Goal: Task Accomplishment & Management: Manage account settings

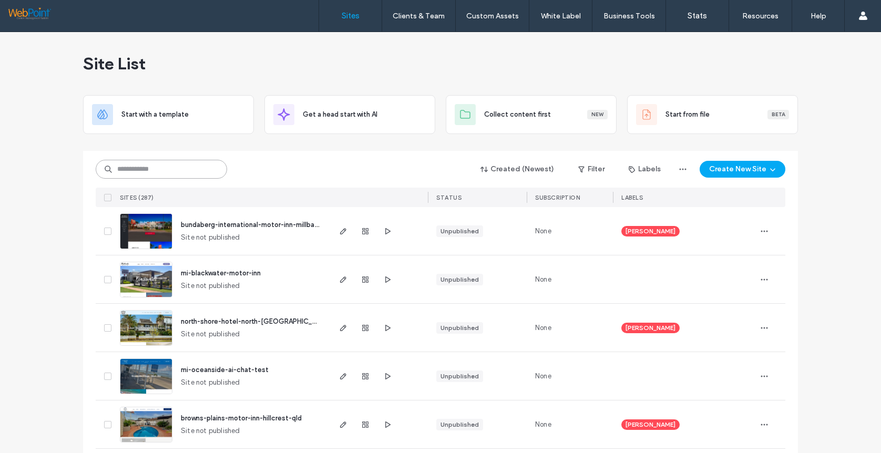
click at [138, 173] on input at bounding box center [161, 169] width 131 height 19
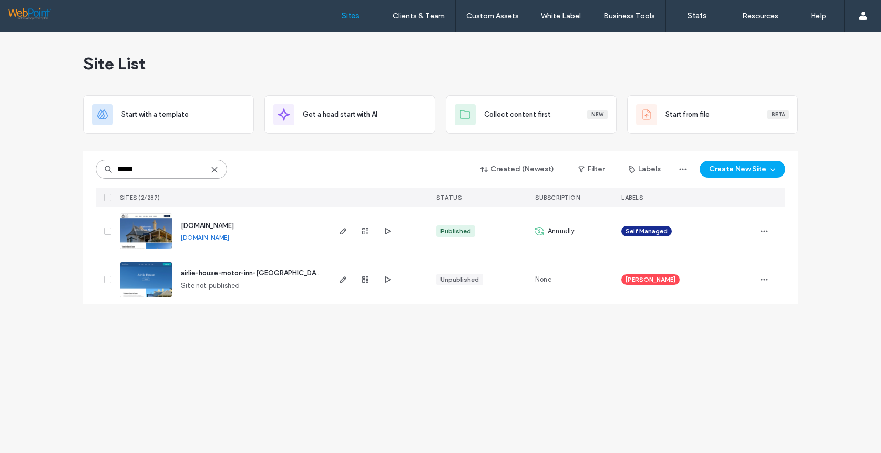
type input "******"
click at [147, 237] on img at bounding box center [145, 249] width 51 height 71
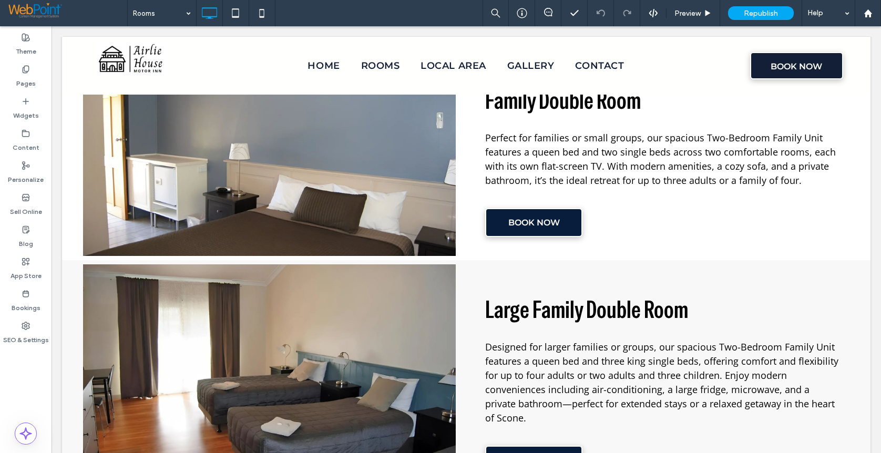
scroll to position [946, 0]
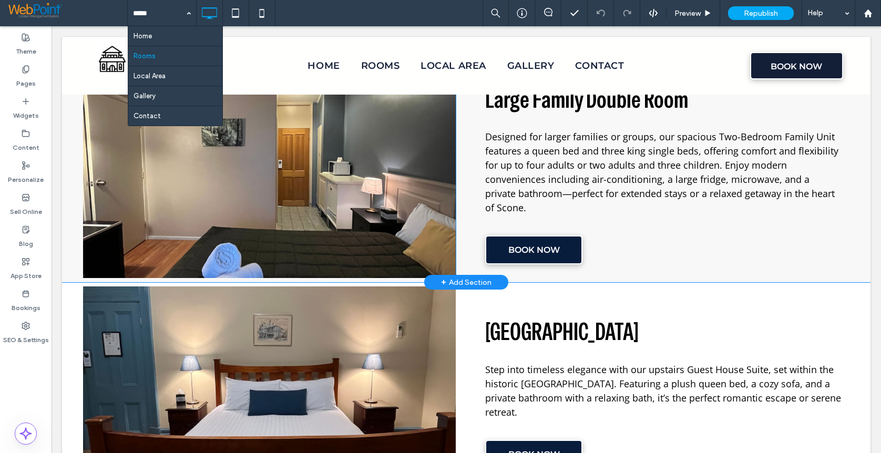
click at [661, 252] on div "Large Family Double Room Designed for larger families or groups, our spacious T…" at bounding box center [663, 166] width 372 height 224
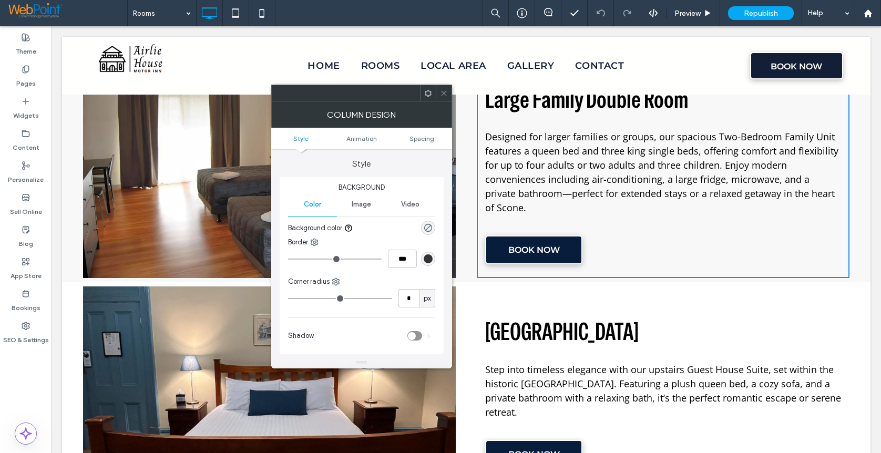
click at [441, 90] on icon at bounding box center [444, 93] width 8 height 8
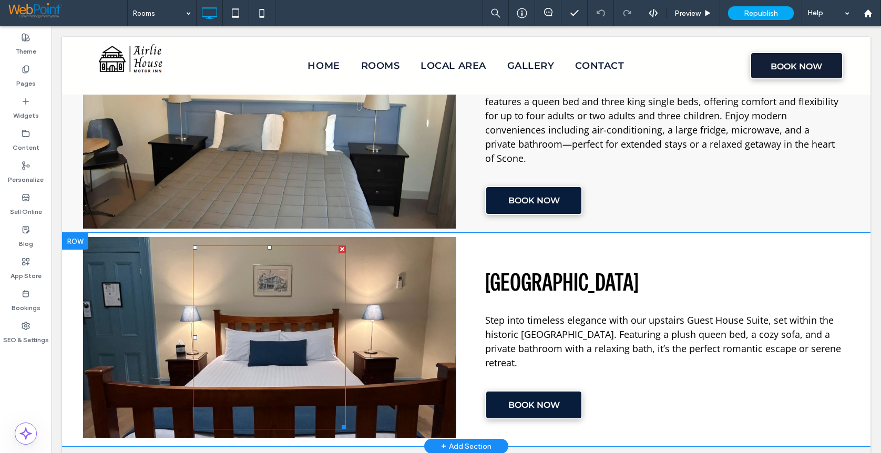
scroll to position [824, 0]
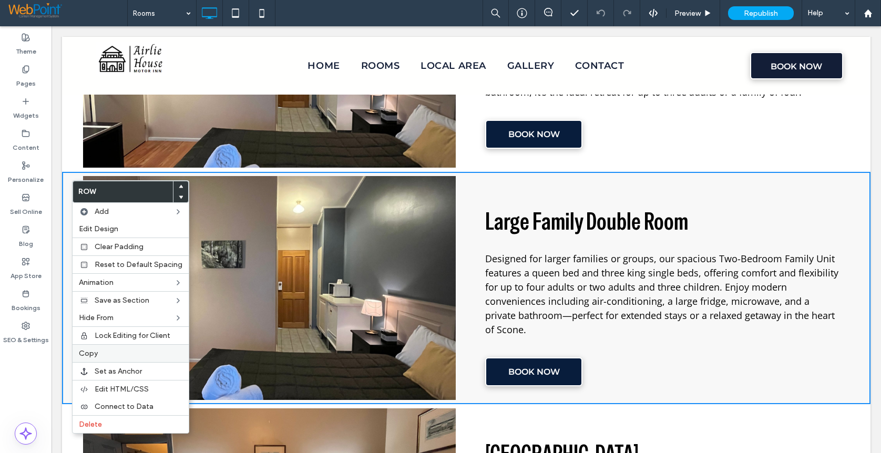
click at [103, 357] on label "Copy" at bounding box center [130, 353] width 103 height 9
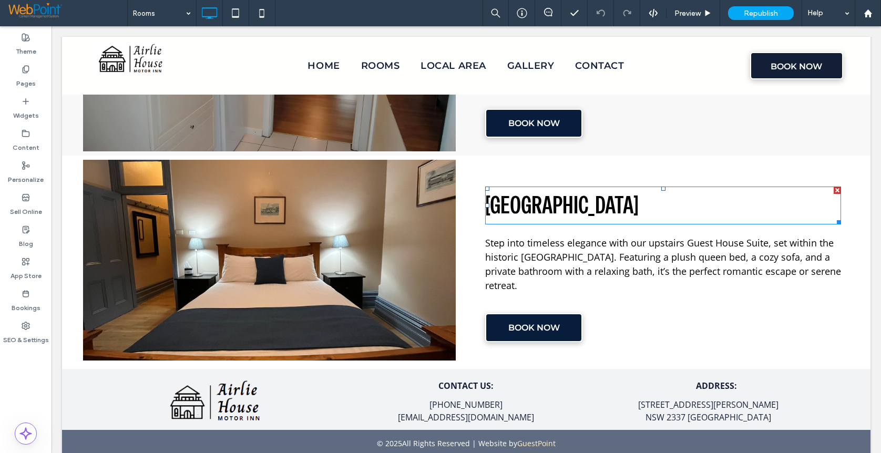
scroll to position [1086, 0]
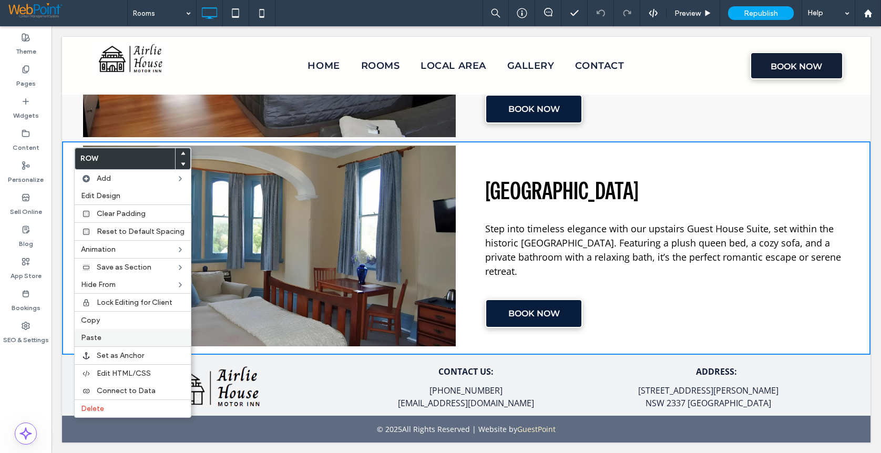
click at [94, 335] on span "Paste" at bounding box center [91, 337] width 20 height 9
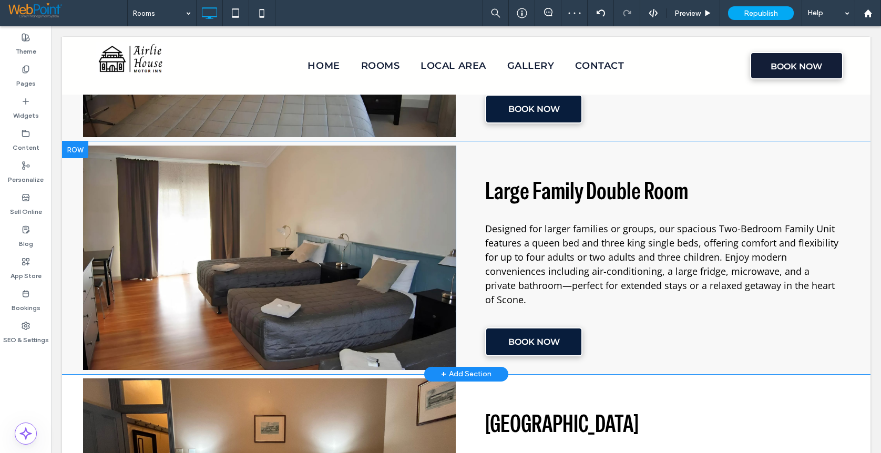
click at [77, 147] on div at bounding box center [75, 149] width 26 height 17
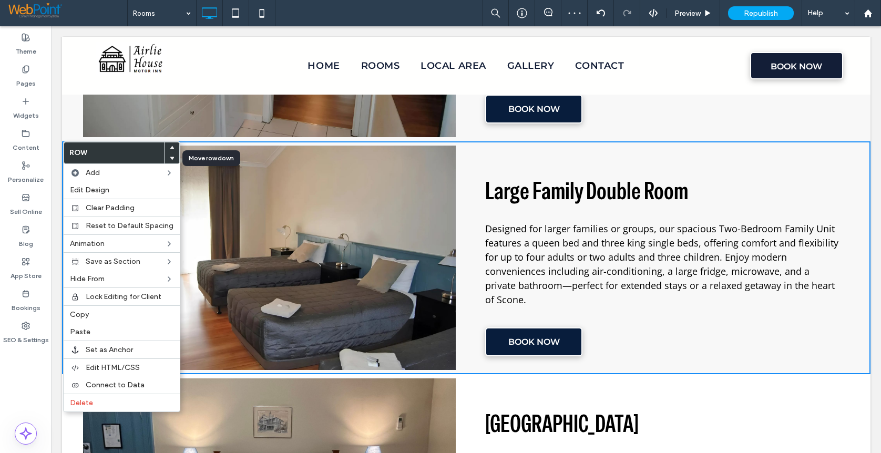
click at [170, 159] on use at bounding box center [172, 158] width 5 height 3
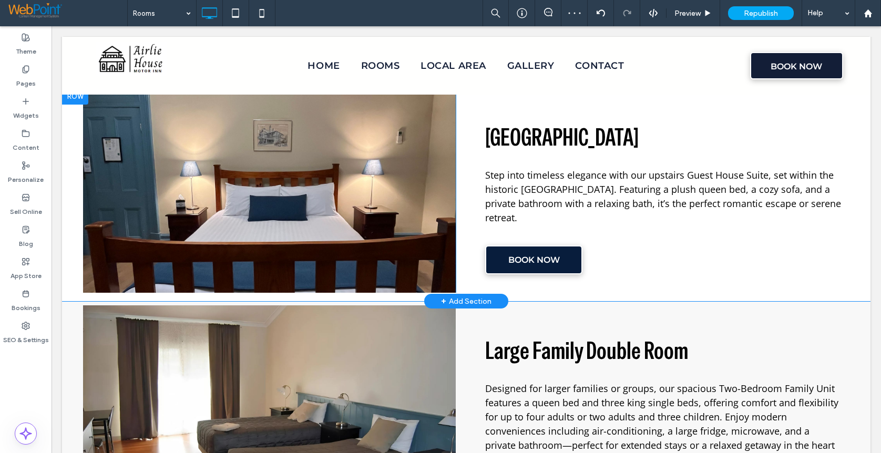
scroll to position [1244, 0]
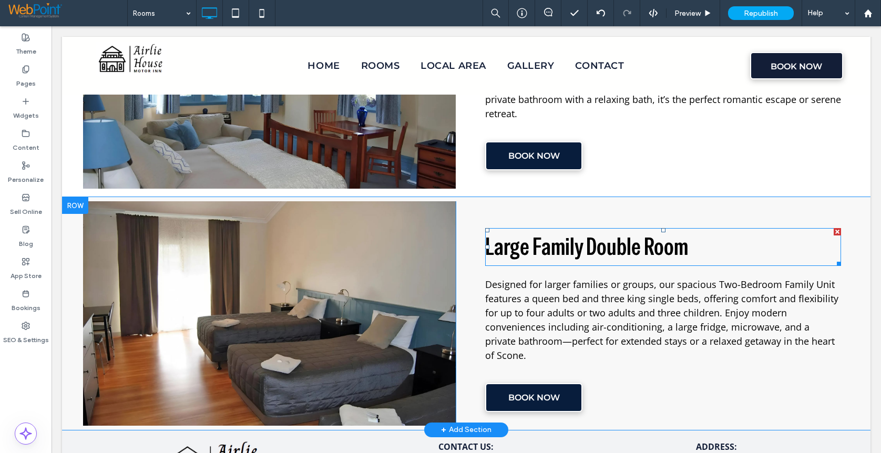
click at [551, 254] on span "Large Family Double Room" at bounding box center [586, 246] width 203 height 30
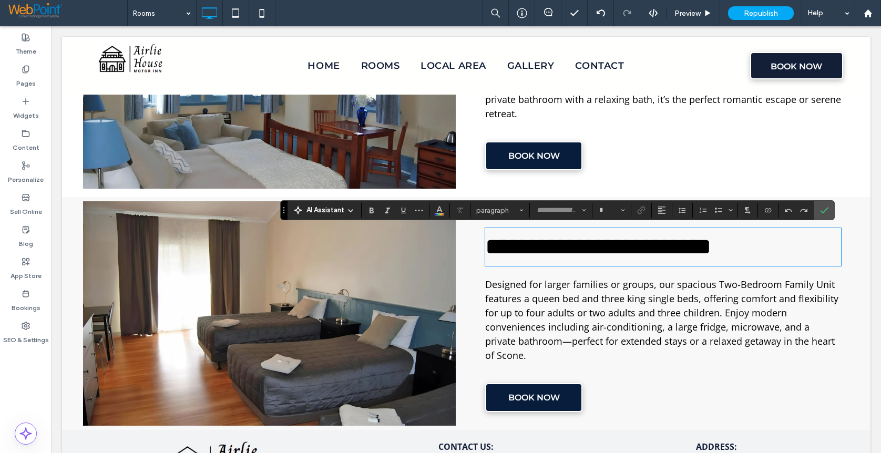
type input "**********"
type input "**"
click at [532, 240] on span "**********" at bounding box center [598, 246] width 226 height 23
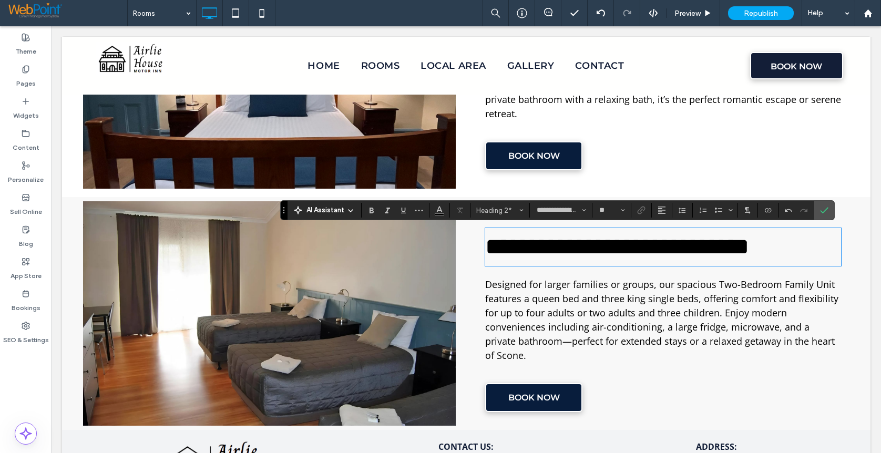
click at [669, 250] on span "**********" at bounding box center [617, 246] width 264 height 23
click at [590, 303] on span "Designed for larger families or groups, our spacious Two-Bedroom Family Unit fe…" at bounding box center [661, 320] width 353 height 84
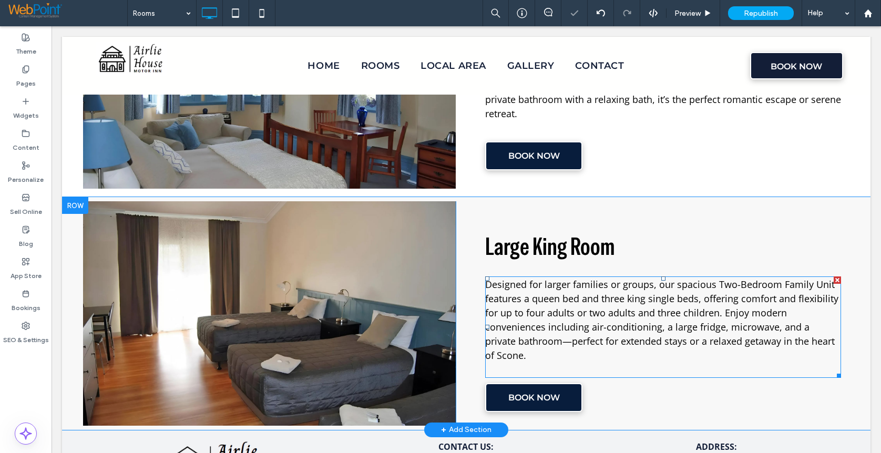
click at [553, 299] on span "Designed for larger families or groups, our spacious Two-Bedroom Family Unit fe…" at bounding box center [661, 320] width 353 height 84
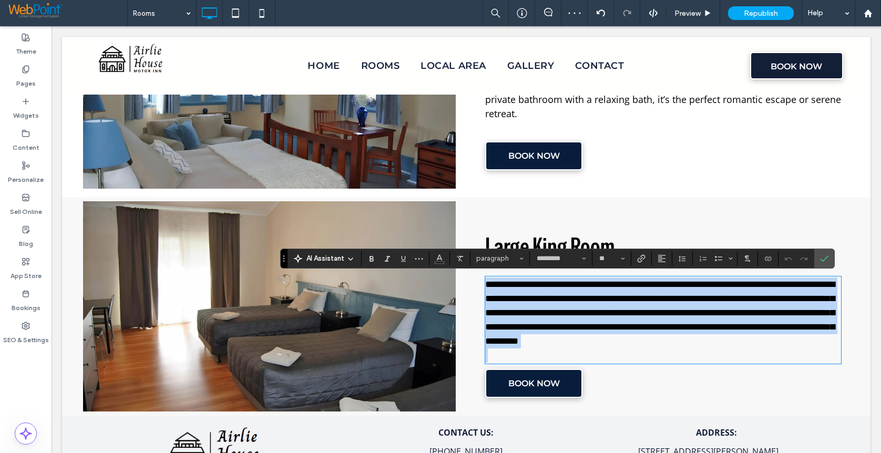
scroll to position [0, 0]
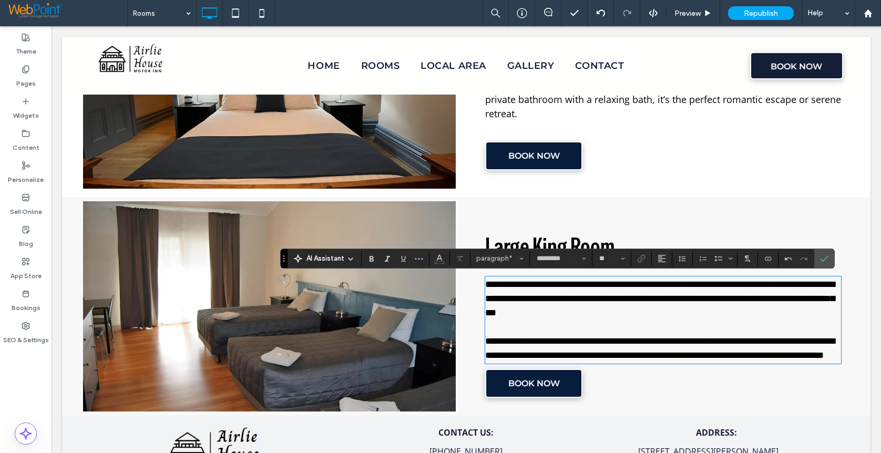
click at [751, 358] on span "**********" at bounding box center [659, 348] width 349 height 24
click at [754, 356] on span "**********" at bounding box center [659, 348] width 349 height 24
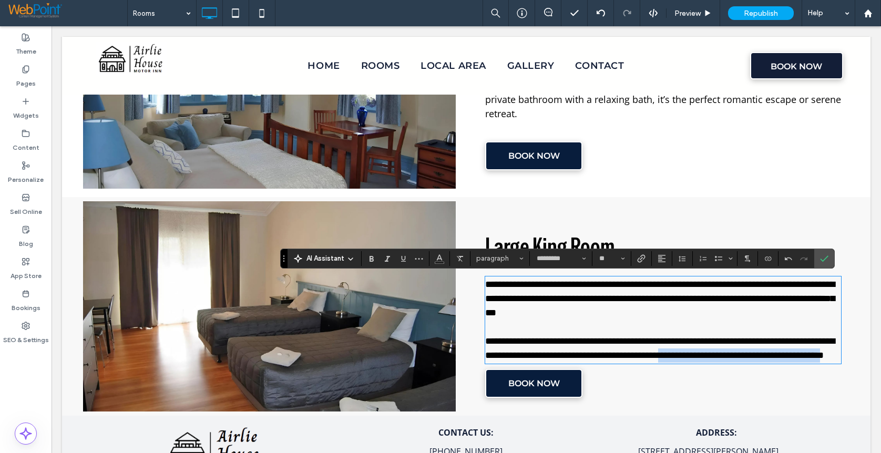
drag, startPoint x: 602, startPoint y: 369, endPoint x: 746, endPoint y: 354, distance: 144.8
click at [746, 354] on span "**********" at bounding box center [659, 348] width 349 height 24
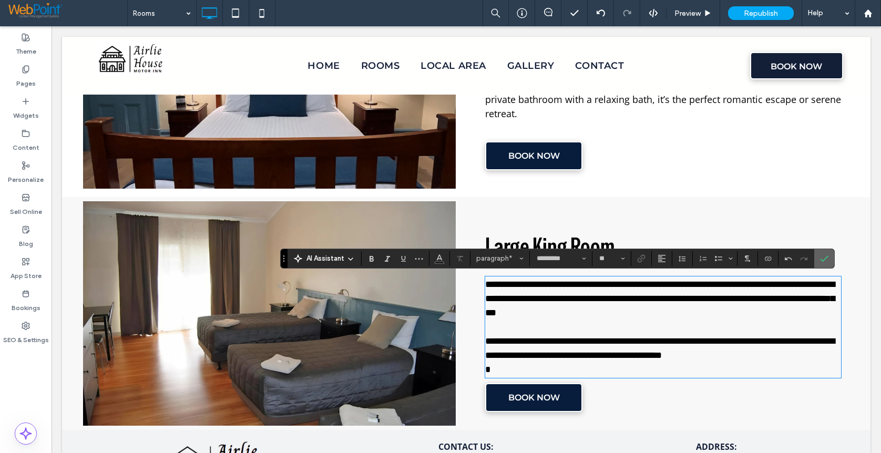
click at [832, 257] on section at bounding box center [824, 258] width 20 height 19
click at [825, 257] on icon "Confirm" at bounding box center [824, 258] width 8 height 8
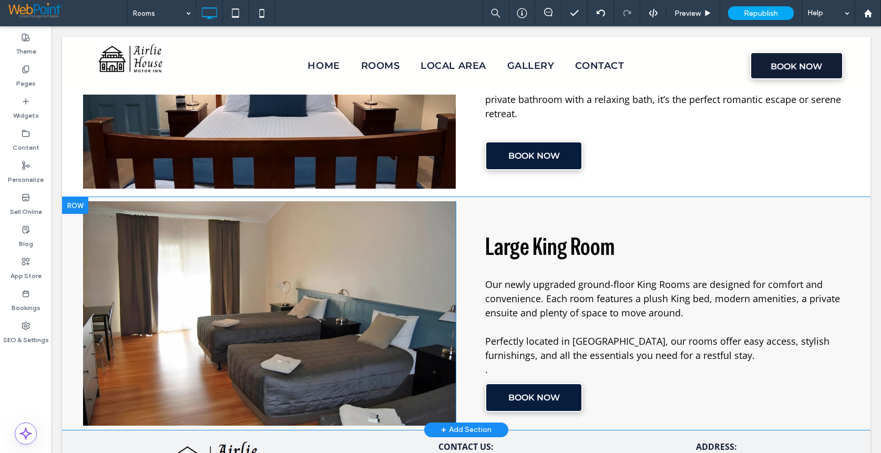
click at [139, 253] on div "Click To Paste Click To Paste" at bounding box center [269, 313] width 372 height 224
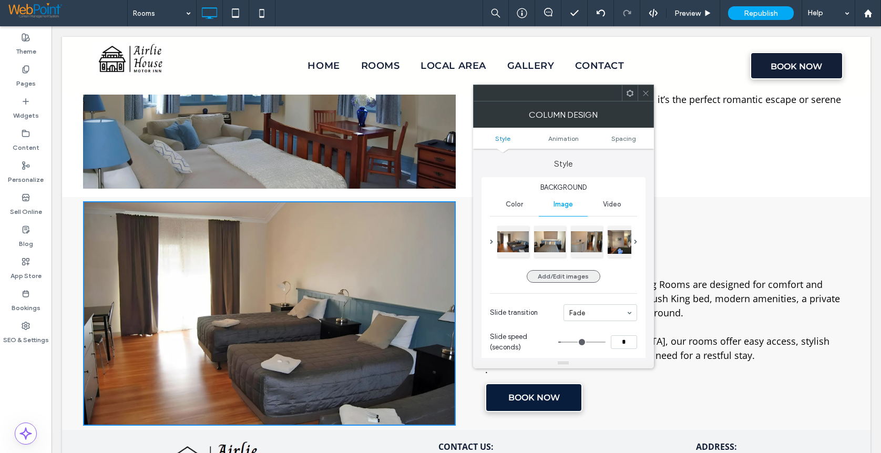
click at [554, 276] on button "Add/Edit images" at bounding box center [563, 276] width 74 height 13
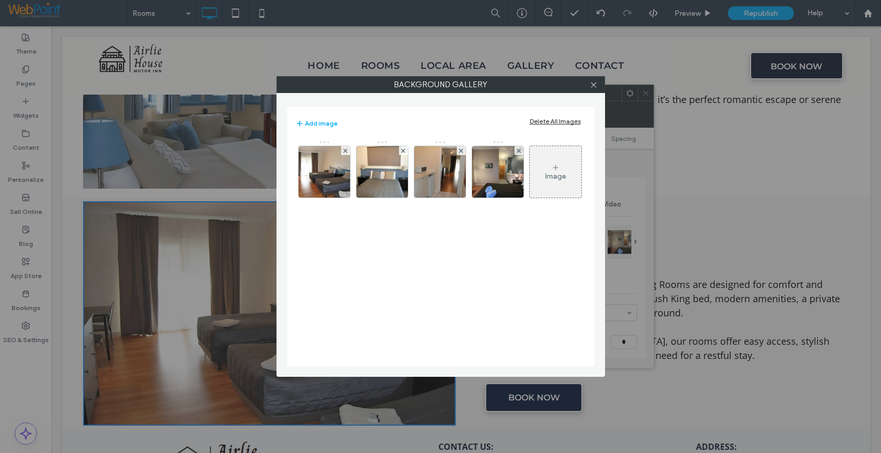
click at [558, 162] on div "Image" at bounding box center [555, 171] width 51 height 49
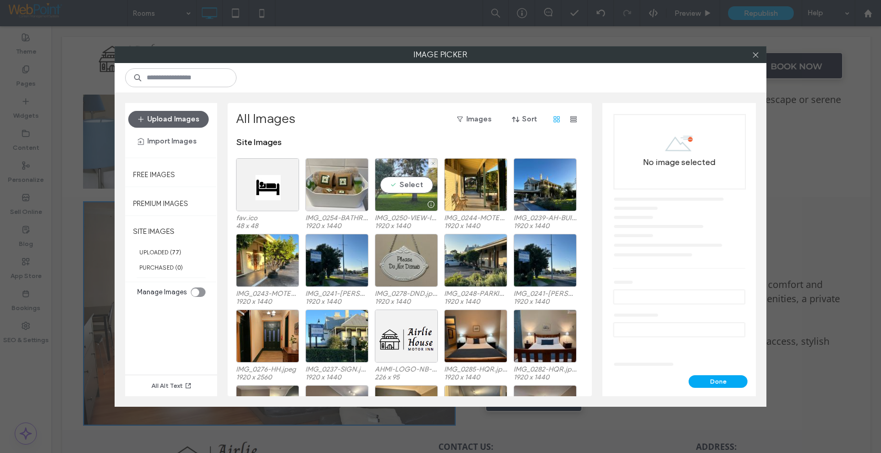
click at [403, 184] on div "Select" at bounding box center [406, 184] width 63 height 53
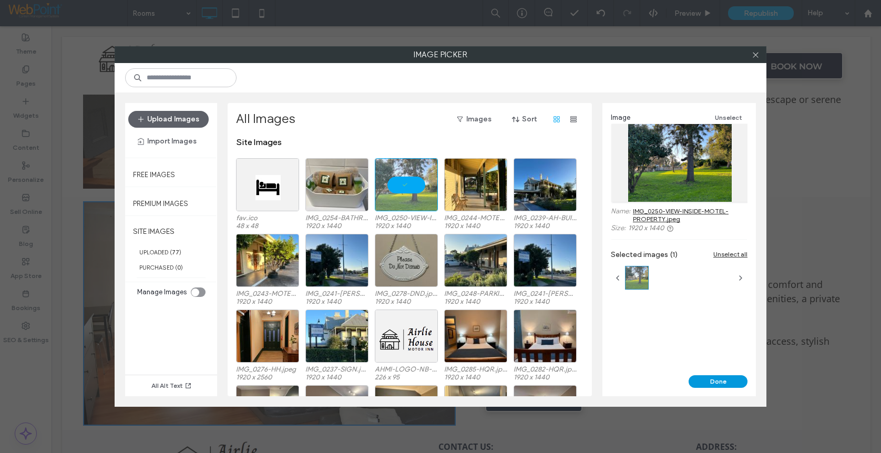
click at [709, 379] on button "Done" at bounding box center [717, 381] width 59 height 13
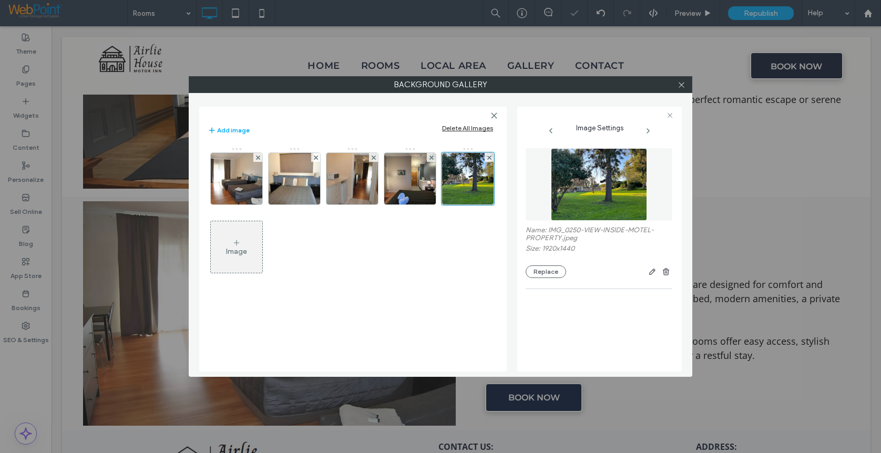
click at [230, 248] on div "Image" at bounding box center [236, 251] width 21 height 9
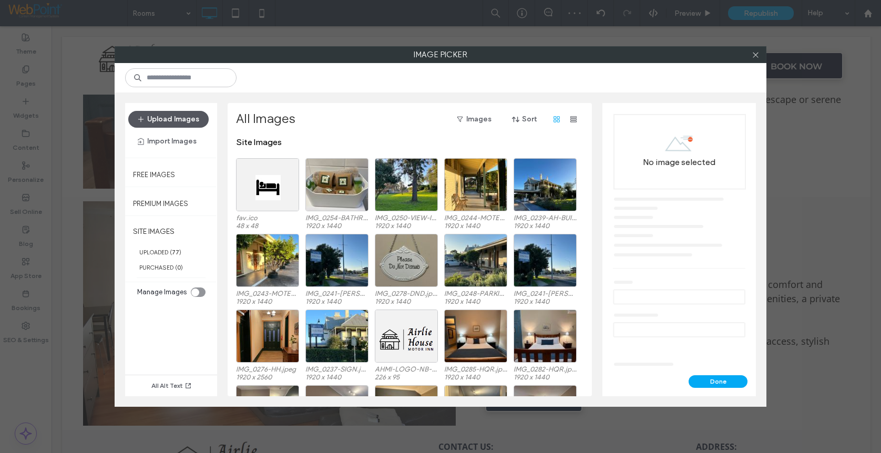
click at [174, 119] on button "Upload Images" at bounding box center [168, 119] width 80 height 17
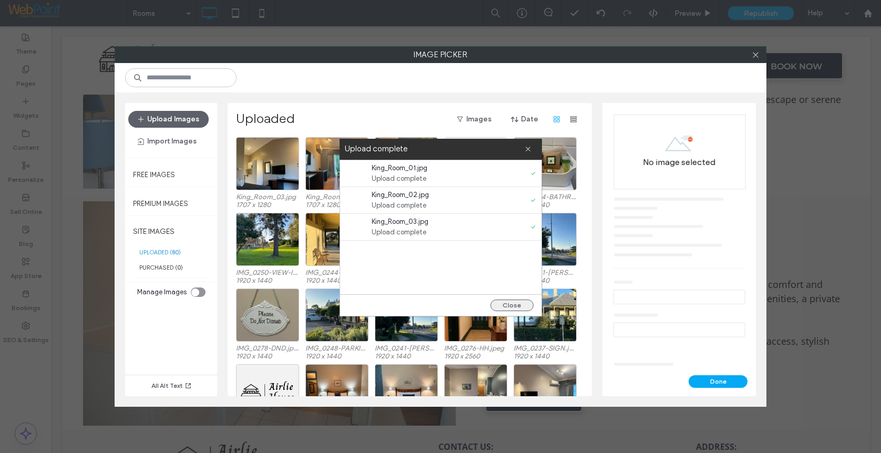
click at [514, 310] on button "Close" at bounding box center [511, 305] width 43 height 12
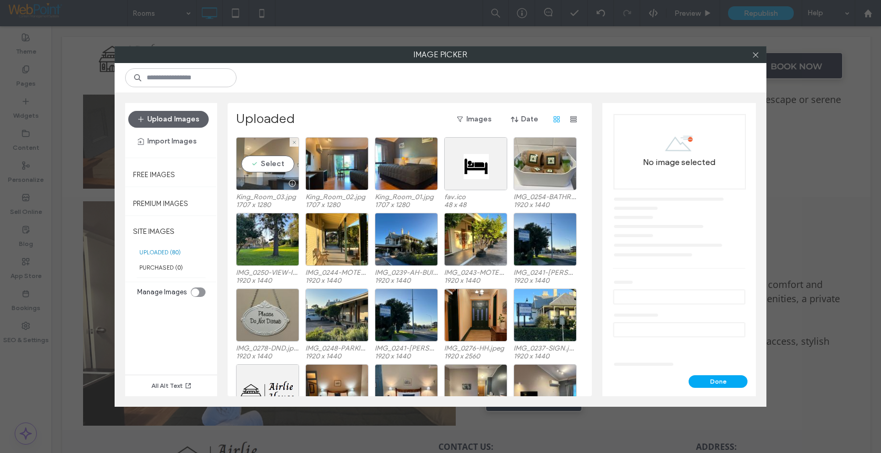
click at [270, 165] on div "Select" at bounding box center [267, 163] width 63 height 53
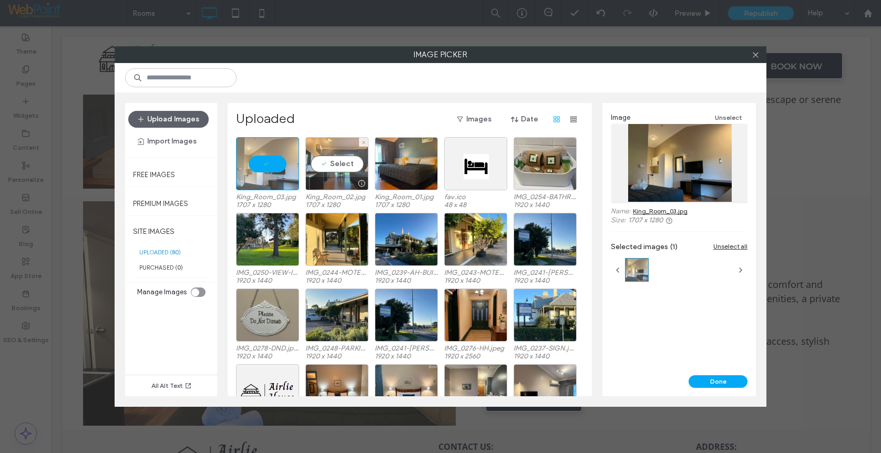
drag, startPoint x: 336, startPoint y: 163, endPoint x: 355, endPoint y: 162, distance: 18.9
click at [336, 162] on div "Select" at bounding box center [336, 163] width 63 height 53
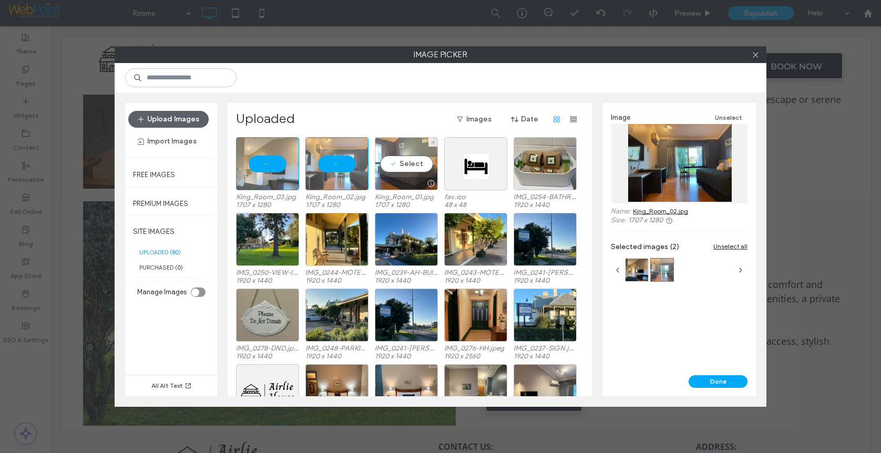
click at [399, 164] on div "Select" at bounding box center [406, 163] width 63 height 53
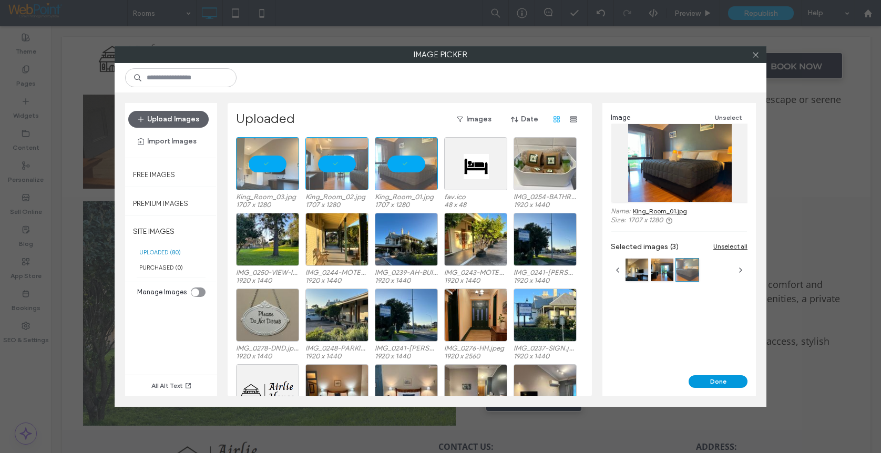
click at [725, 382] on button "Done" at bounding box center [717, 381] width 59 height 13
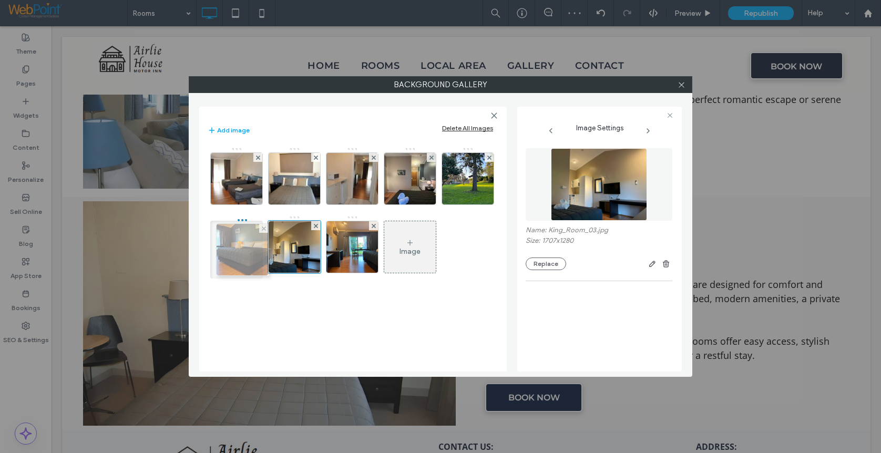
drag, startPoint x: 350, startPoint y: 247, endPoint x: 238, endPoint y: 250, distance: 112.5
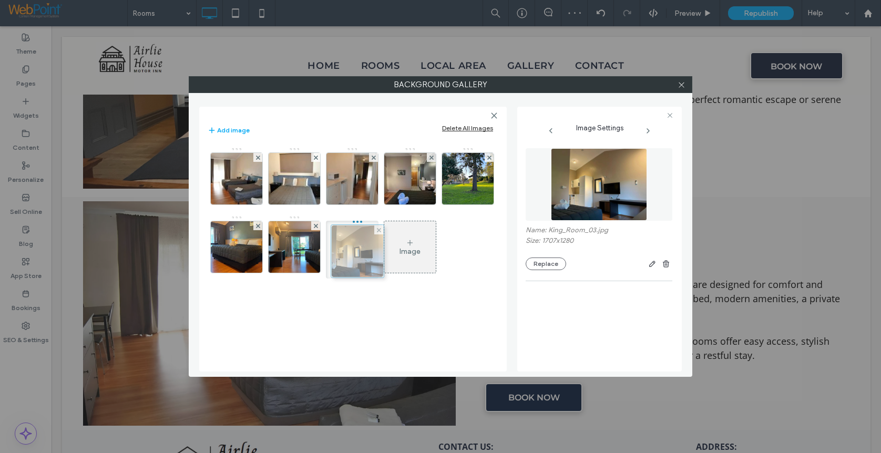
drag, startPoint x: 298, startPoint y: 250, endPoint x: 359, endPoint y: 252, distance: 61.5
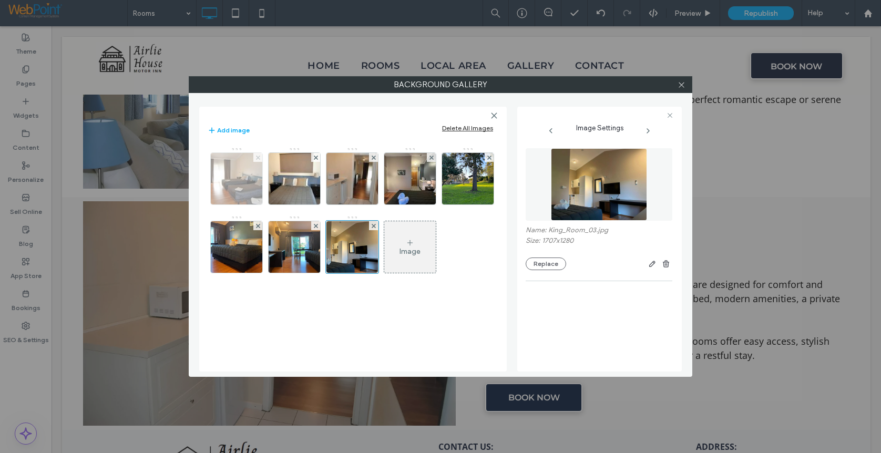
click at [259, 158] on icon at bounding box center [258, 158] width 4 height 4
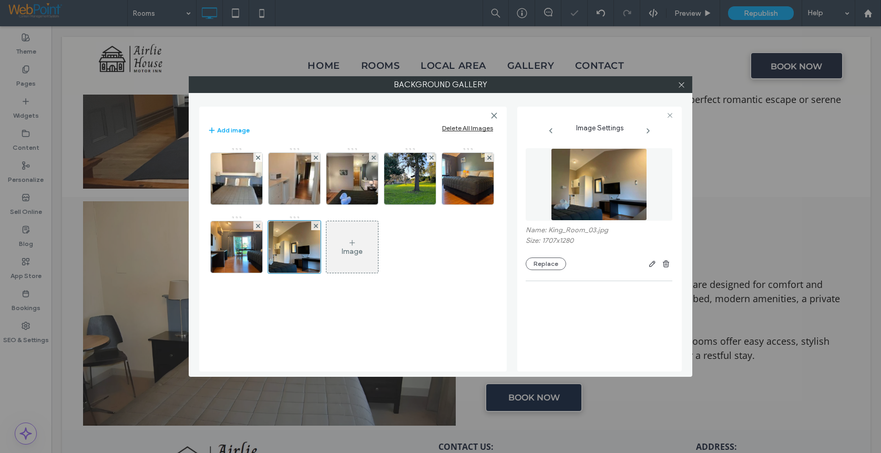
click at [259, 158] on icon at bounding box center [258, 158] width 4 height 4
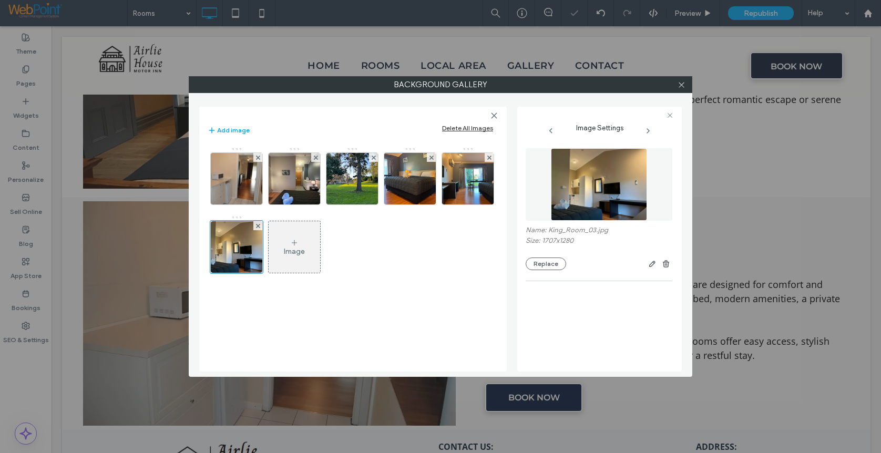
click at [259, 158] on icon at bounding box center [258, 158] width 4 height 4
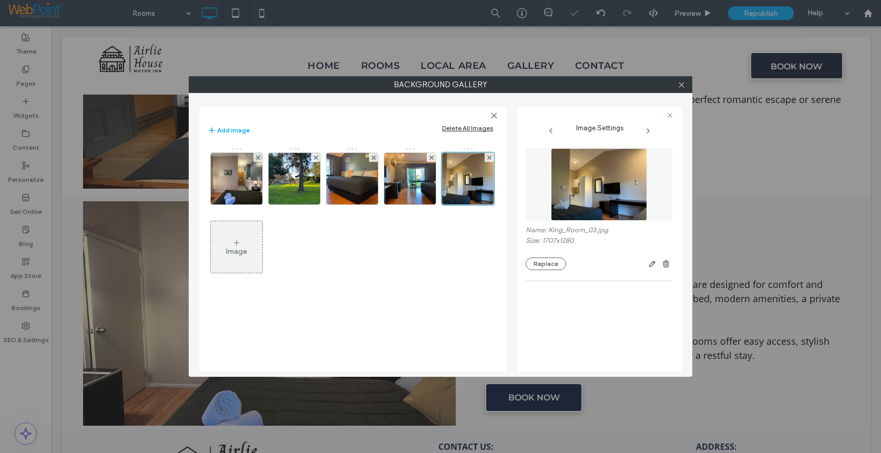
click at [259, 158] on icon at bounding box center [258, 158] width 4 height 4
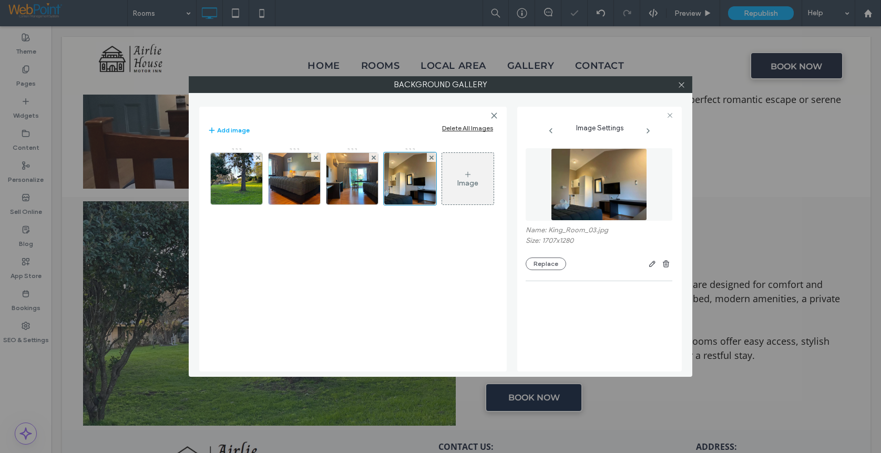
click at [259, 158] on icon at bounding box center [258, 158] width 4 height 4
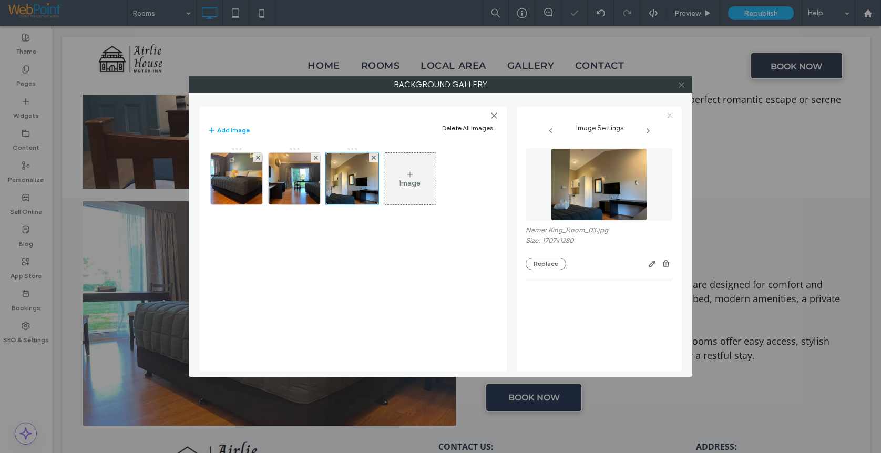
click at [678, 84] on icon at bounding box center [681, 85] width 8 height 8
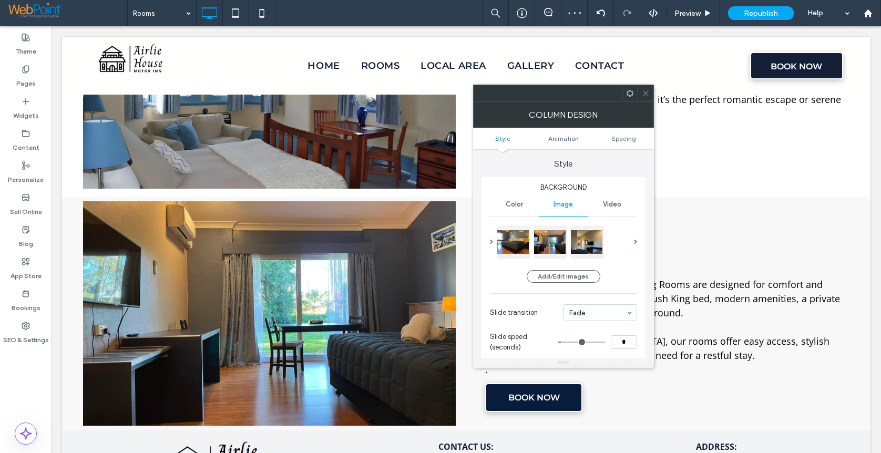
click at [647, 90] on icon at bounding box center [645, 93] width 8 height 8
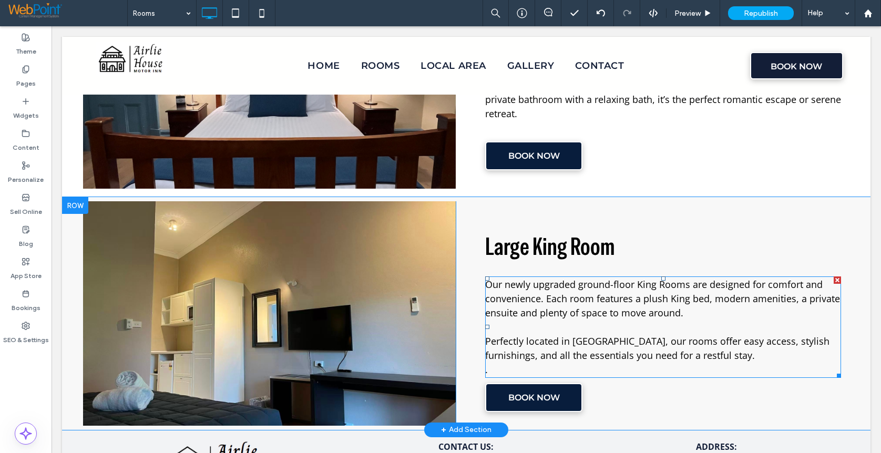
click at [499, 369] on p "﻿ ." at bounding box center [663, 370] width 356 height 14
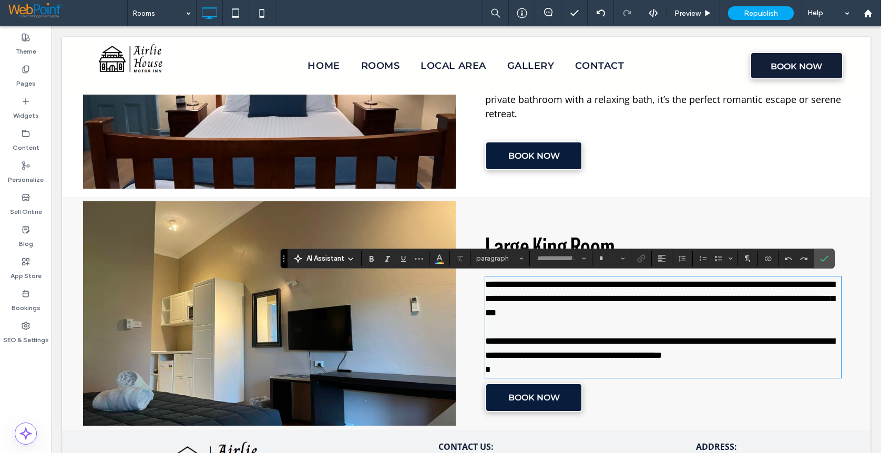
type input "*********"
type input "**"
click at [485, 371] on p "*" at bounding box center [663, 370] width 356 height 14
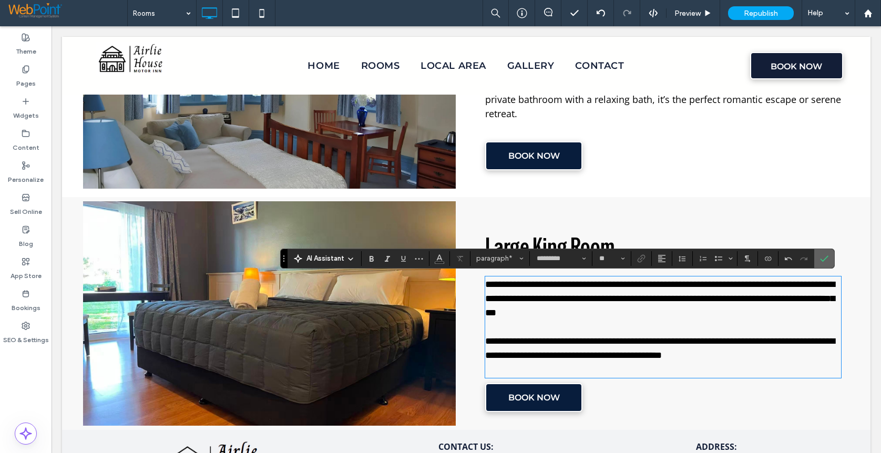
click at [824, 255] on icon "Confirm" at bounding box center [824, 258] width 8 height 8
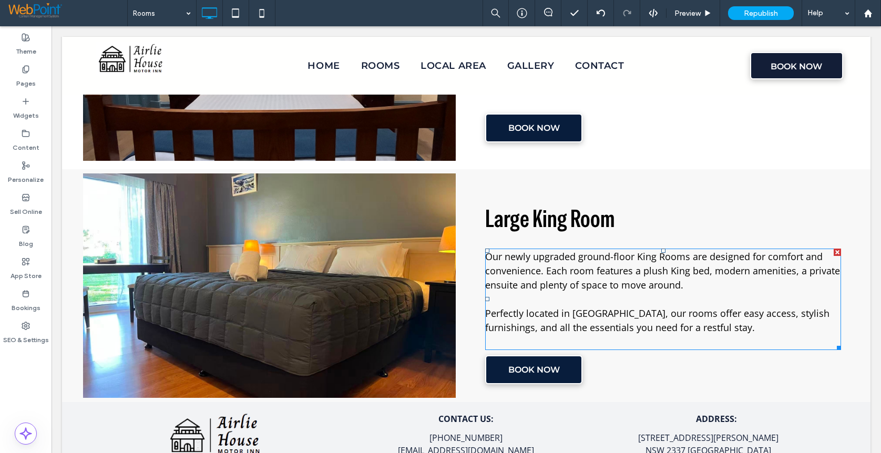
scroll to position [1319, 0]
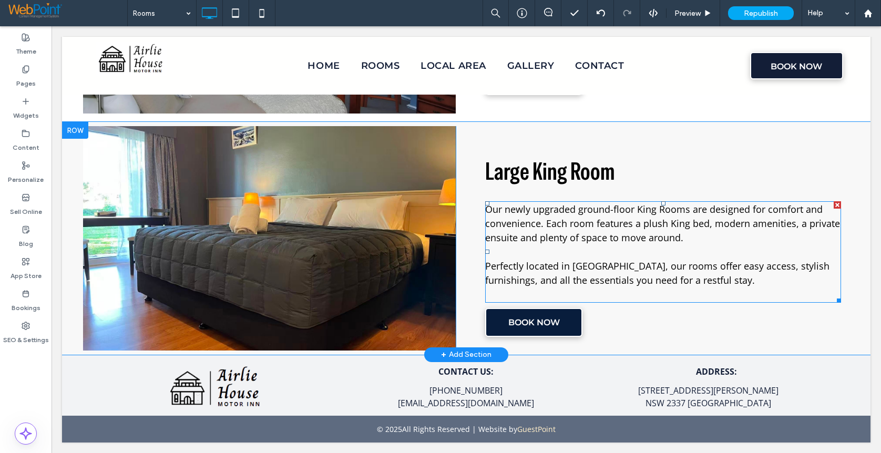
click at [490, 257] on p at bounding box center [663, 252] width 356 height 14
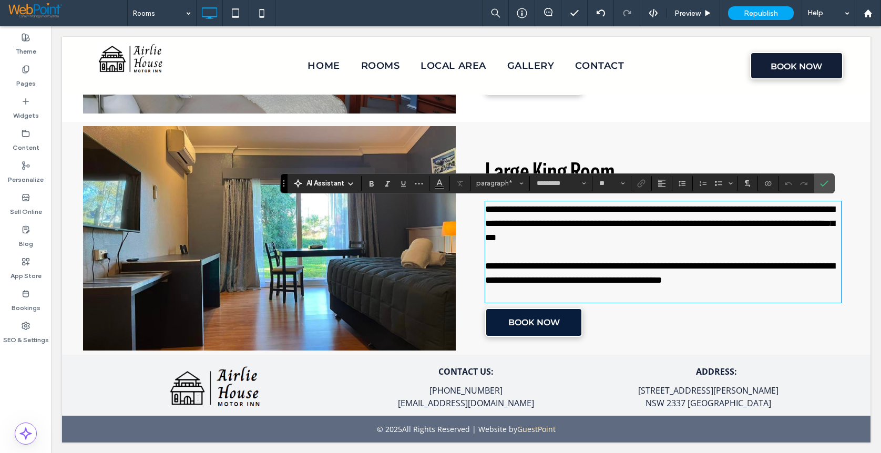
click at [485, 264] on span "**********" at bounding box center [659, 273] width 349 height 24
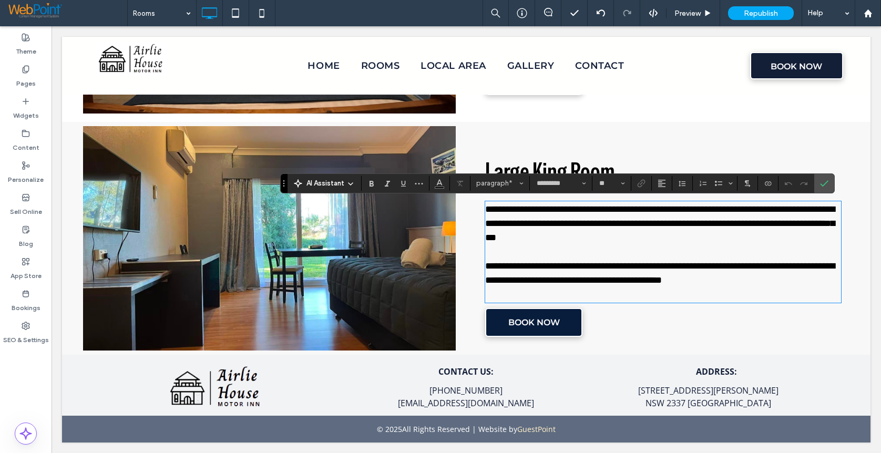
paste div
type input "**"
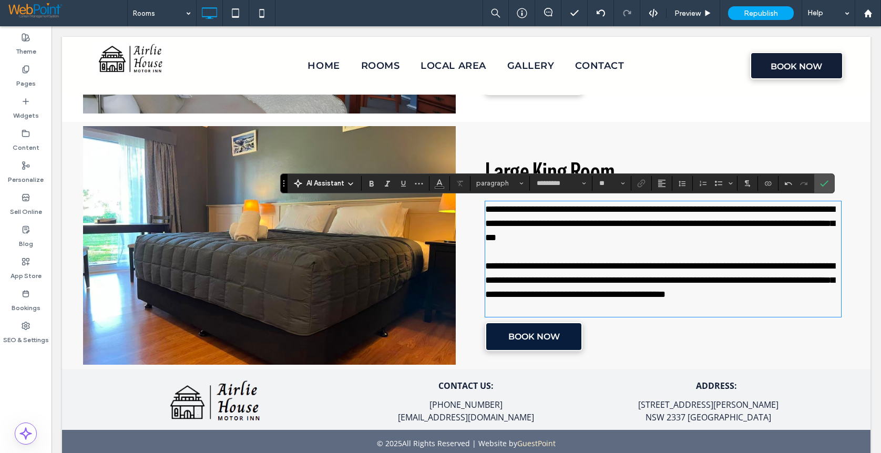
click at [485, 262] on span "**********" at bounding box center [659, 280] width 349 height 38
drag, startPoint x: 775, startPoint y: 281, endPoint x: 682, endPoint y: 282, distance: 93.0
click at [682, 282] on span "**********" at bounding box center [659, 280] width 349 height 38
copy span "**********"
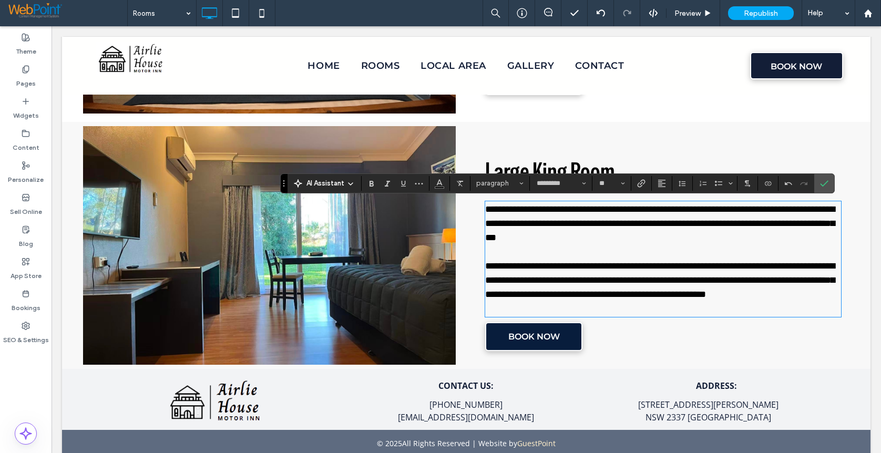
click at [530, 266] on span "**********" at bounding box center [659, 280] width 349 height 38
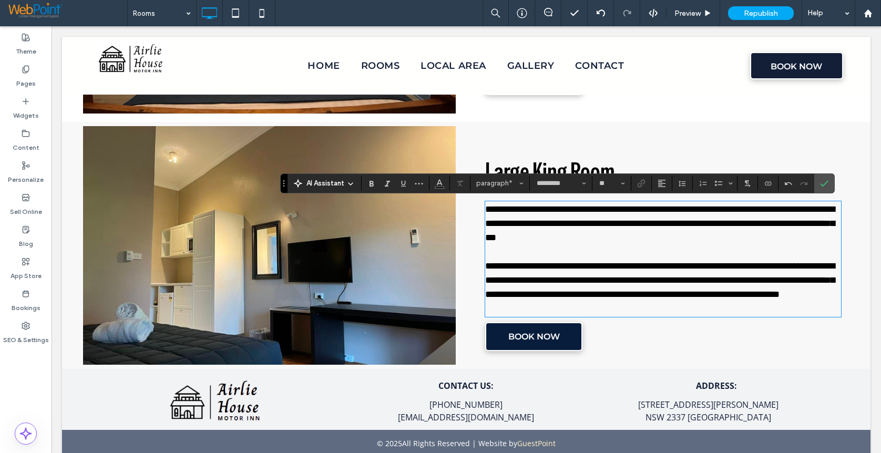
type input "**"
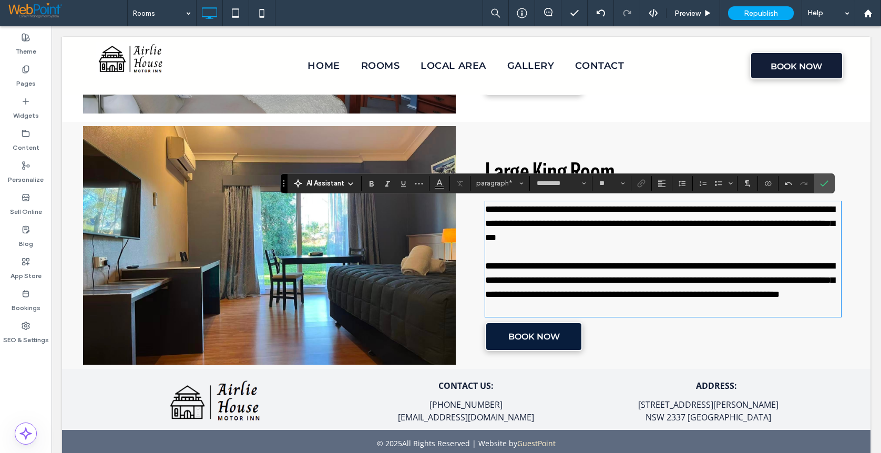
click at [618, 266] on span "**********" at bounding box center [659, 280] width 349 height 38
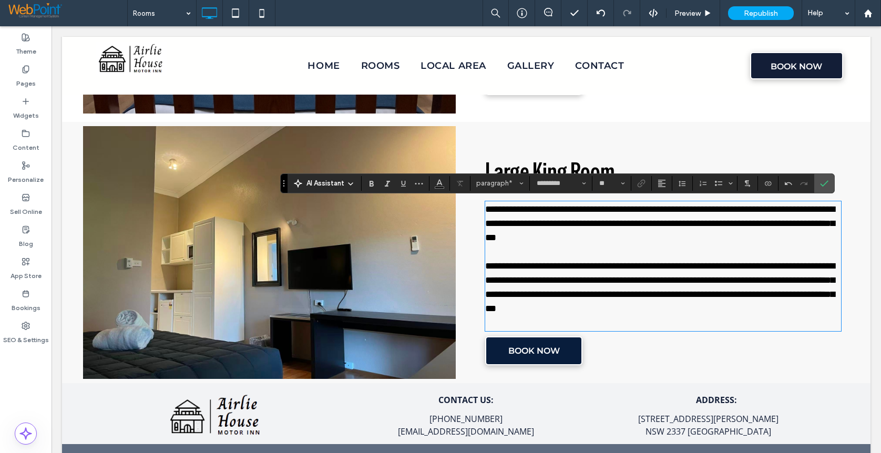
click at [533, 267] on span "**********" at bounding box center [659, 287] width 349 height 52
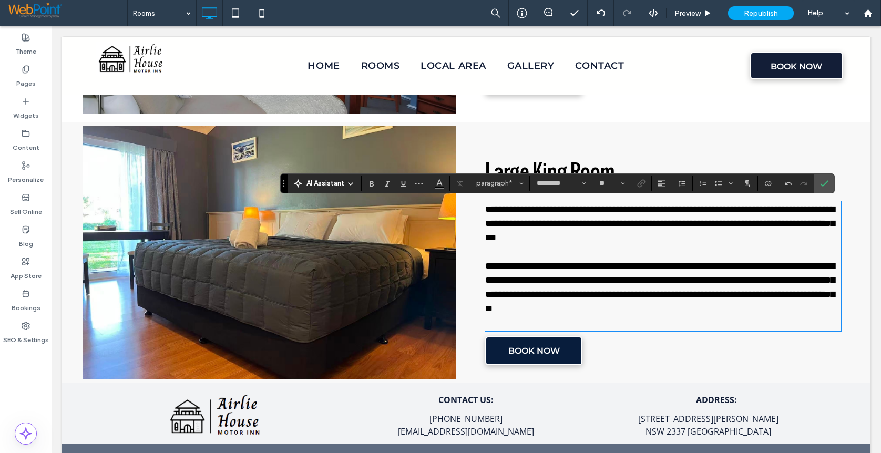
click at [488, 264] on span "**********" at bounding box center [659, 287] width 349 height 52
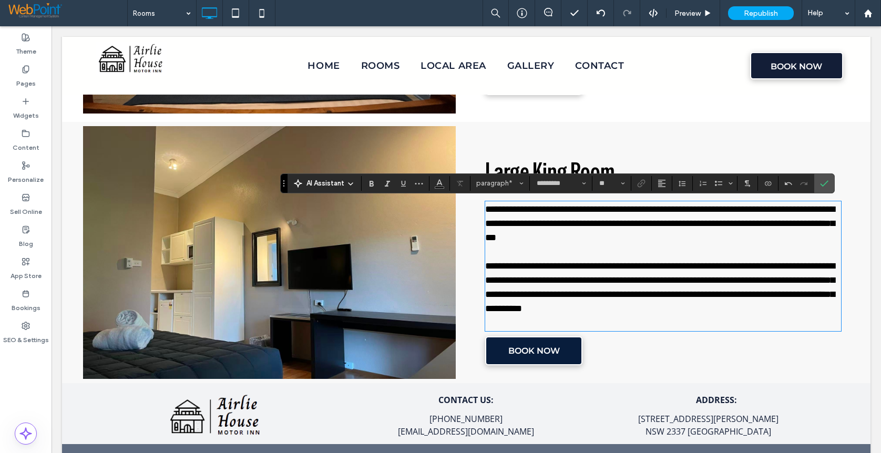
click at [594, 279] on span "**********" at bounding box center [659, 287] width 349 height 52
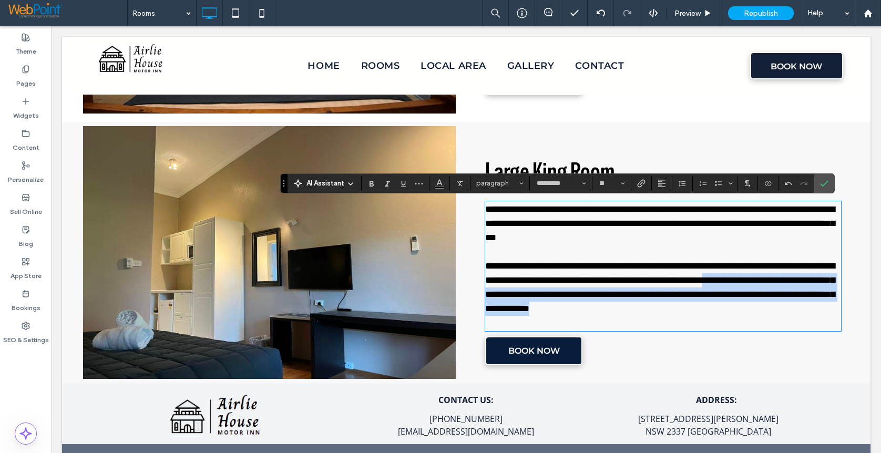
drag, startPoint x: 695, startPoint y: 308, endPoint x: 783, endPoint y: 276, distance: 94.2
click at [783, 276] on p "**********" at bounding box center [663, 287] width 356 height 57
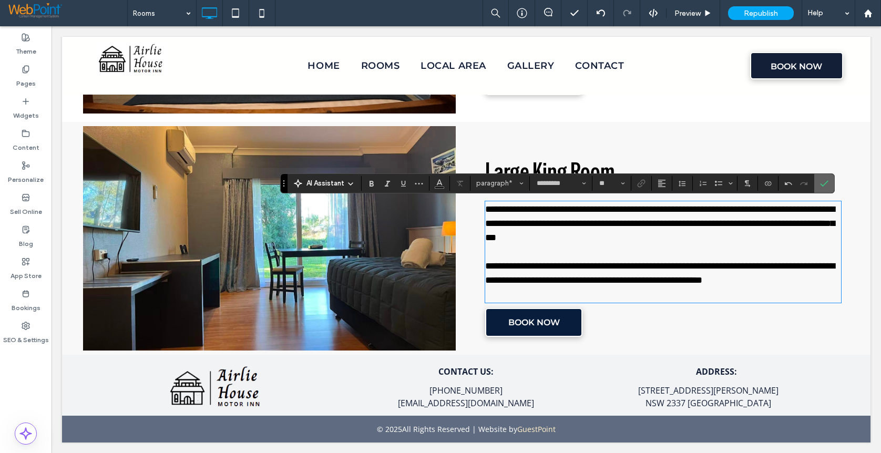
click at [827, 185] on icon "Confirm" at bounding box center [824, 183] width 8 height 8
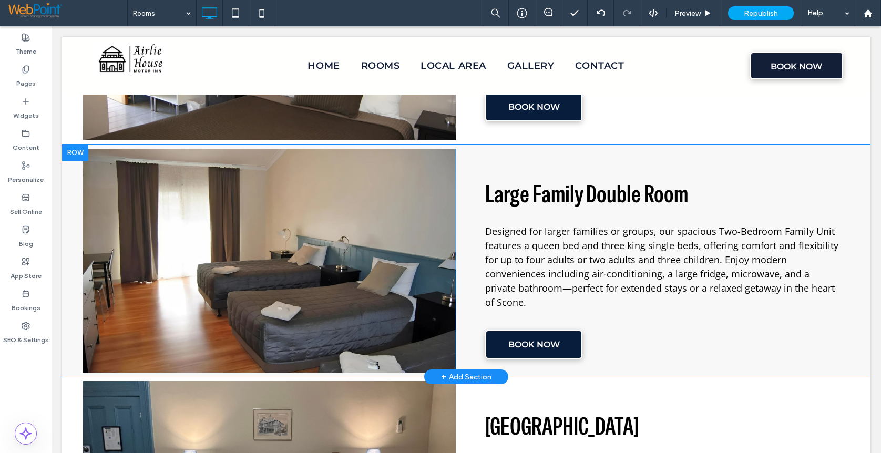
scroll to position [846, 0]
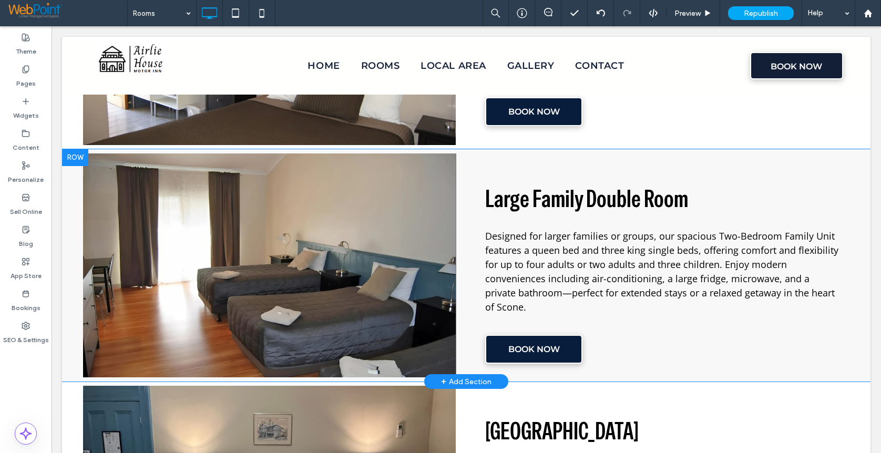
click at [75, 156] on div at bounding box center [75, 157] width 26 height 17
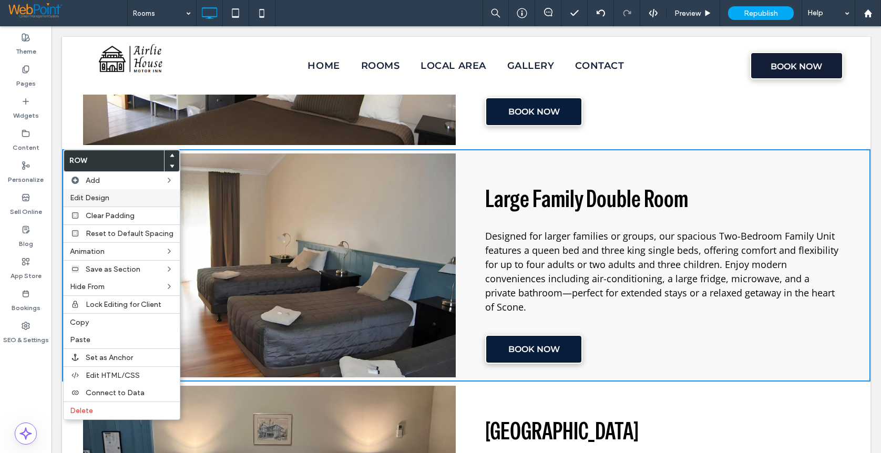
click at [97, 199] on span "Edit Design" at bounding box center [89, 197] width 39 height 9
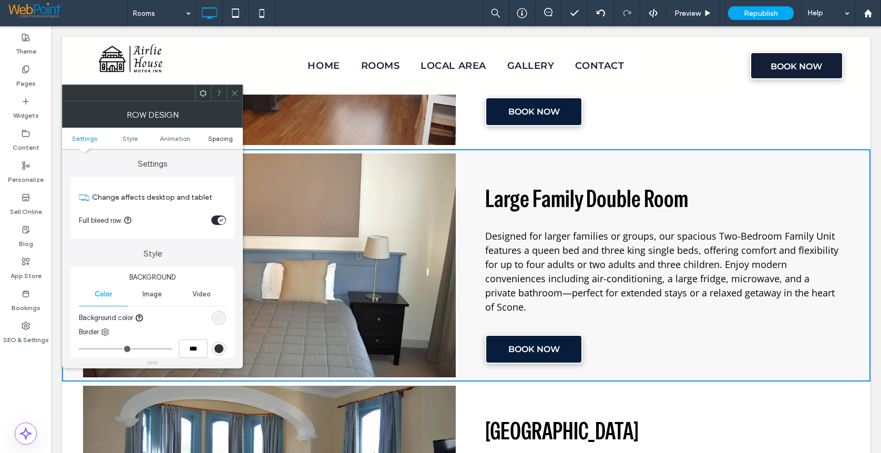
click at [221, 139] on span "Spacing" at bounding box center [220, 138] width 25 height 8
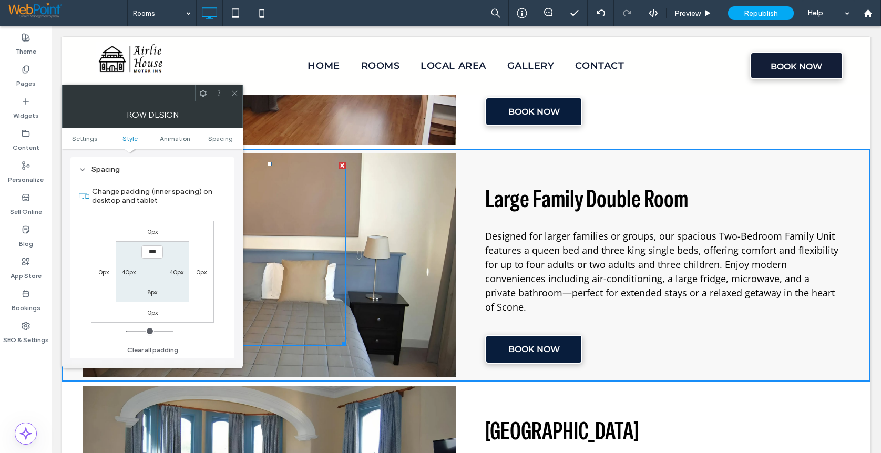
scroll to position [289, 0]
click at [236, 90] on icon at bounding box center [235, 93] width 8 height 8
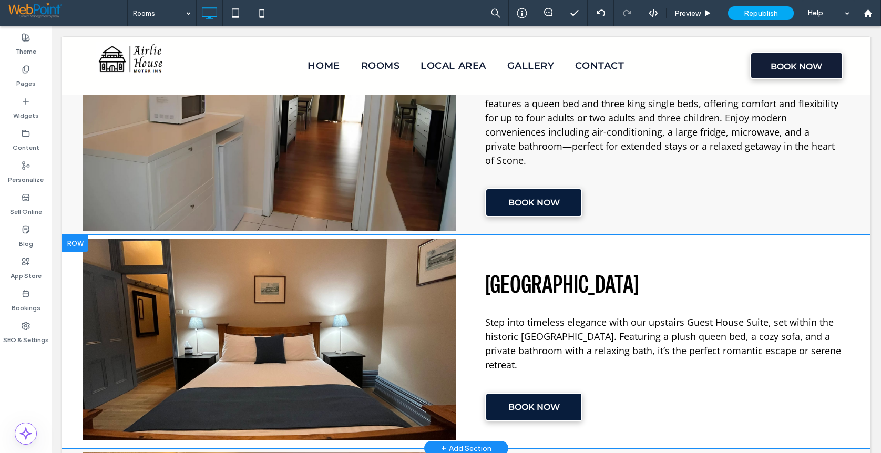
scroll to position [1004, 0]
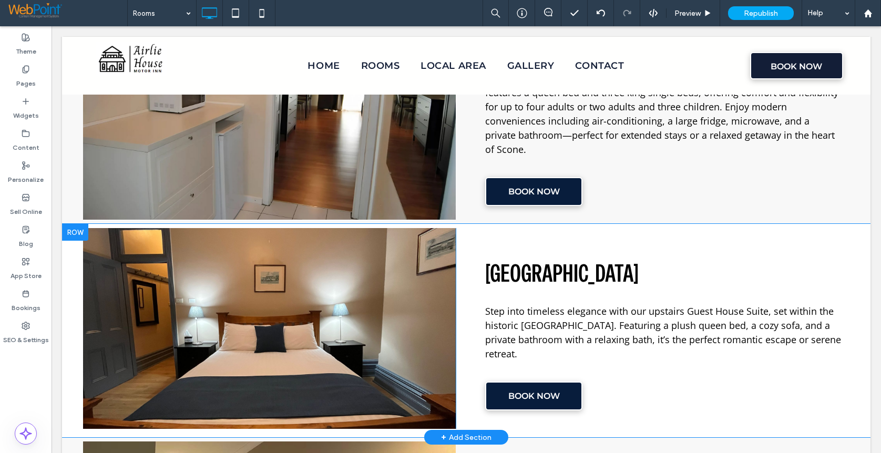
click at [71, 230] on div at bounding box center [75, 232] width 26 height 17
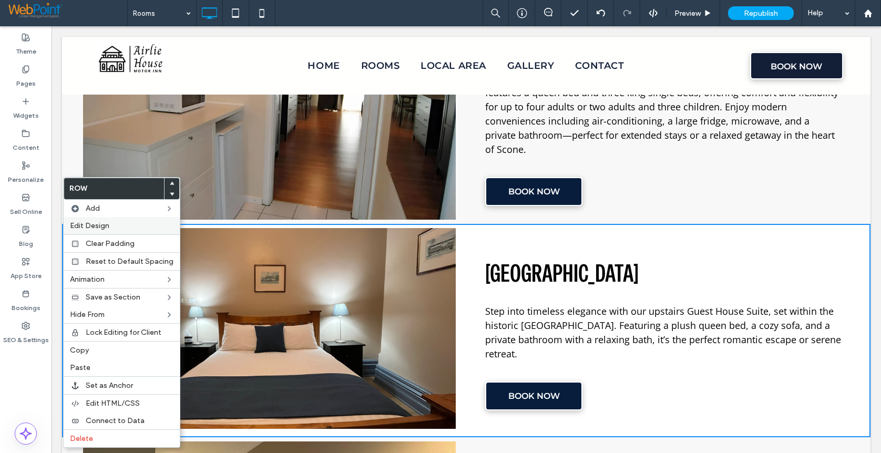
click at [94, 226] on span "Edit Design" at bounding box center [89, 225] width 39 height 9
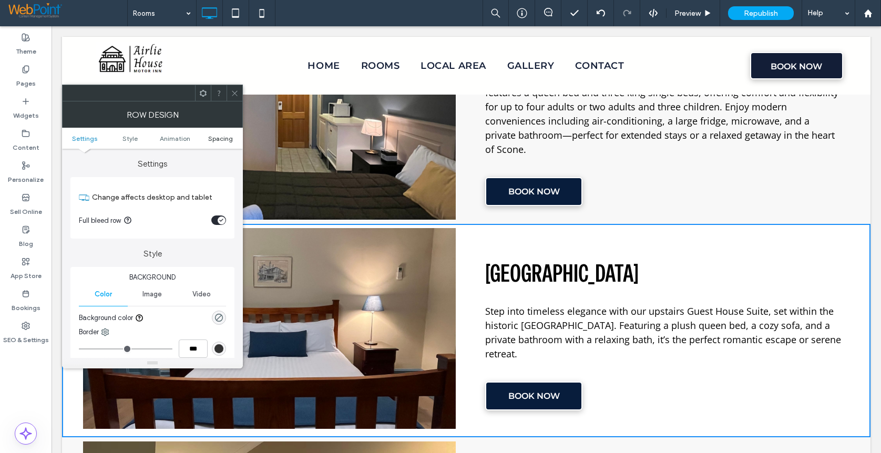
click at [216, 137] on span "Spacing" at bounding box center [220, 138] width 25 height 8
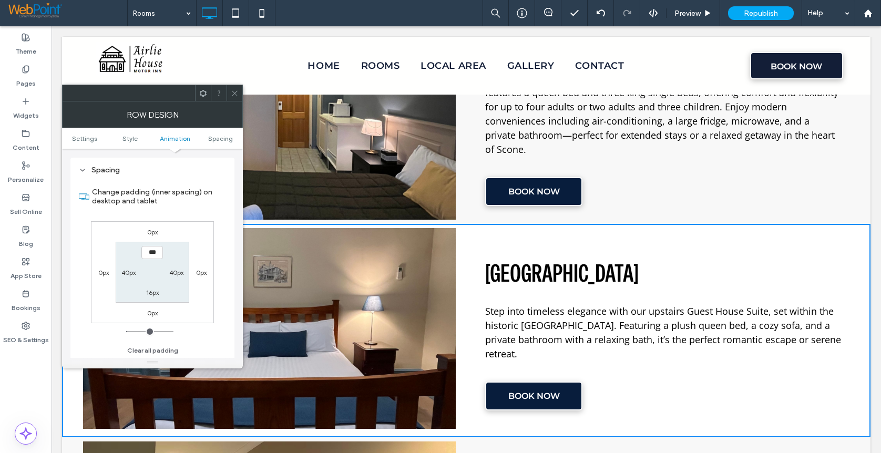
scroll to position [289, 0]
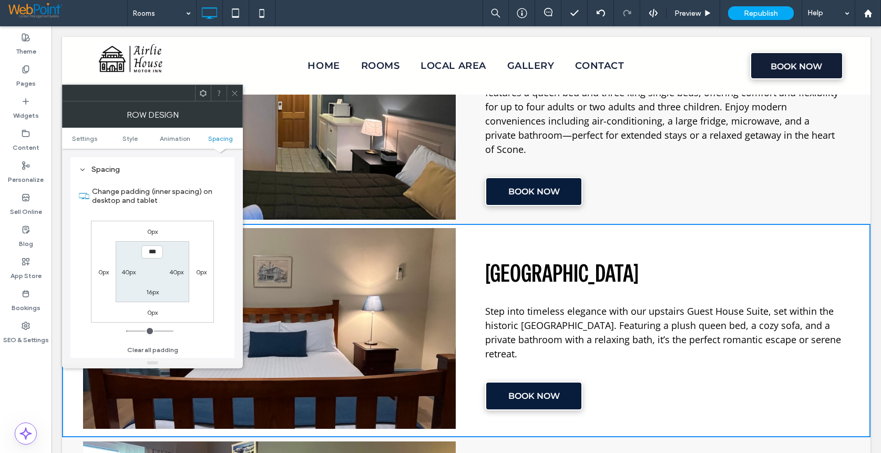
click at [152, 293] on label "16px" at bounding box center [152, 292] width 13 height 8
type input "**"
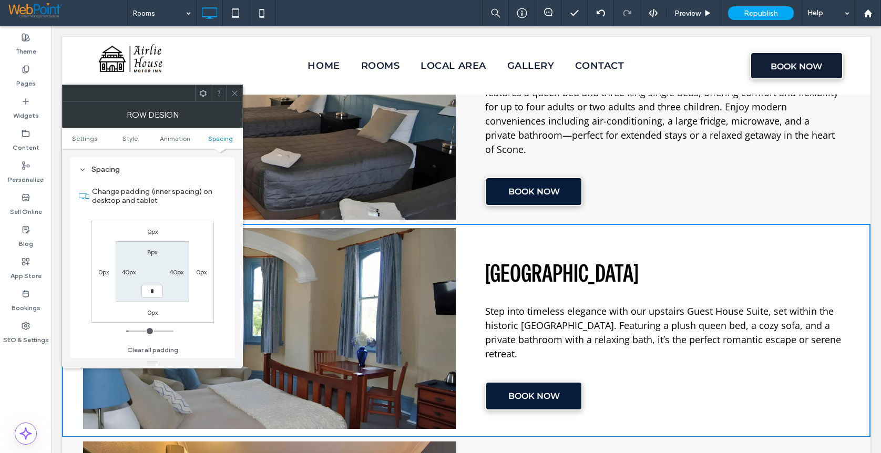
type input "**"
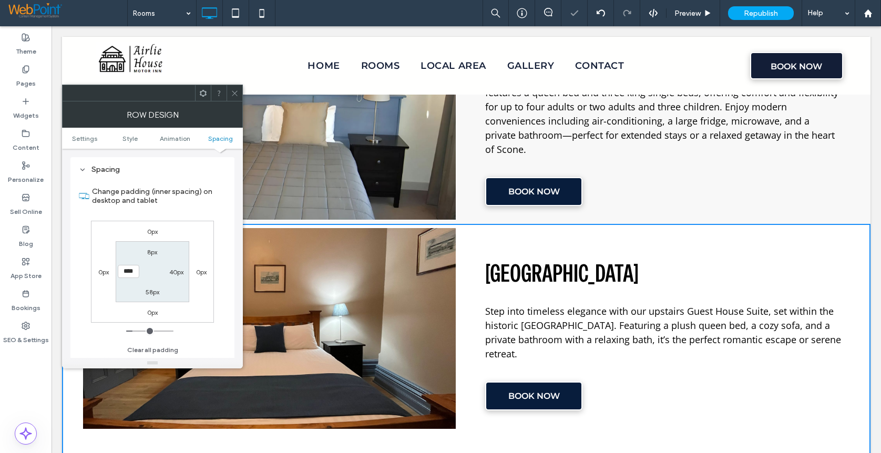
click at [152, 293] on label "58px" at bounding box center [153, 292] width 14 height 8
type input "**"
type input "*"
type input "**"
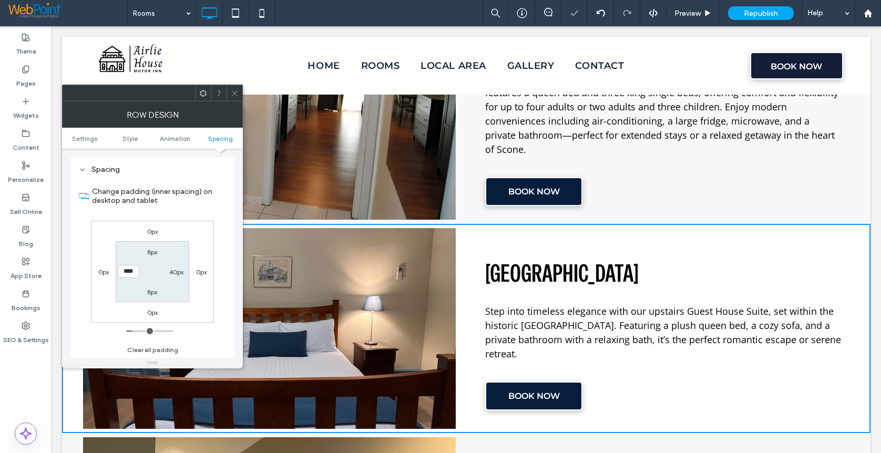
click at [237, 92] on icon at bounding box center [235, 93] width 8 height 8
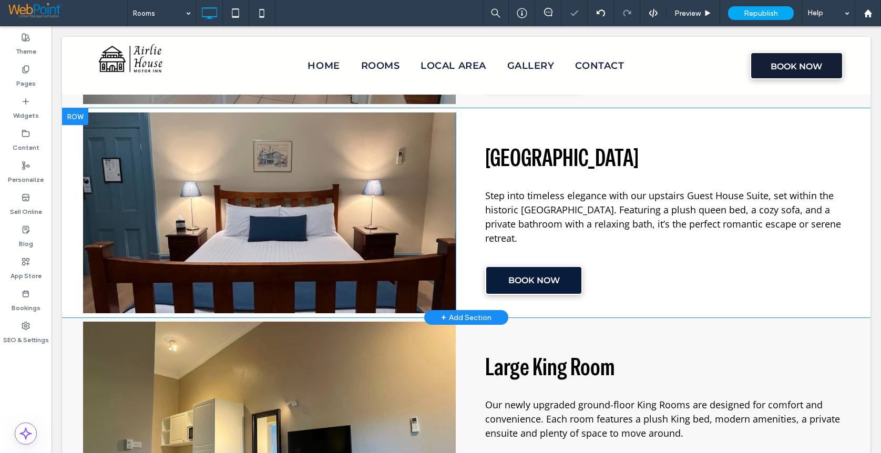
scroll to position [1267, 0]
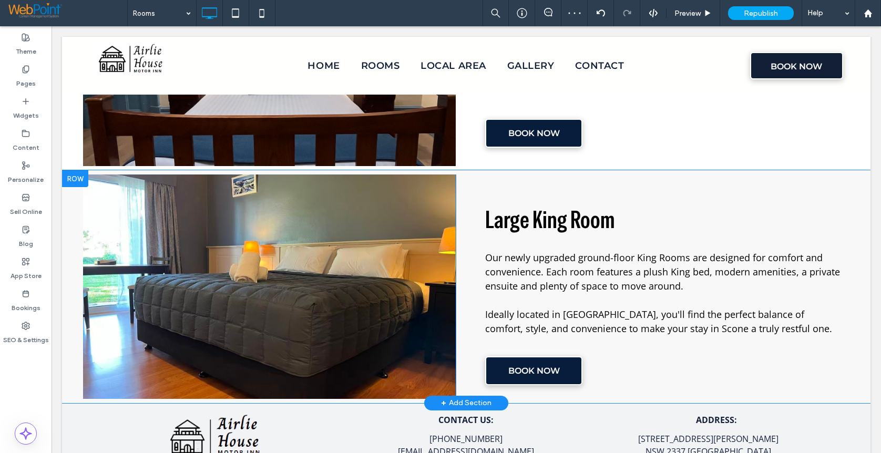
click at [73, 175] on div at bounding box center [75, 178] width 26 height 17
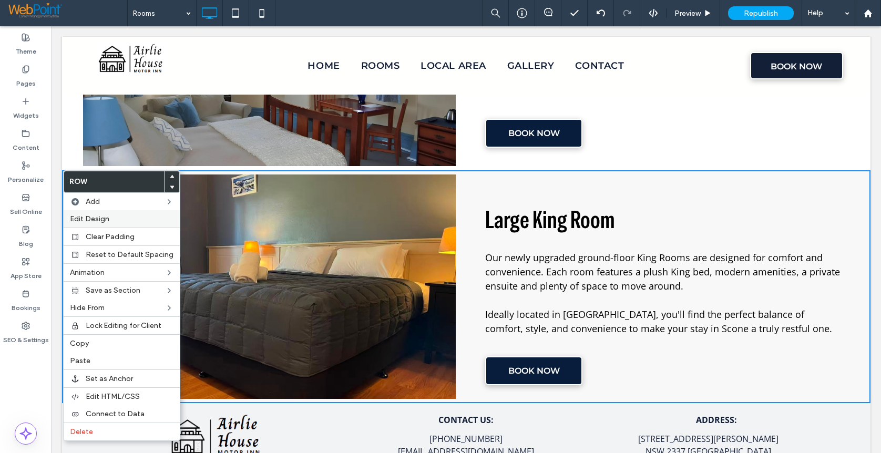
click at [79, 220] on span "Edit Design" at bounding box center [89, 218] width 39 height 9
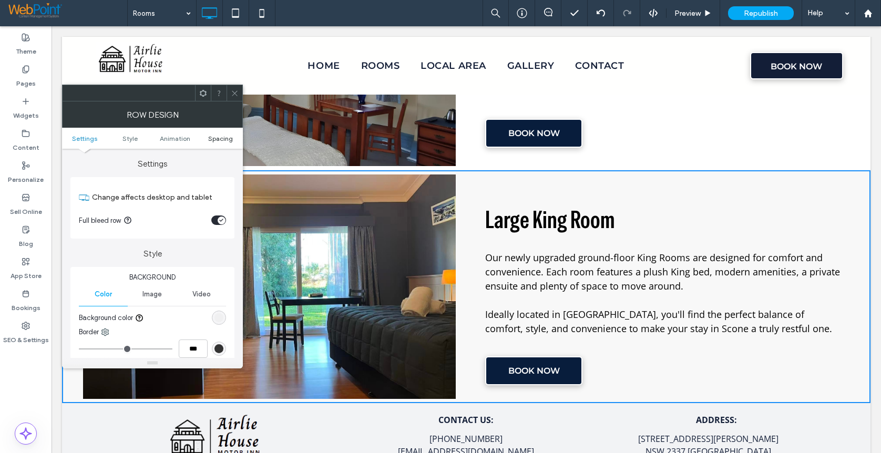
click at [219, 141] on span "Spacing" at bounding box center [220, 138] width 25 height 8
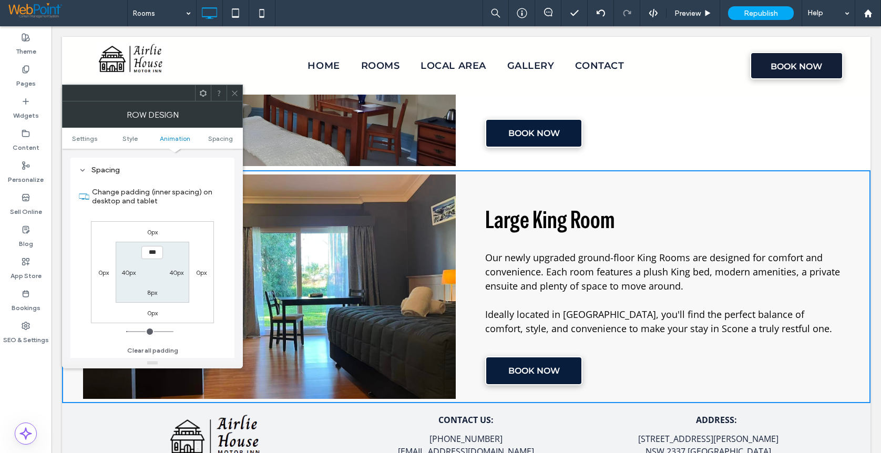
scroll to position [289, 0]
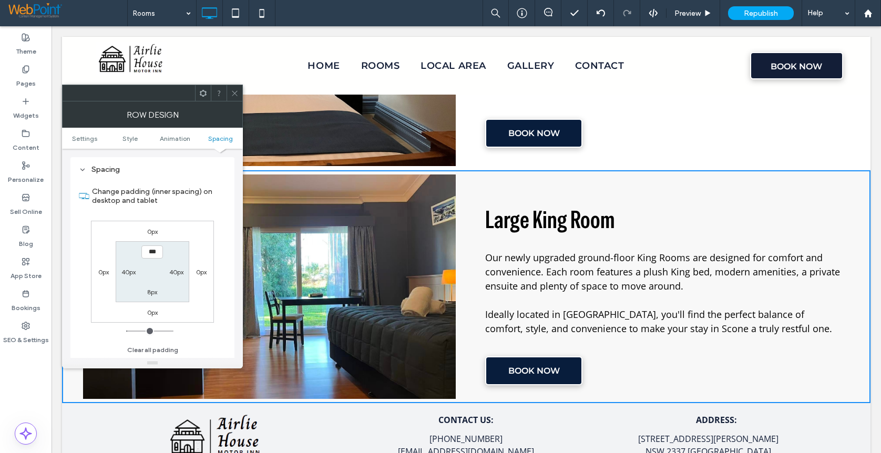
click at [150, 294] on label "8px" at bounding box center [152, 292] width 10 height 8
type input "**"
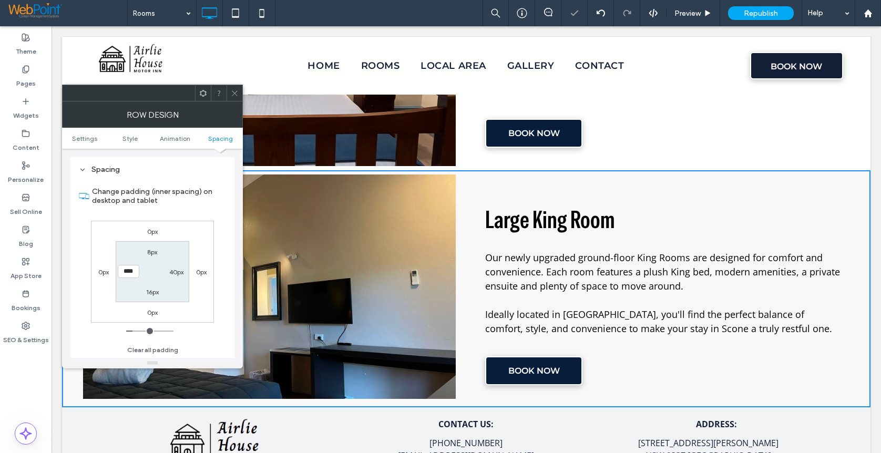
click at [234, 94] on use at bounding box center [234, 92] width 5 height 5
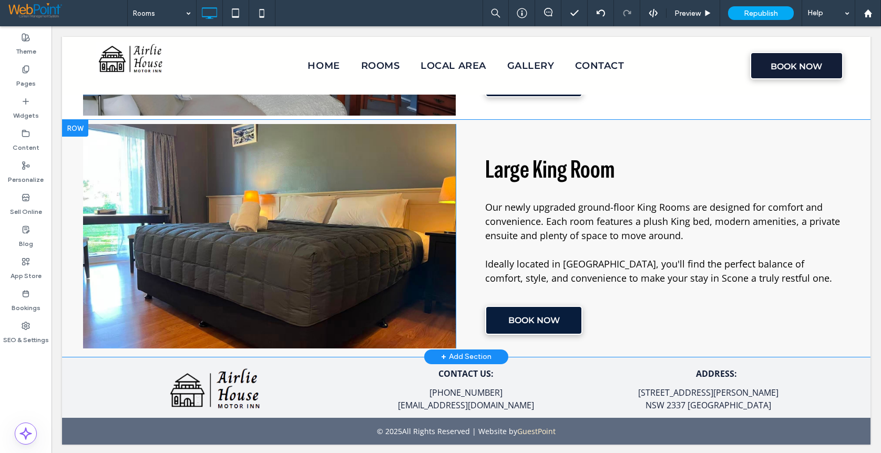
scroll to position [1319, 0]
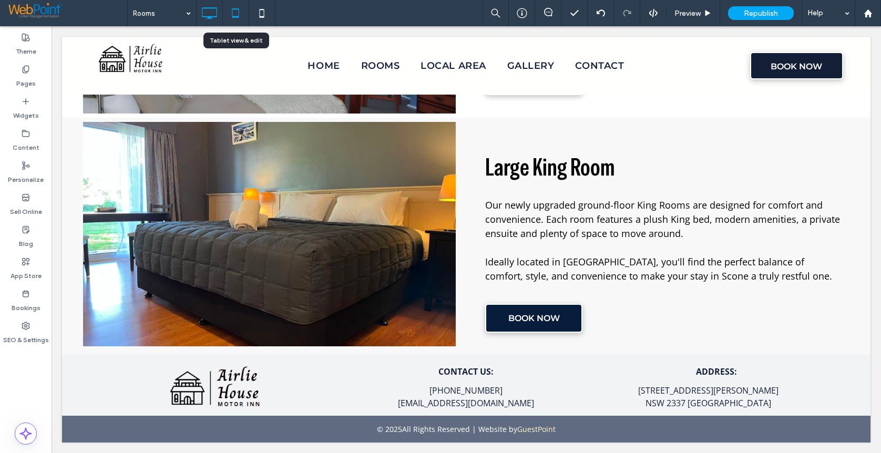
click at [232, 11] on icon at bounding box center [235, 13] width 21 height 21
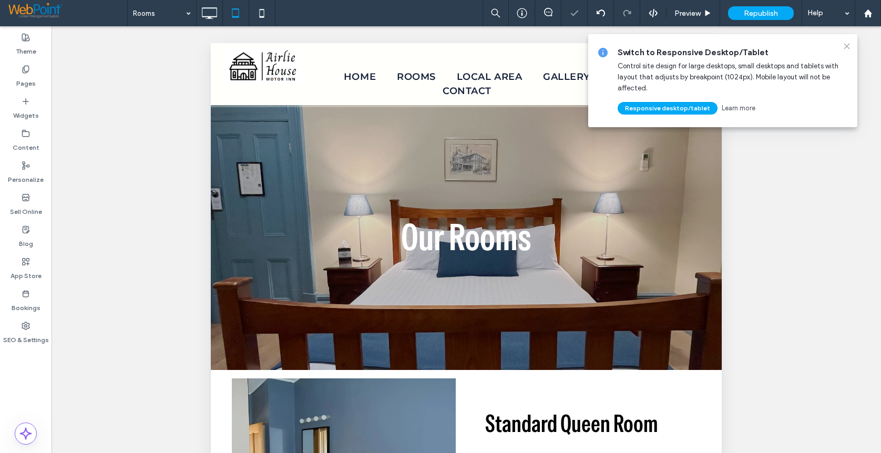
scroll to position [0, 0]
click at [845, 46] on icon at bounding box center [846, 46] width 8 height 8
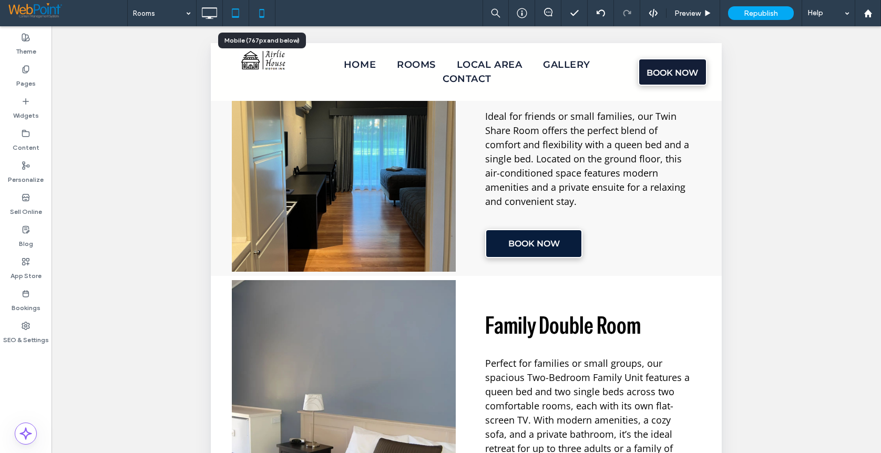
click at [263, 13] on icon at bounding box center [261, 13] width 21 height 21
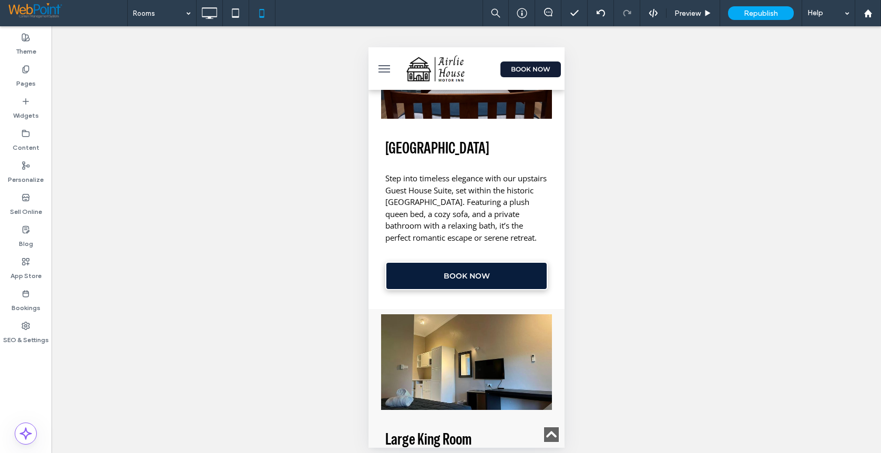
scroll to position [1388, 0]
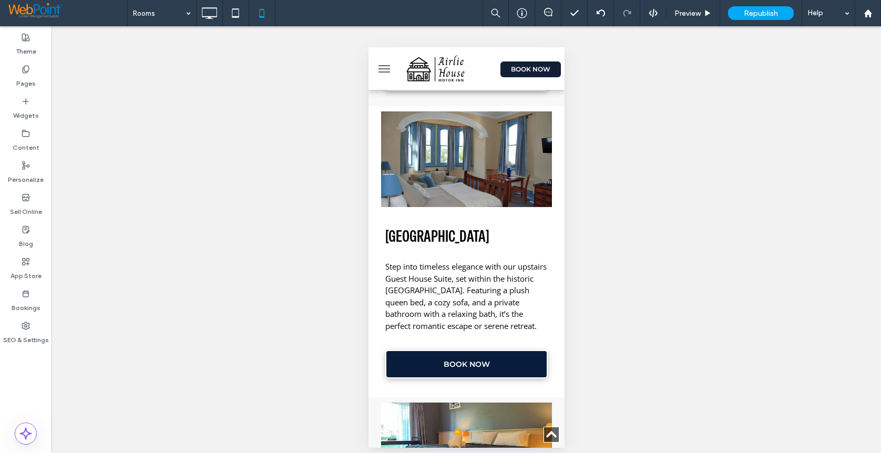
drag, startPoint x: 559, startPoint y: 406, endPoint x: 946, endPoint y: 375, distance: 388.0
click at [202, 13] on use at bounding box center [209, 13] width 15 height 12
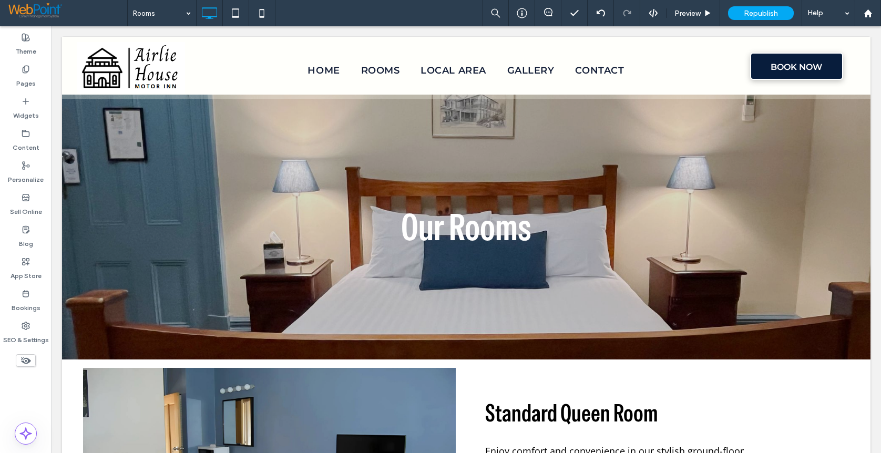
scroll to position [0, 0]
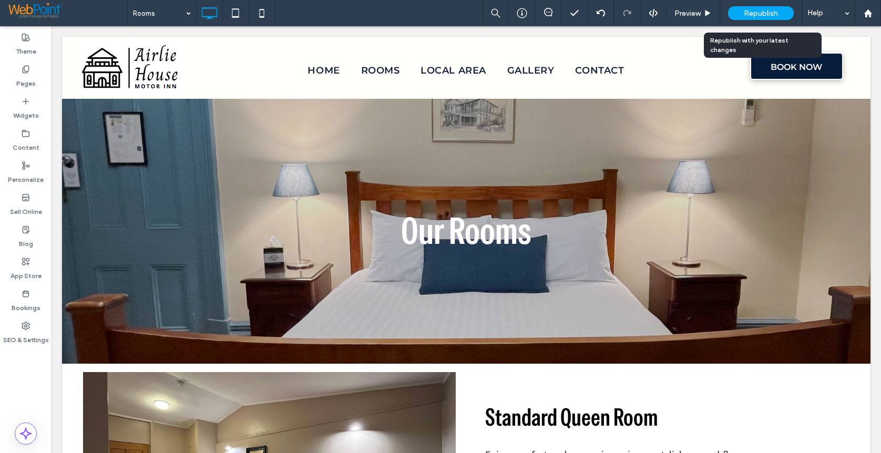
click at [762, 10] on span "Republish" at bounding box center [760, 13] width 34 height 9
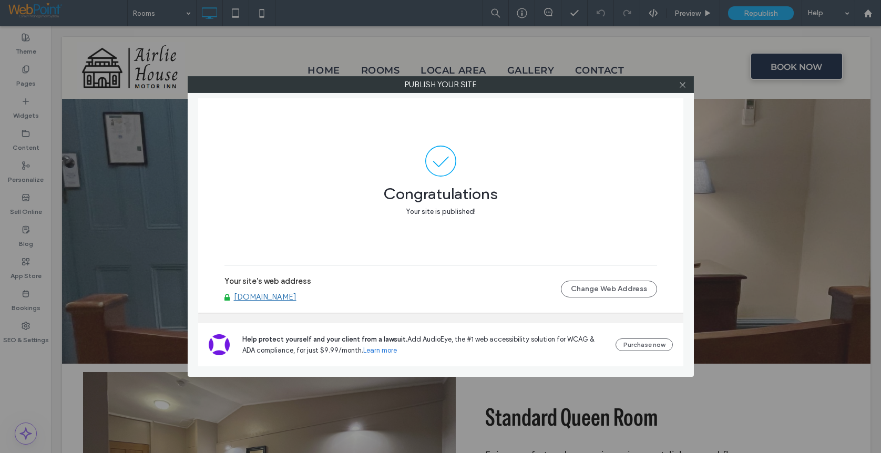
click at [278, 298] on link "[DOMAIN_NAME]" at bounding box center [265, 296] width 63 height 9
click at [285, 299] on link "[DOMAIN_NAME]" at bounding box center [265, 296] width 63 height 9
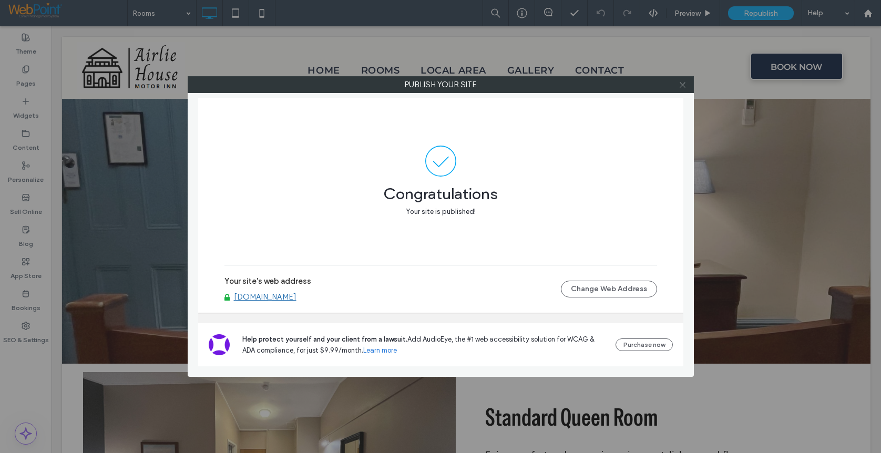
click at [681, 87] on icon at bounding box center [682, 85] width 8 height 8
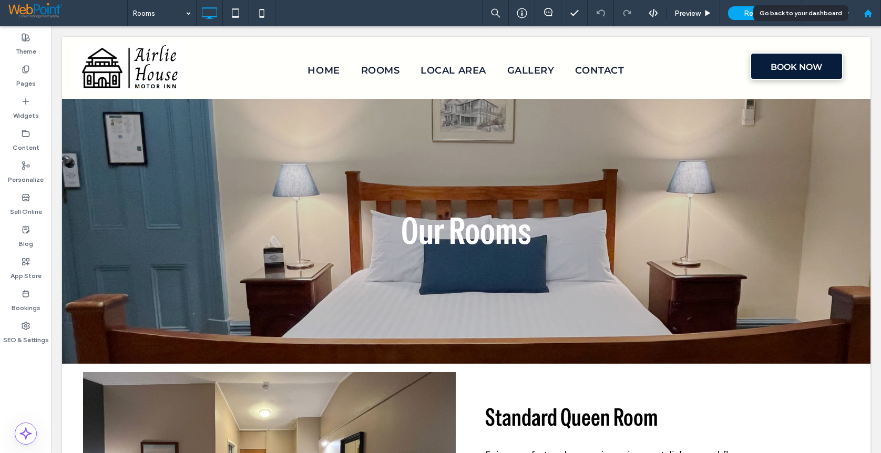
click at [867, 19] on div at bounding box center [867, 13] width 26 height 26
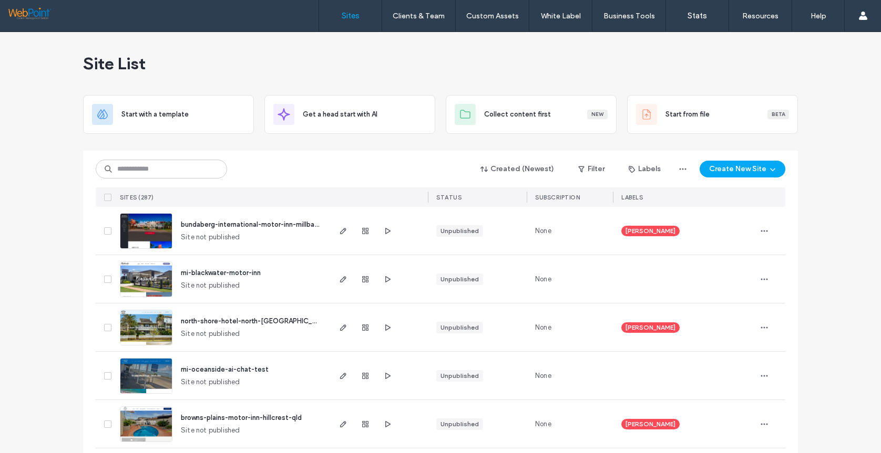
click at [198, 28] on div "Sites Clients & Team Client Management Team Permissions Custom Assets Custom Te…" at bounding box center [440, 16] width 881 height 32
click at [157, 222] on img at bounding box center [145, 249] width 51 height 71
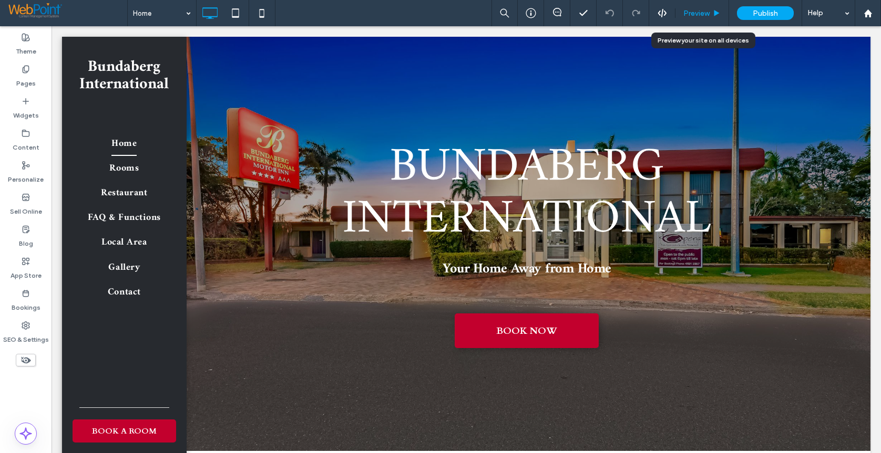
click at [702, 15] on span "Preview" at bounding box center [696, 13] width 26 height 9
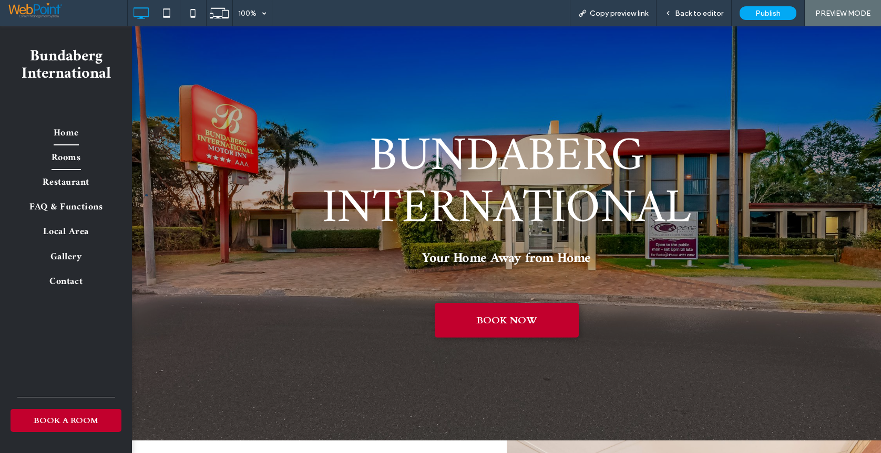
drag, startPoint x: 70, startPoint y: 158, endPoint x: 165, endPoint y: 175, distance: 97.2
click at [70, 158] on span "Rooms" at bounding box center [65, 158] width 29 height 25
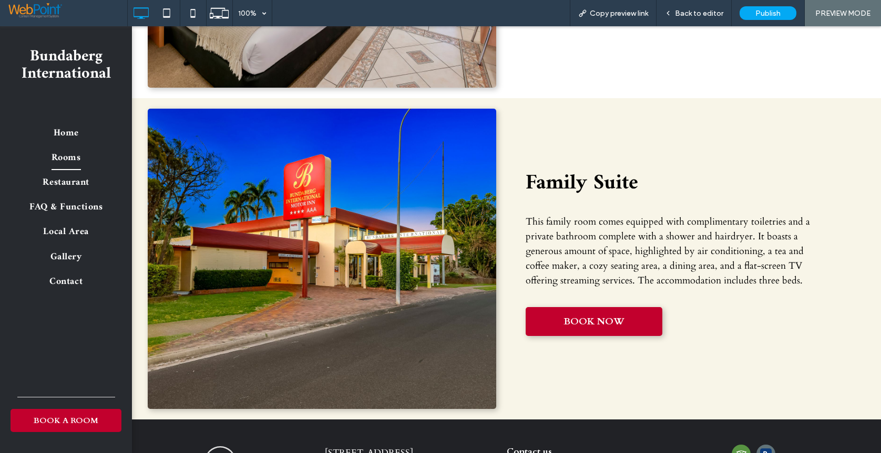
scroll to position [2837, 0]
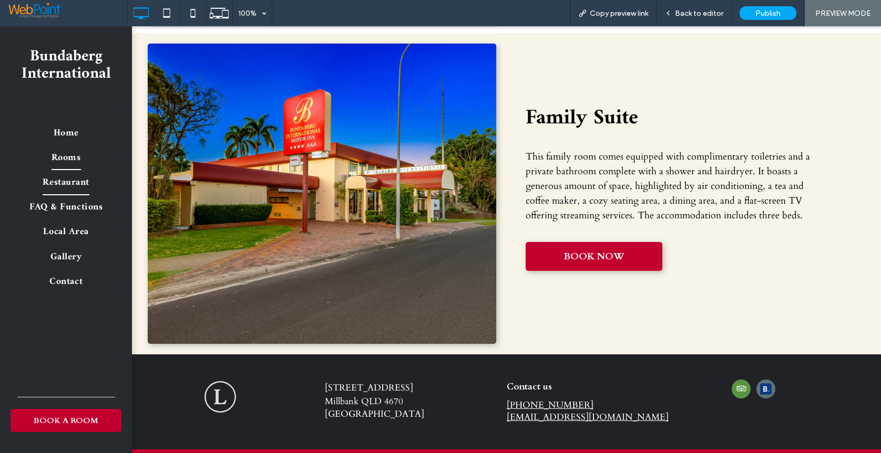
click at [51, 182] on span "Restaurant" at bounding box center [66, 182] width 46 height 25
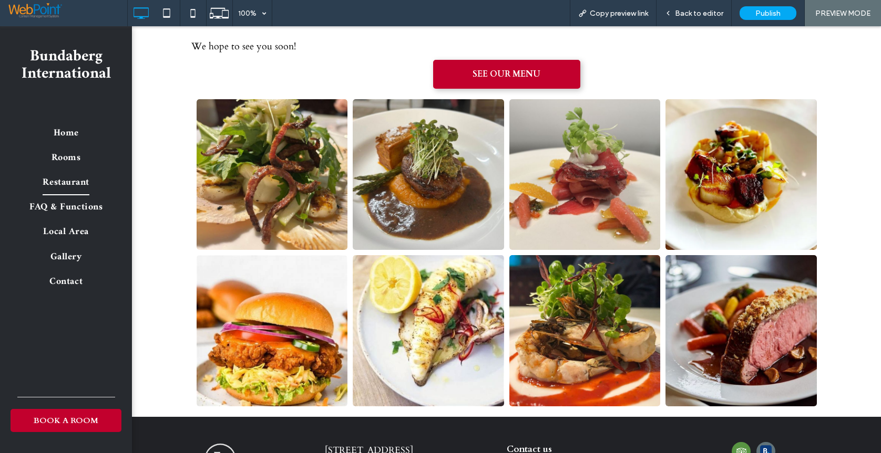
scroll to position [517, 0]
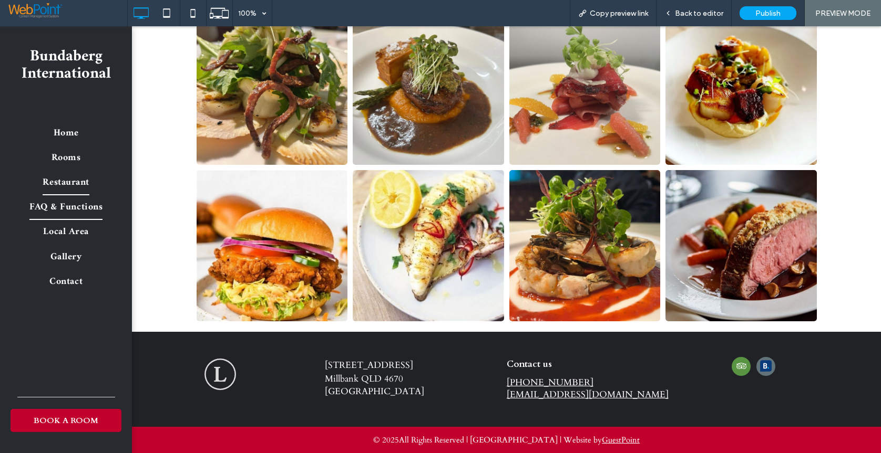
click at [63, 212] on span "FAQ & Functions" at bounding box center [65, 207] width 73 height 25
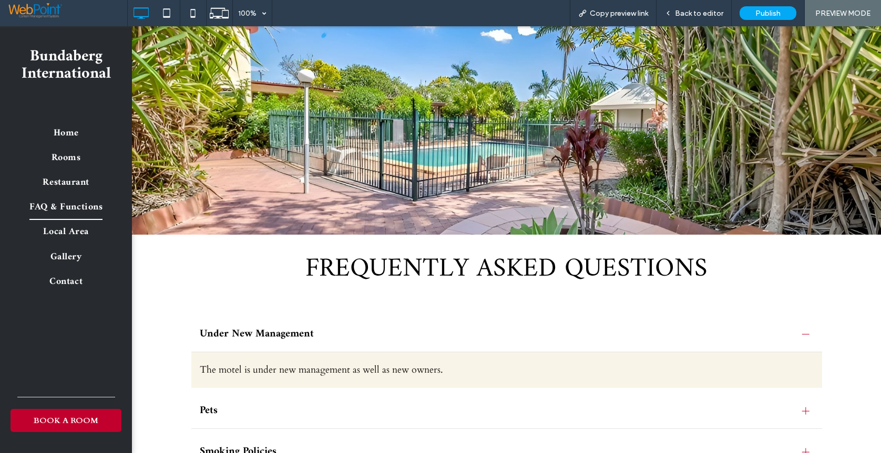
scroll to position [578, 0]
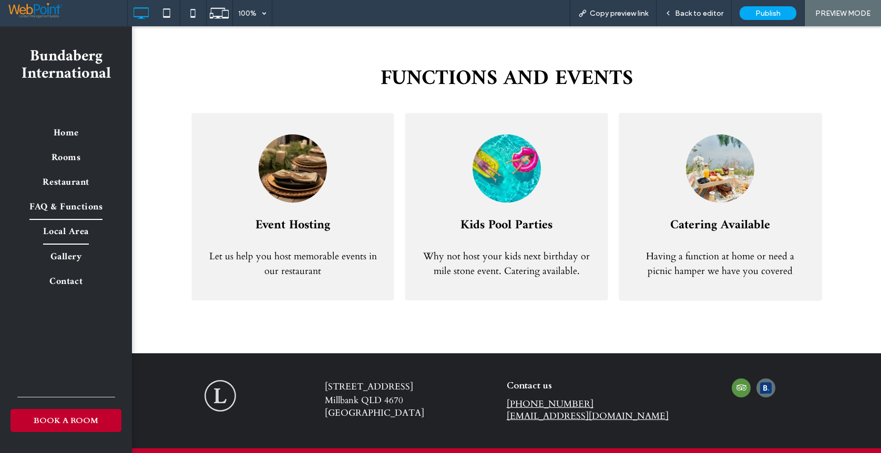
click at [61, 229] on span "Local Area" at bounding box center [65, 232] width 45 height 25
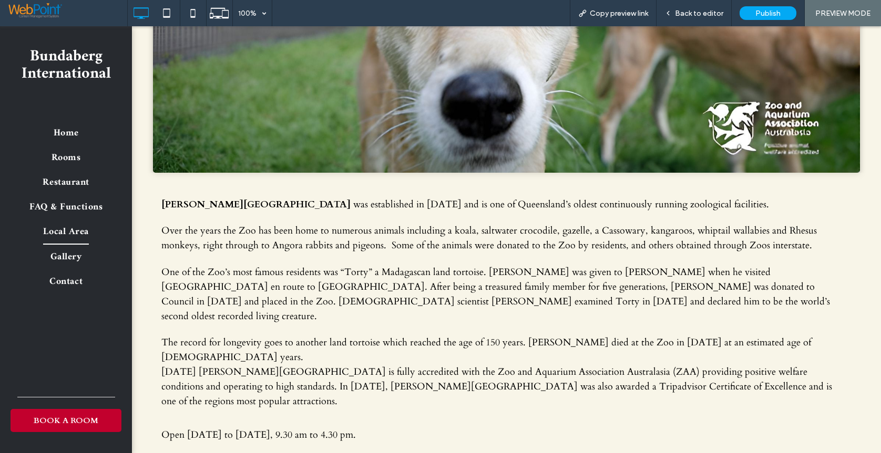
scroll to position [2620, 0]
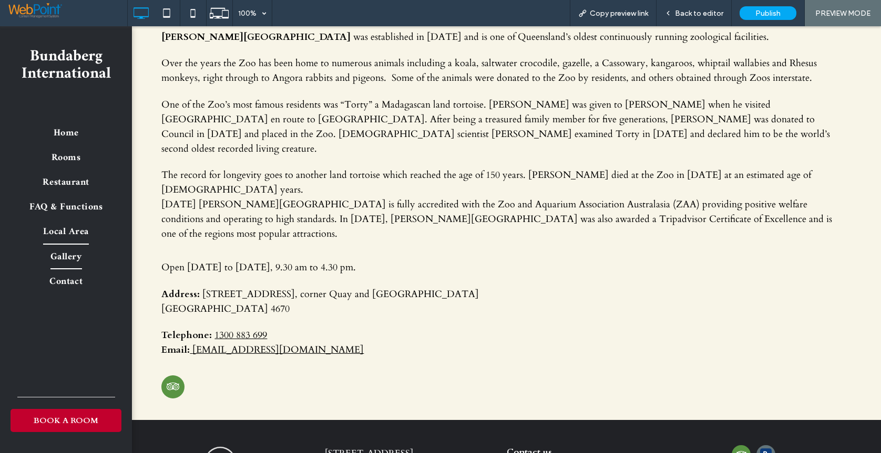
click at [56, 256] on span "Gallery" at bounding box center [66, 257] width 32 height 25
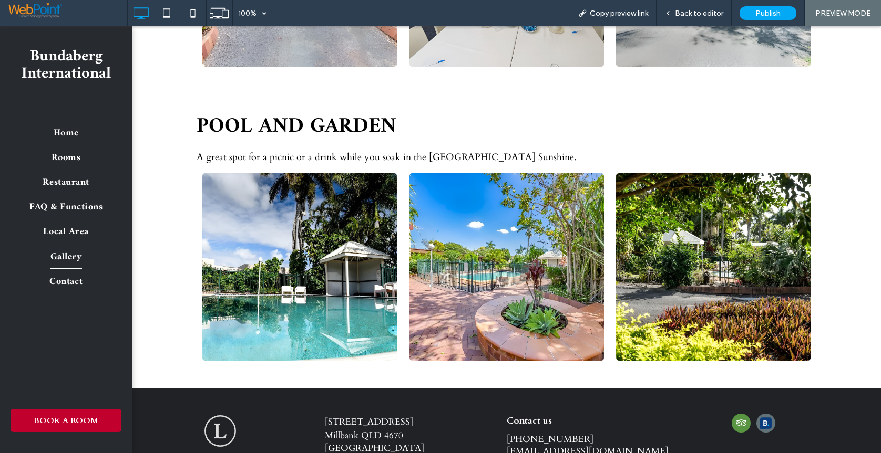
scroll to position [655, 0]
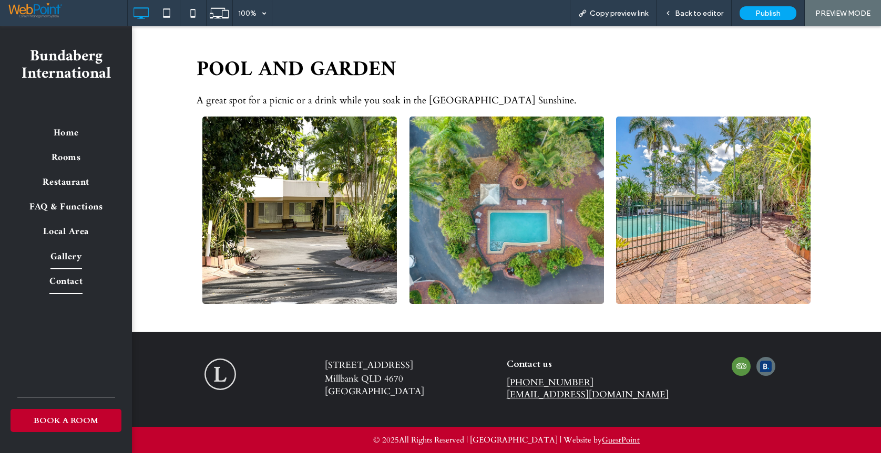
click at [51, 284] on span "Contact" at bounding box center [65, 282] width 33 height 25
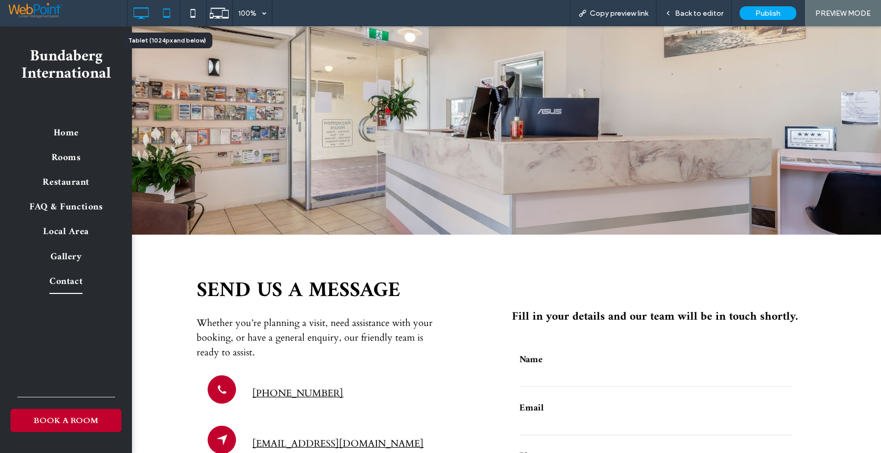
click at [161, 8] on icon at bounding box center [166, 13] width 21 height 21
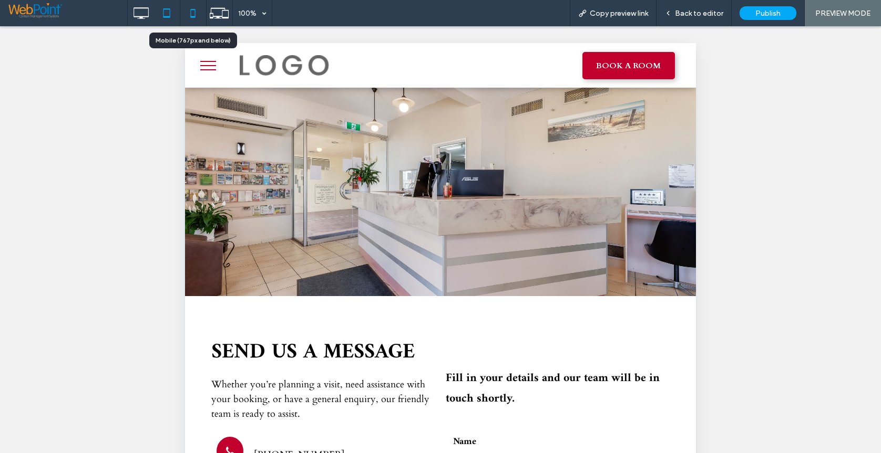
click at [191, 12] on icon at bounding box center [192, 13] width 21 height 21
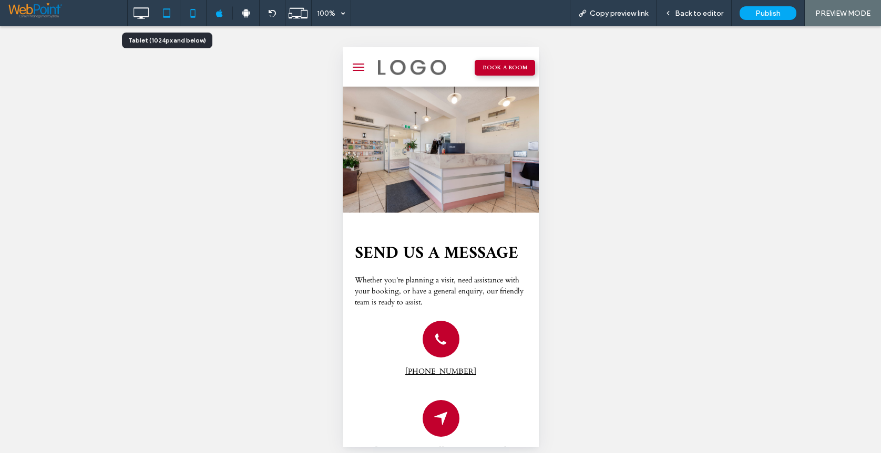
click at [165, 11] on icon at bounding box center [166, 13] width 21 height 21
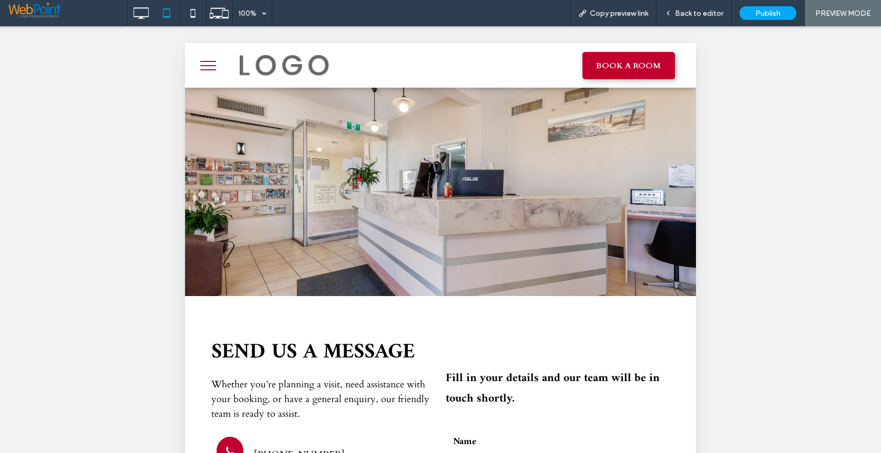
click at [211, 66] on button "menu" at bounding box center [207, 65] width 27 height 27
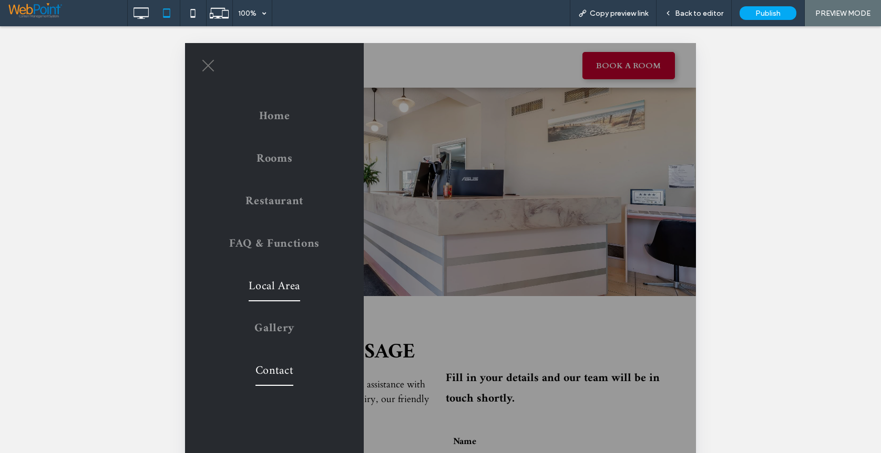
click at [256, 282] on span "Local Area" at bounding box center [274, 287] width 51 height 30
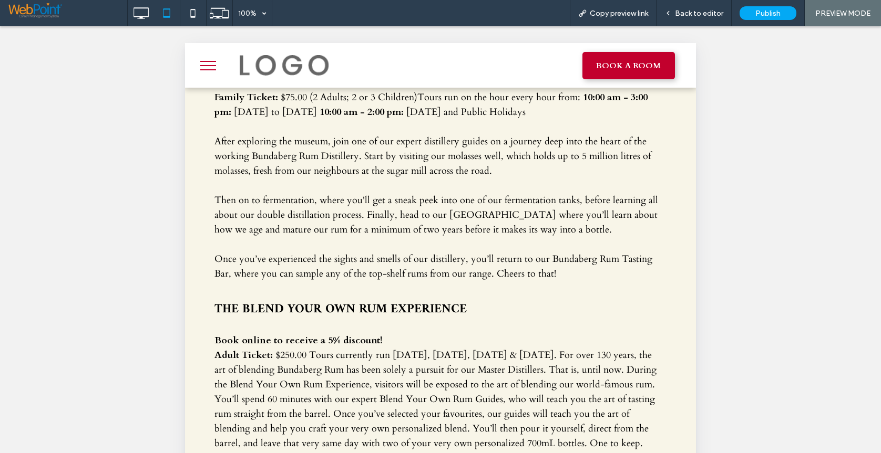
scroll to position [736, 0]
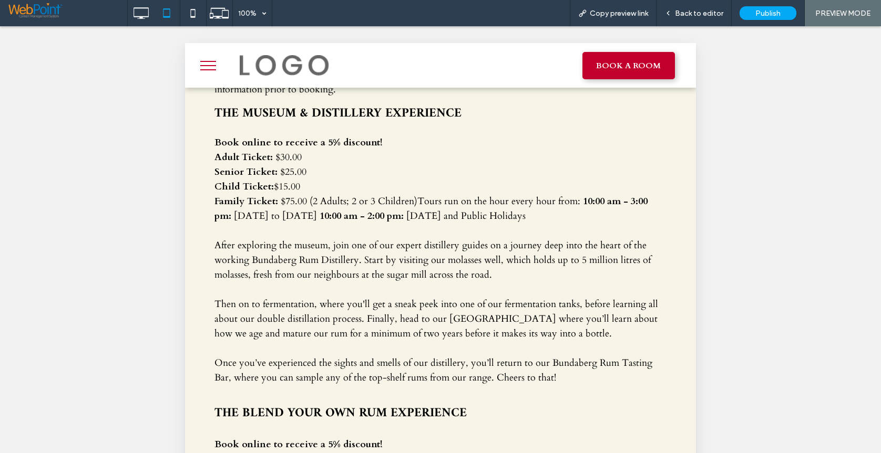
click at [203, 67] on button "menu" at bounding box center [207, 65] width 27 height 27
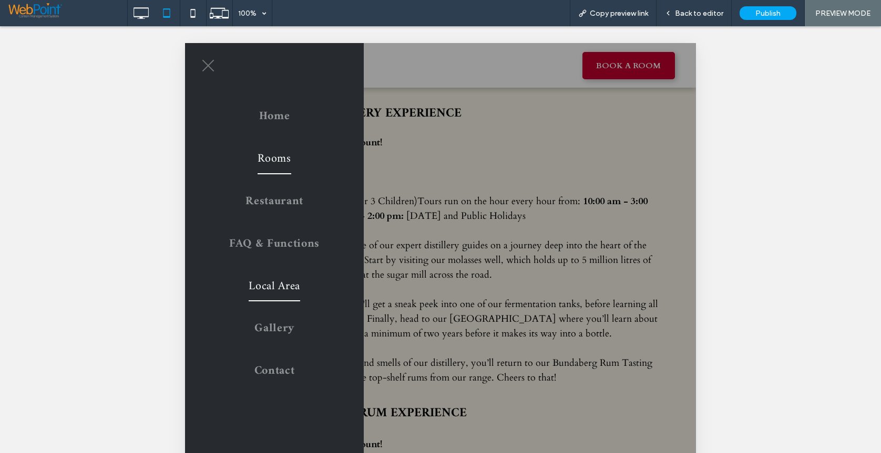
click at [273, 158] on span "Rooms" at bounding box center [273, 159] width 33 height 30
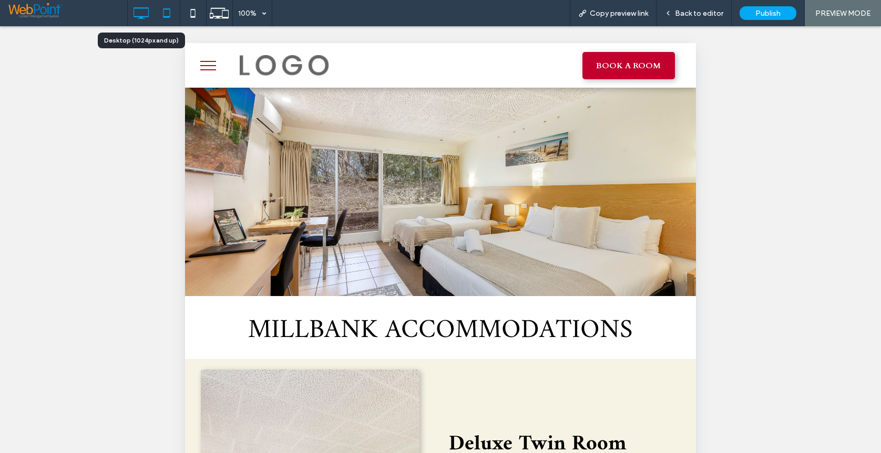
click at [138, 12] on icon at bounding box center [140, 13] width 21 height 21
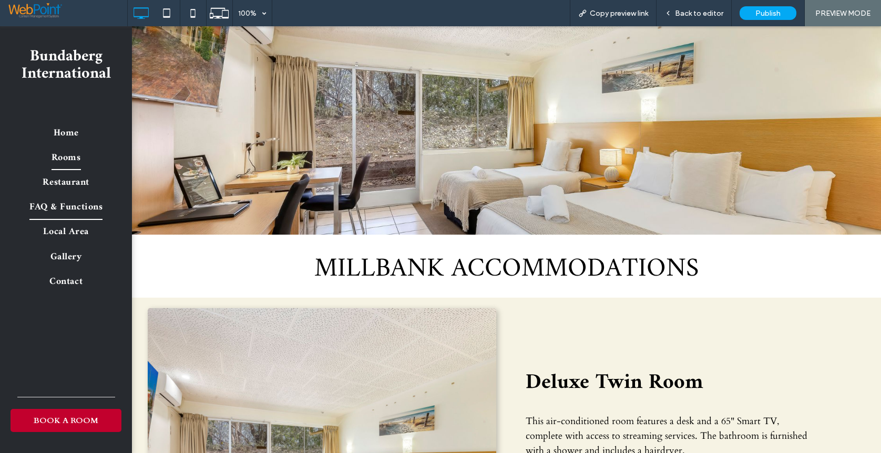
click at [72, 201] on span "FAQ & Functions" at bounding box center [65, 207] width 73 height 25
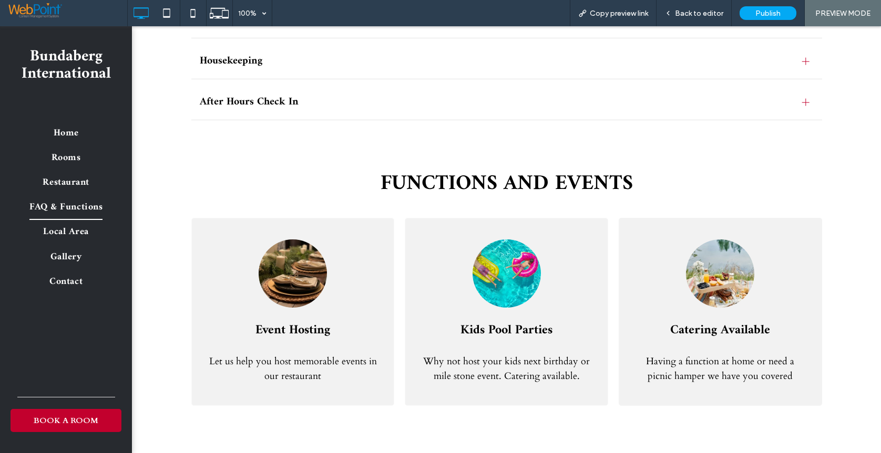
scroll to position [599, 0]
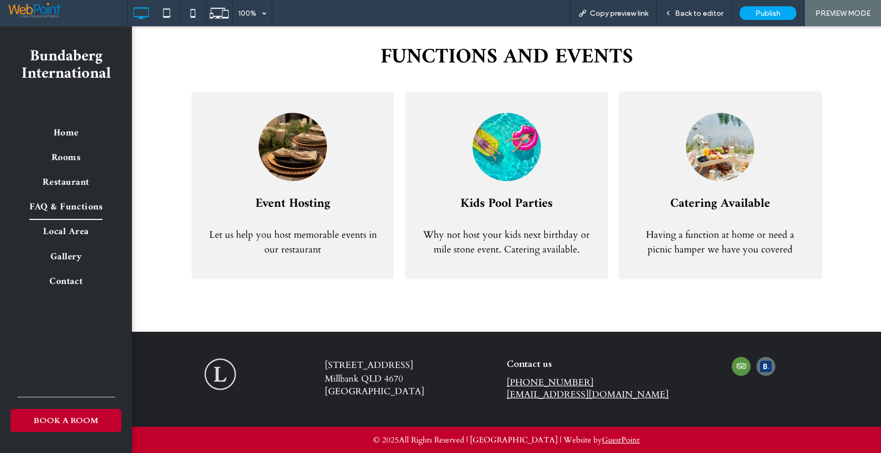
click at [494, 236] on span "Why not host your kids next birthday or mile stone event. Catering available." at bounding box center [506, 243] width 167 height 28
click at [498, 157] on link at bounding box center [506, 147] width 68 height 68
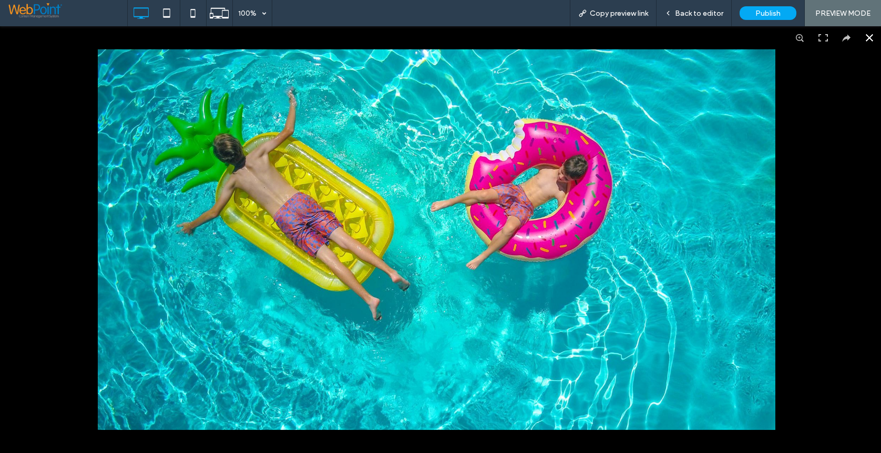
click at [859, 36] on button at bounding box center [868, 37] width 23 height 23
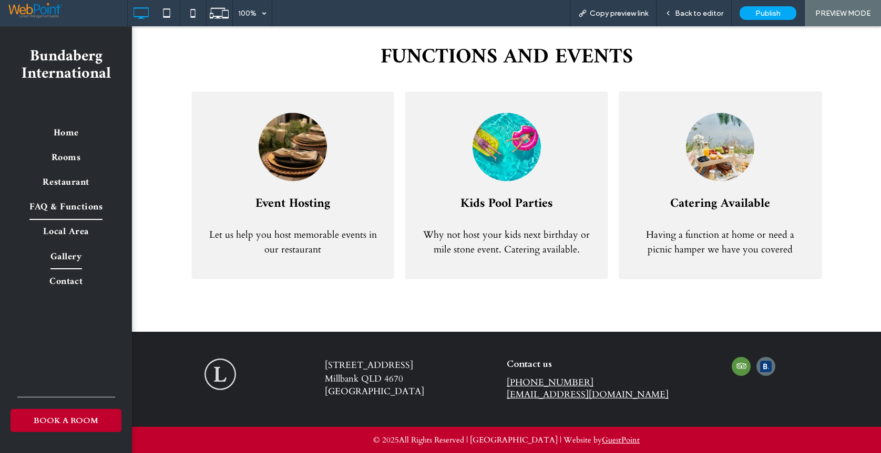
click at [64, 255] on span "Gallery" at bounding box center [66, 257] width 32 height 25
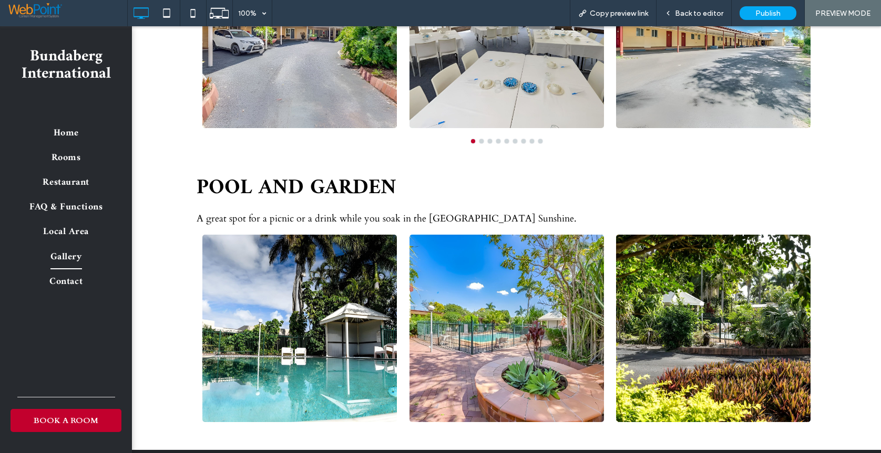
scroll to position [630, 0]
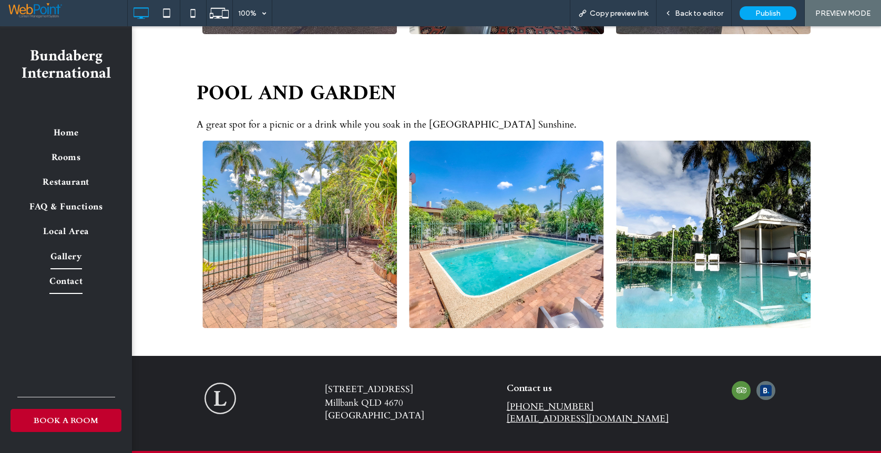
click at [73, 286] on span "Contact" at bounding box center [65, 282] width 33 height 25
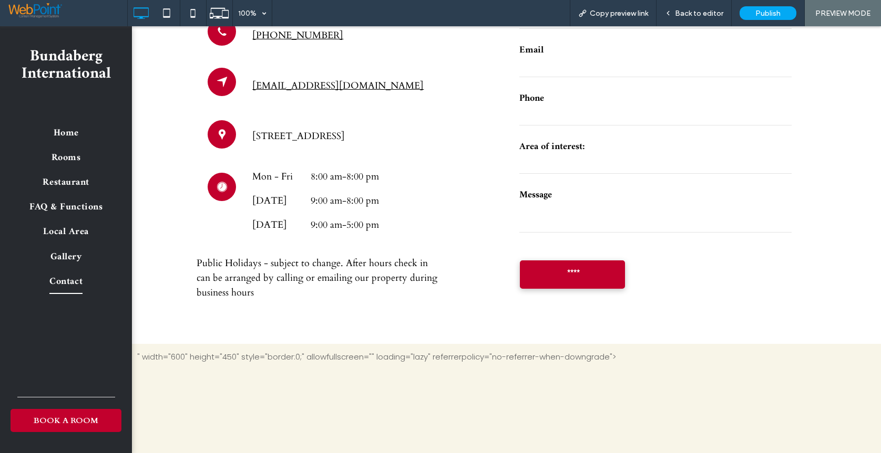
scroll to position [148, 0]
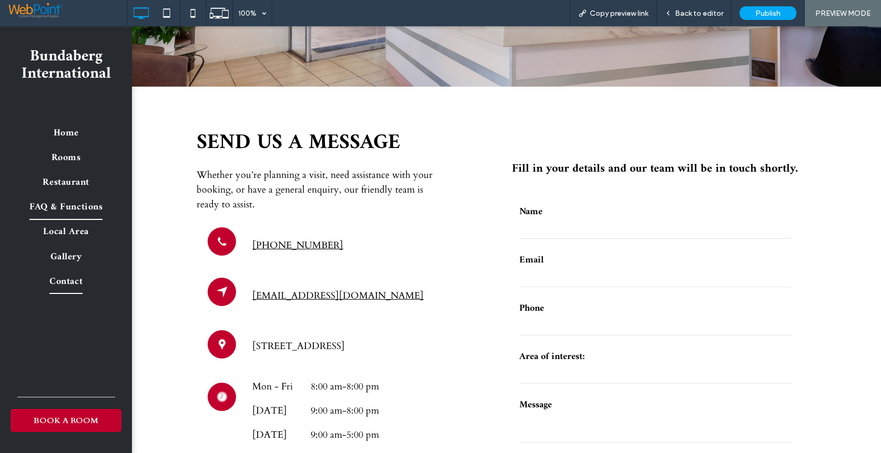
click at [54, 211] on span "FAQ & Functions" at bounding box center [65, 207] width 73 height 25
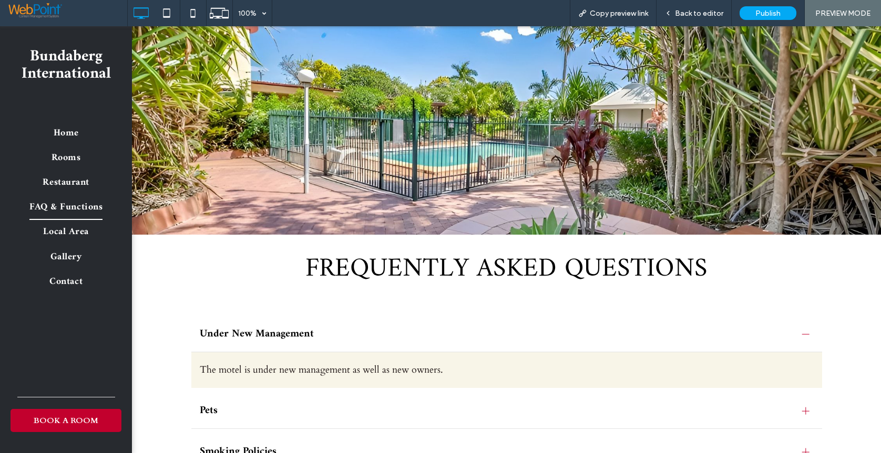
scroll to position [263, 0]
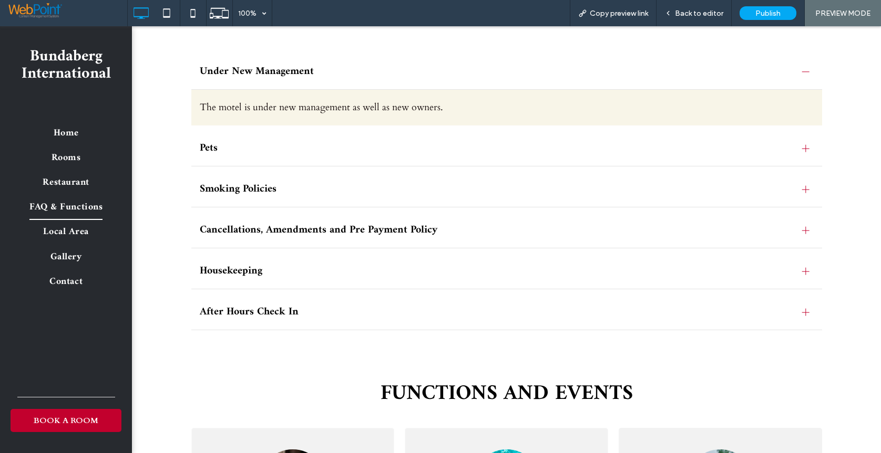
click at [802, 150] on div at bounding box center [805, 148] width 7 height 7
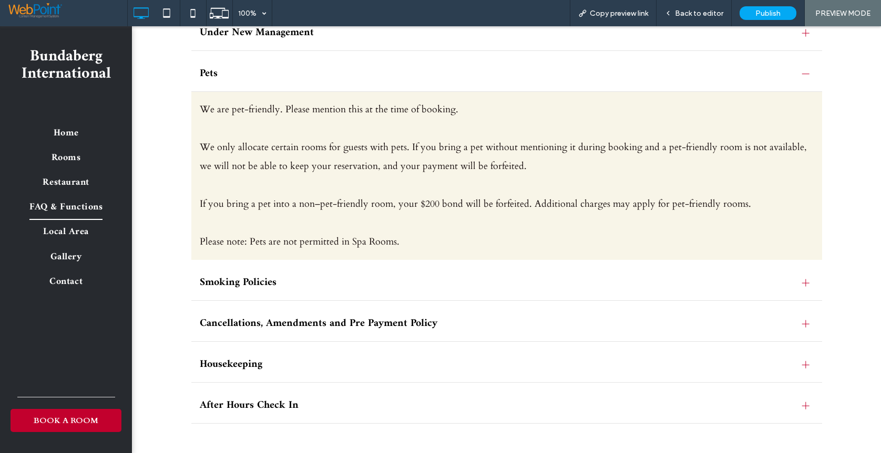
scroll to position [368, 0]
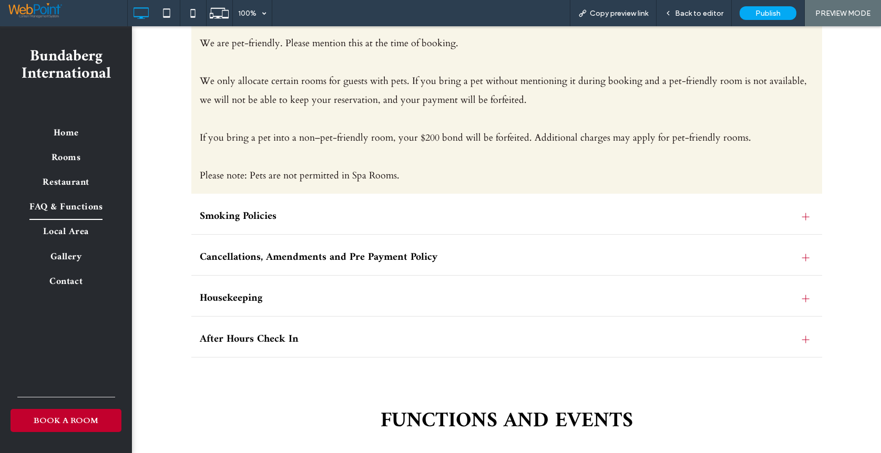
click at [804, 221] on div at bounding box center [806, 217] width 16 height 16
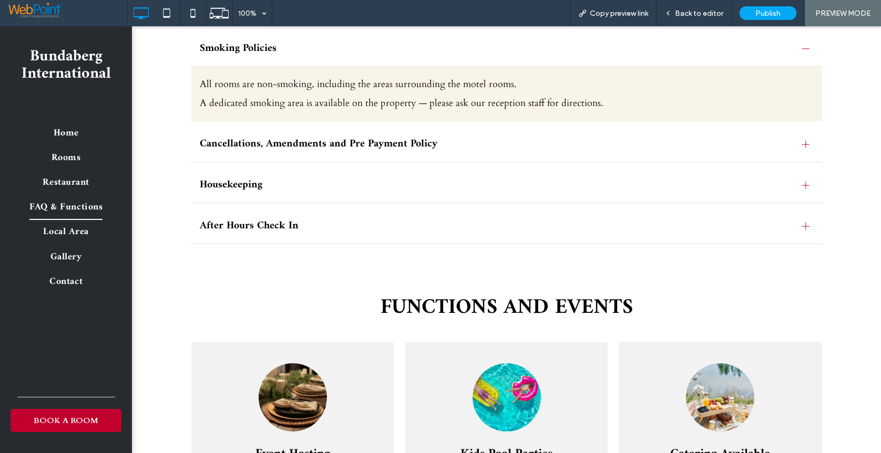
click at [802, 142] on div at bounding box center [805, 144] width 7 height 7
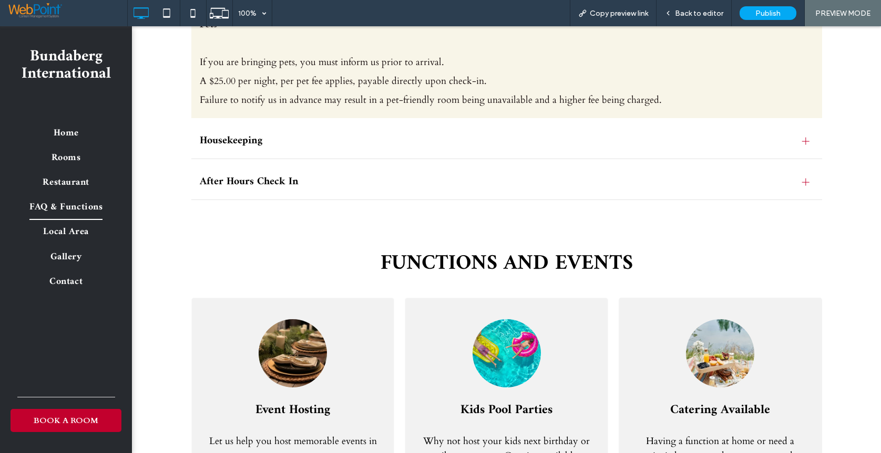
scroll to position [946, 0]
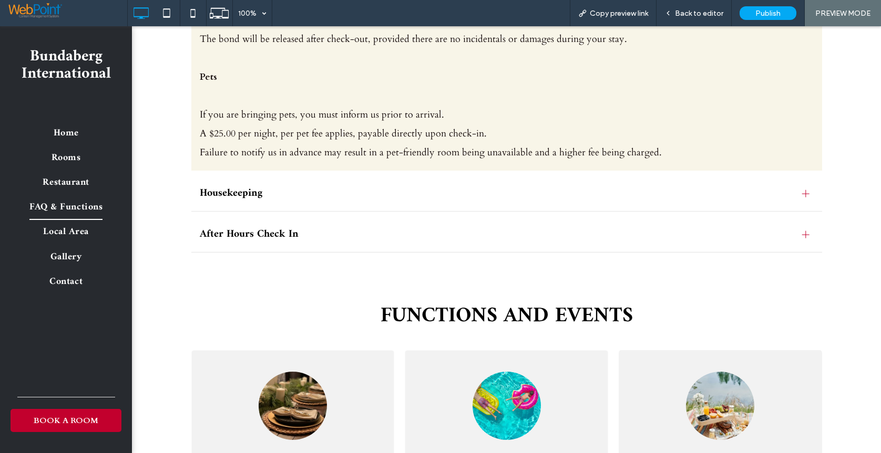
click at [802, 193] on div at bounding box center [805, 193] width 7 height 1
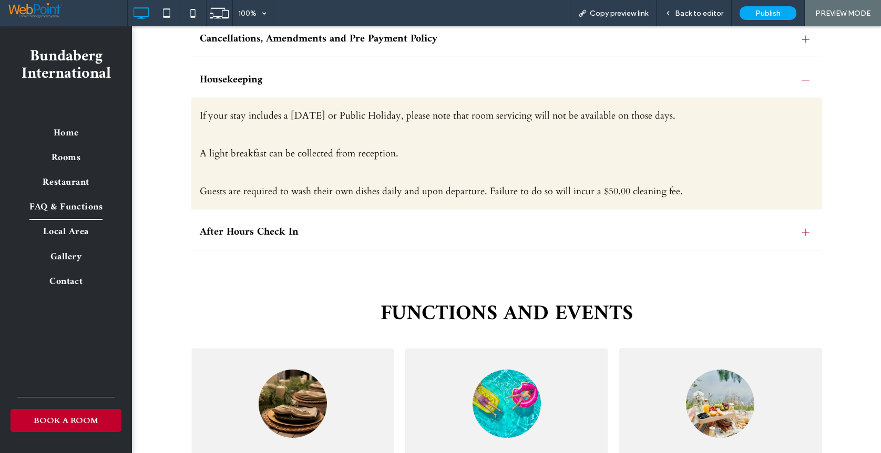
scroll to position [360, 0]
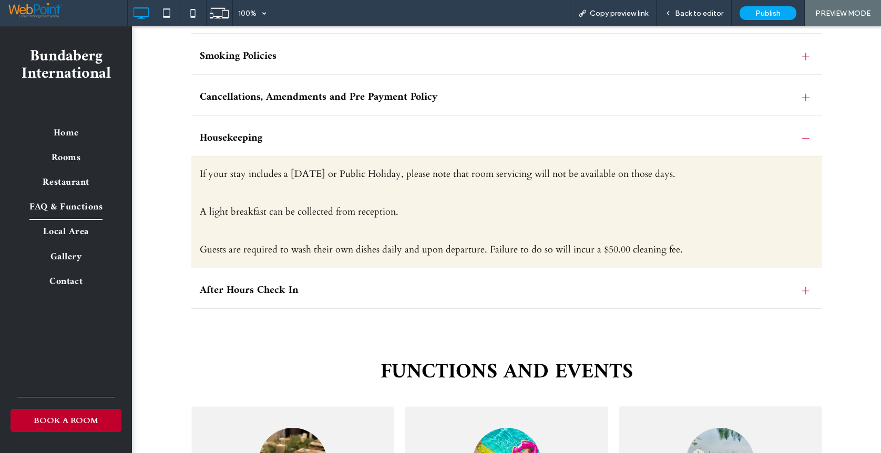
click at [802, 289] on div at bounding box center [805, 290] width 7 height 7
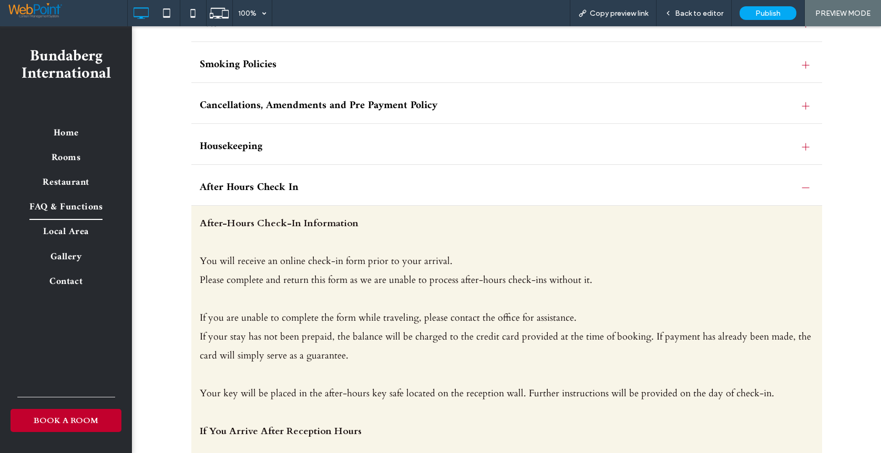
scroll to position [0, 0]
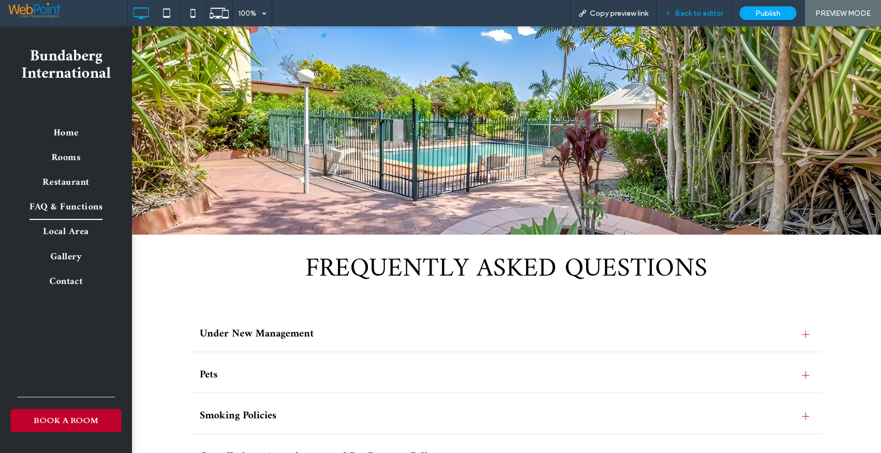
click at [706, 11] on span "Back to editor" at bounding box center [699, 13] width 48 height 9
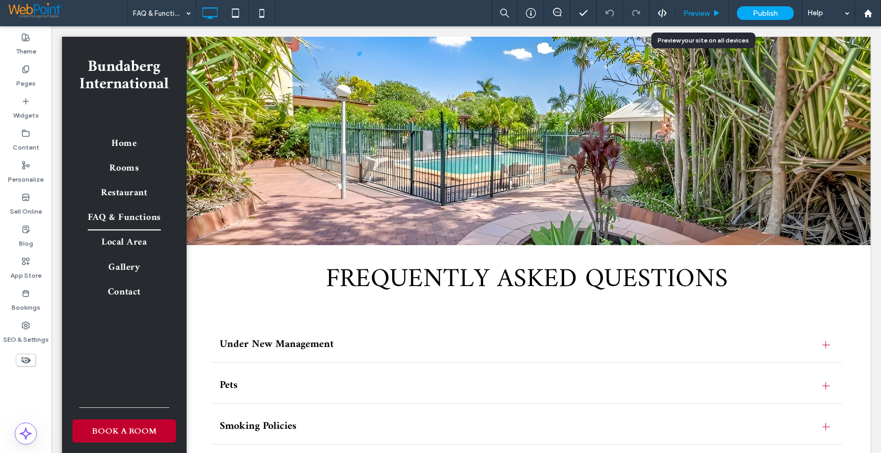
drag, startPoint x: 415, startPoint y: 160, endPoint x: 690, endPoint y: 8, distance: 314.4
click at [690, 9] on span "Preview" at bounding box center [696, 13] width 26 height 9
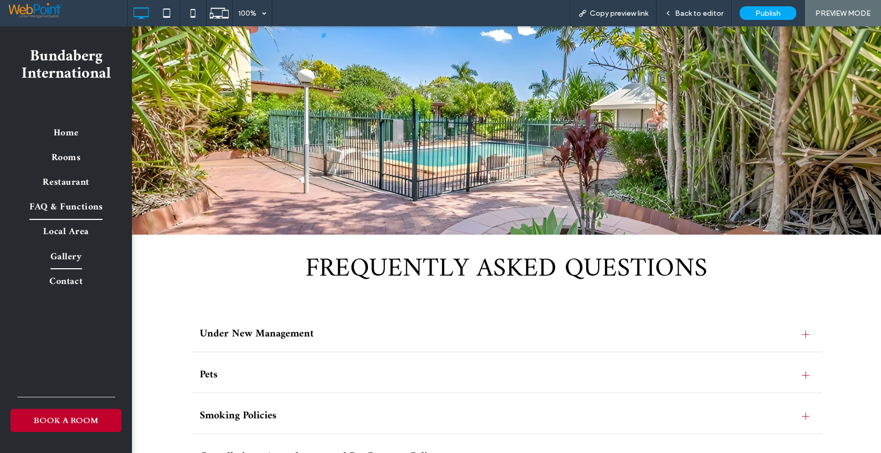
click at [57, 256] on span "Gallery" at bounding box center [66, 257] width 32 height 25
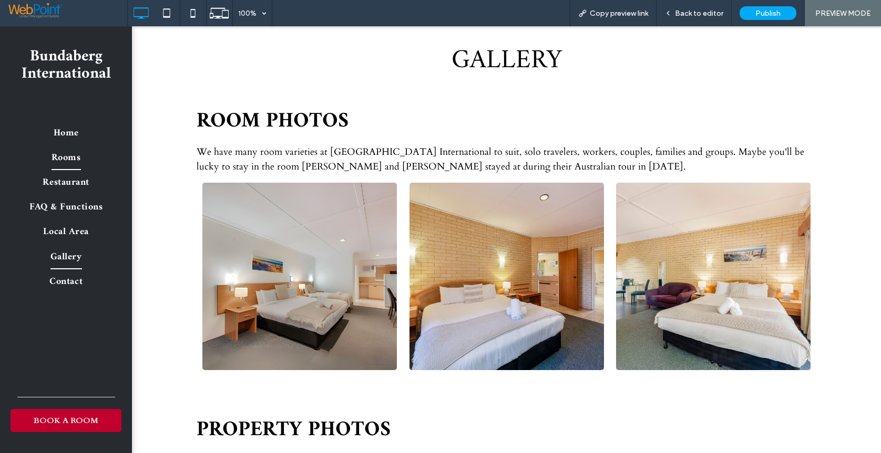
click at [70, 156] on span "Rooms" at bounding box center [65, 158] width 29 height 25
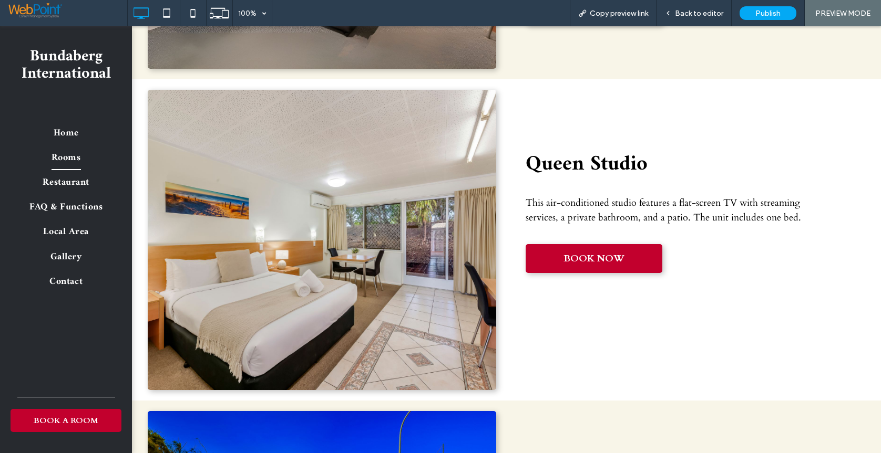
scroll to position [2679, 0]
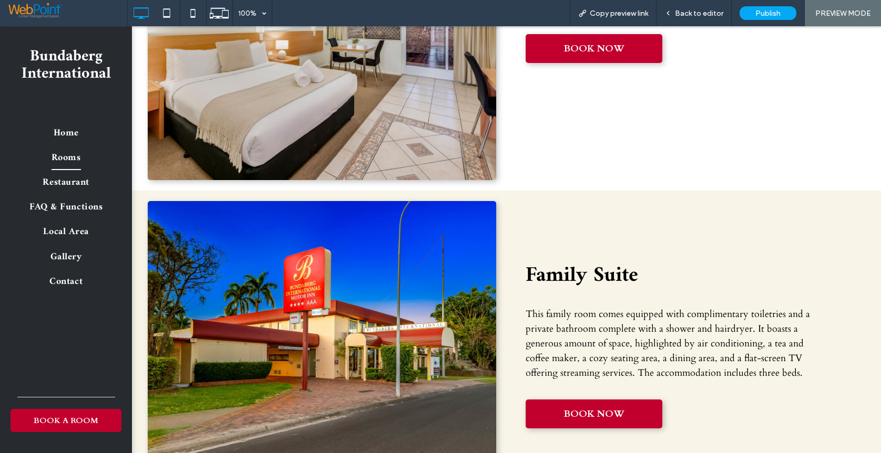
click at [556, 275] on strong "Family Suite" at bounding box center [581, 275] width 112 height 37
click at [708, 22] on div "Back to editor" at bounding box center [693, 13] width 75 height 26
click at [705, 10] on span "Back to editor" at bounding box center [699, 13] width 48 height 9
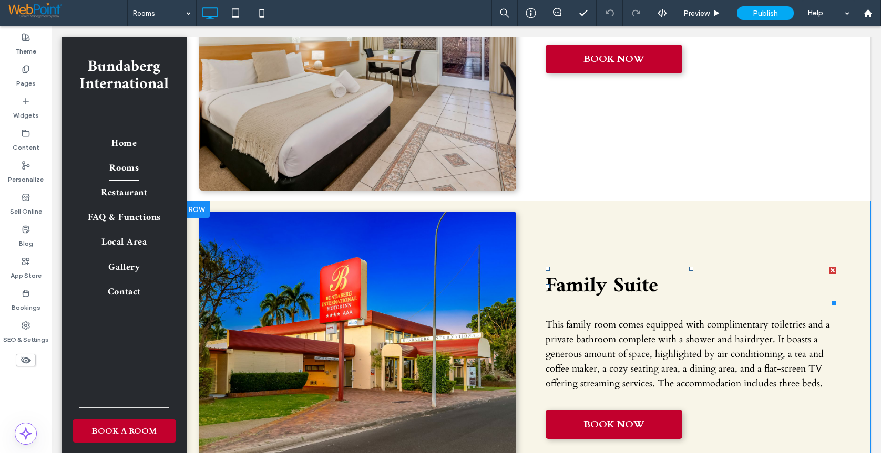
click at [588, 289] on strong "Family Suite" at bounding box center [601, 286] width 112 height 37
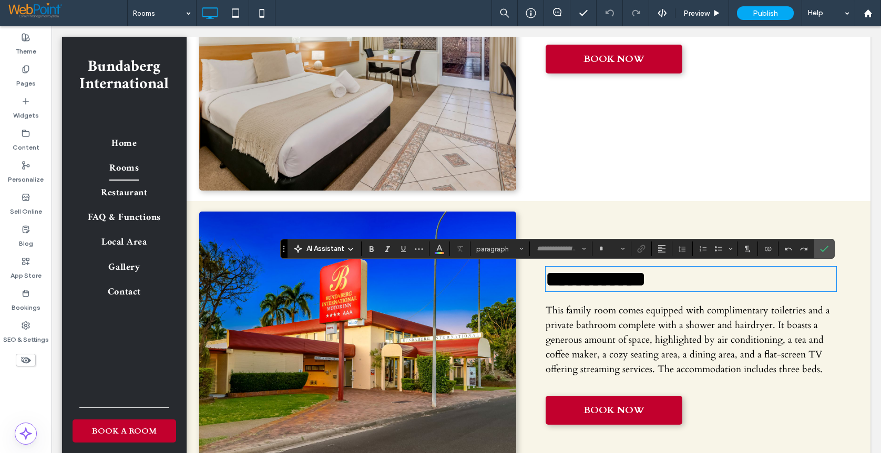
type input "*****"
type input "**"
click at [543, 248] on input "*****" at bounding box center [557, 249] width 45 height 8
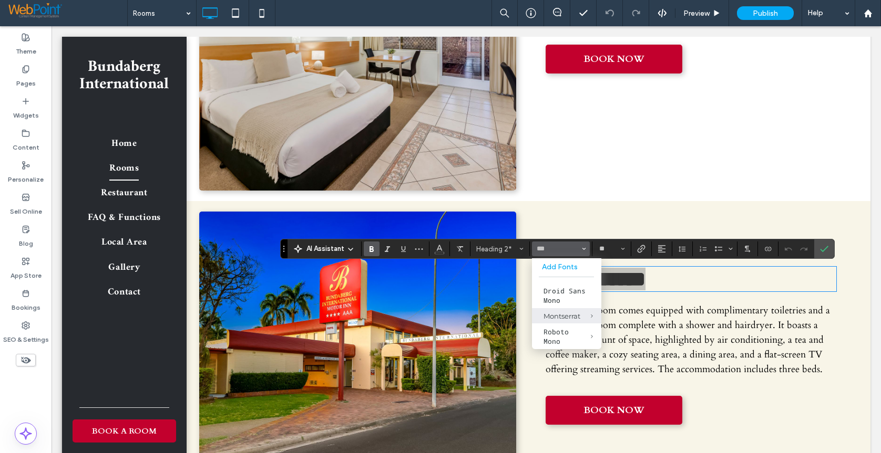
click at [555, 315] on div "Montserrat" at bounding box center [566, 316] width 46 height 8
type input "**********"
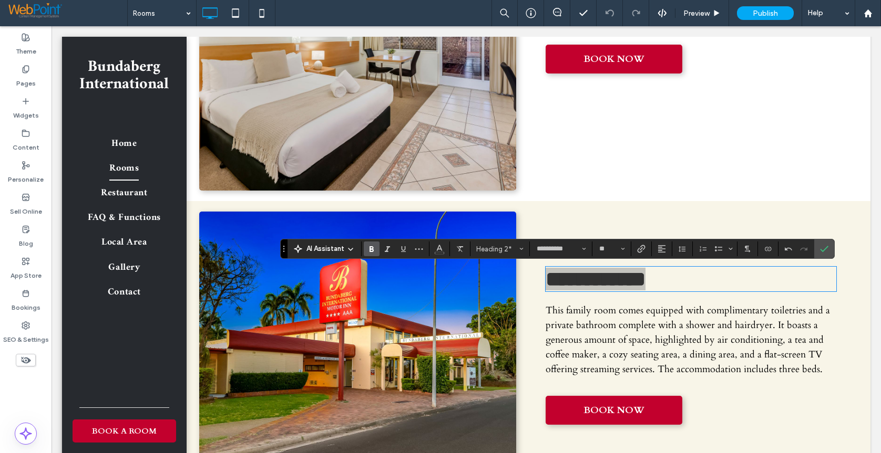
click at [374, 249] on icon "Bold" at bounding box center [371, 249] width 8 height 8
click at [826, 250] on icon "Confirm" at bounding box center [824, 249] width 8 height 8
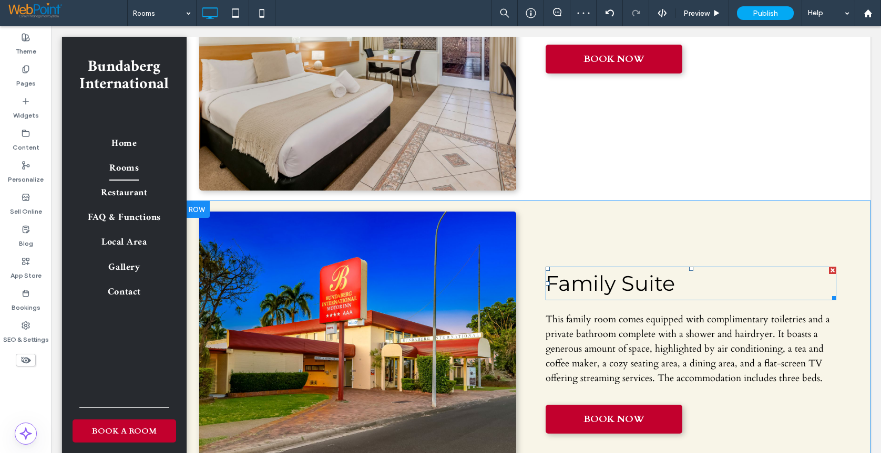
click at [628, 288] on span "Family Suite" at bounding box center [609, 284] width 129 height 26
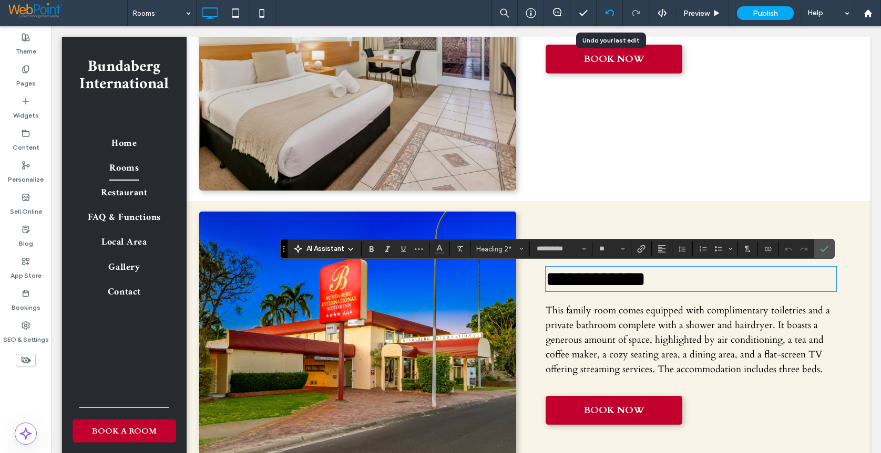
click at [609, 14] on icon at bounding box center [609, 13] width 8 height 8
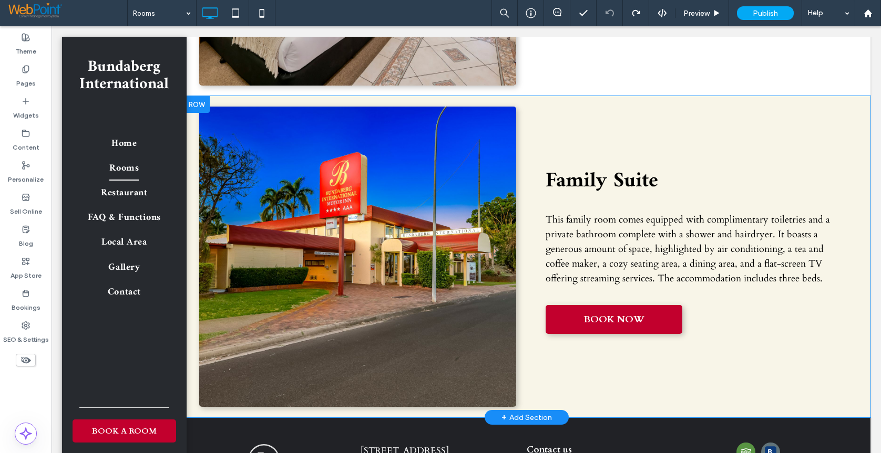
scroll to position [2881, 0]
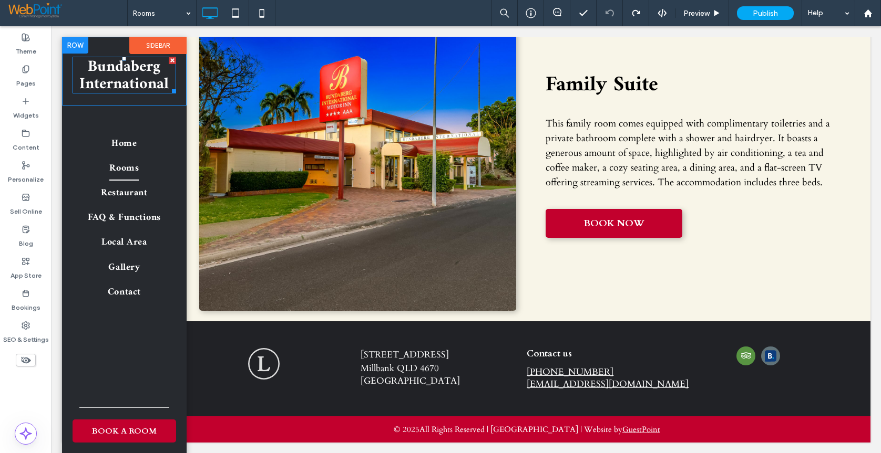
click at [128, 81] on strong "Bundaberg International" at bounding box center [123, 75] width 89 height 45
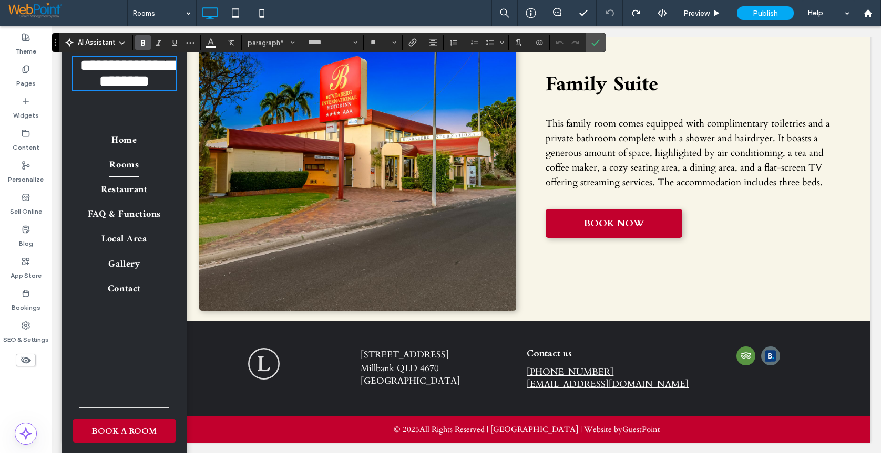
click at [781, 274] on div "Family Suite This family room comes equipped with complimentary toiletries and …" at bounding box center [695, 161] width 317 height 301
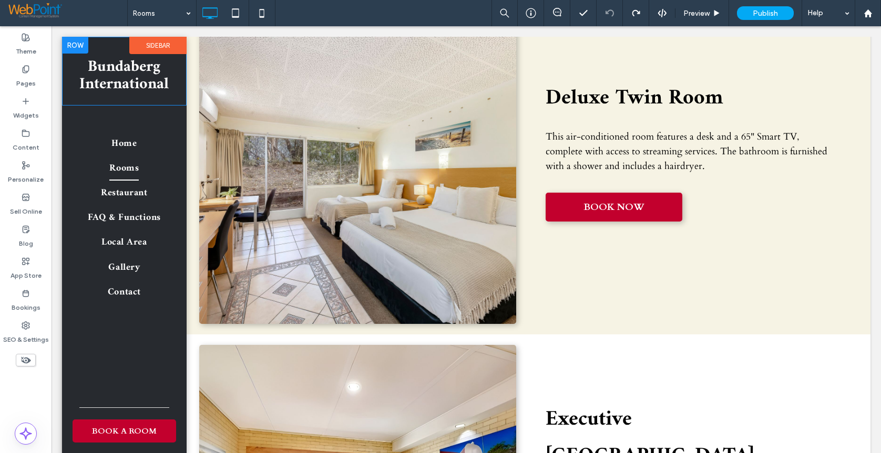
scroll to position [96, 0]
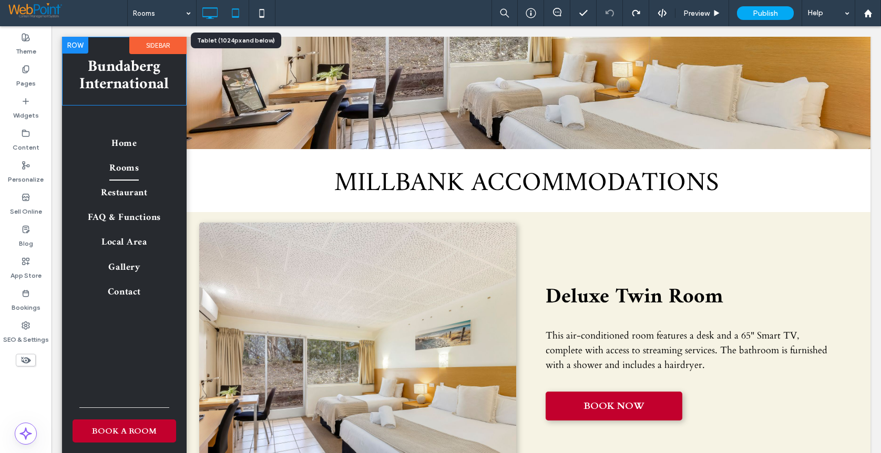
click at [236, 15] on icon at bounding box center [235, 13] width 21 height 21
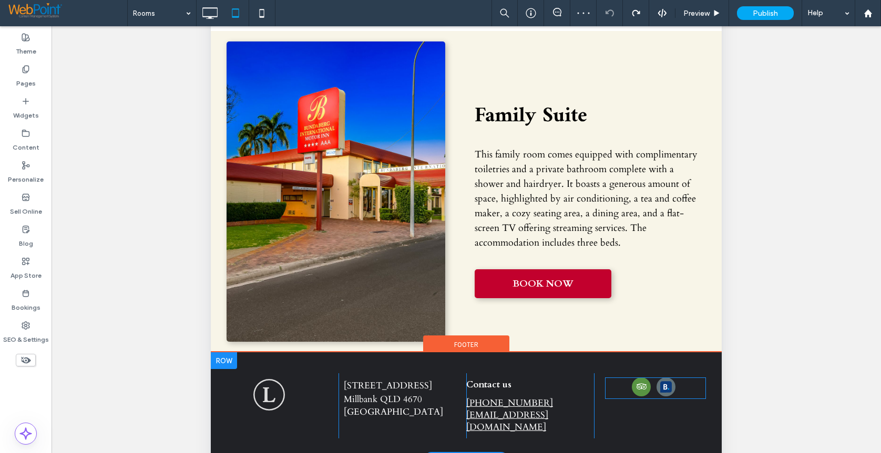
scroll to position [279, 0]
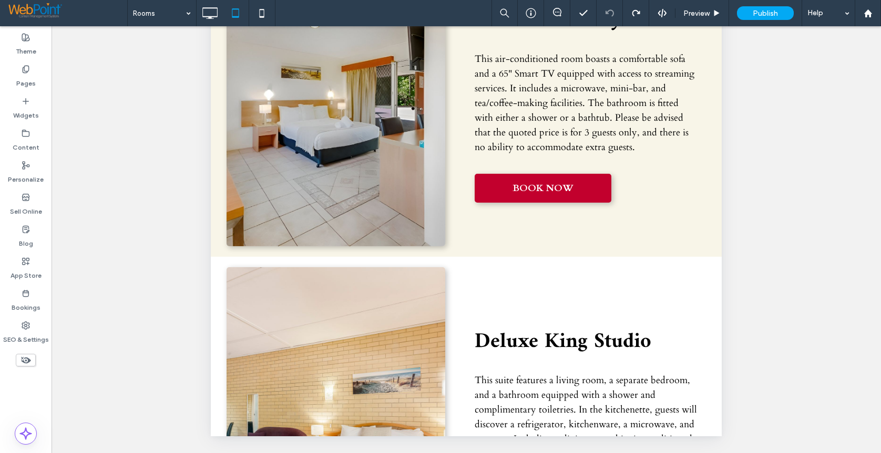
drag, startPoint x: 717, startPoint y: 391, endPoint x: 928, endPoint y: -212, distance: 639.7
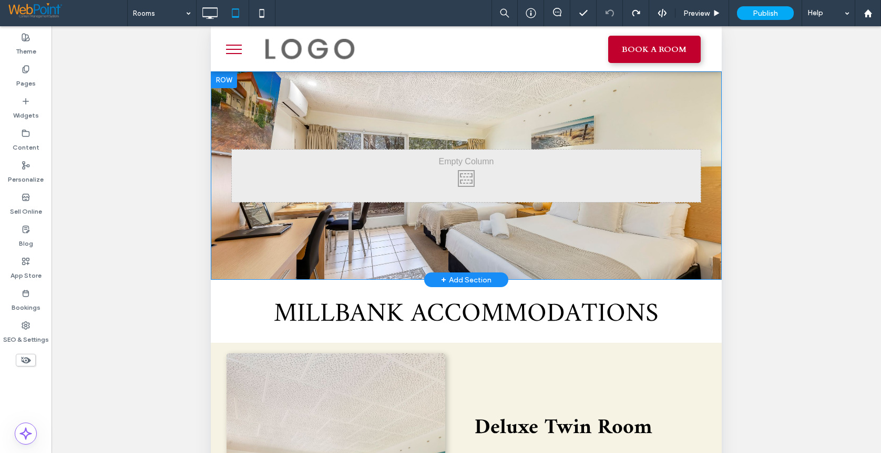
scroll to position [0, 0]
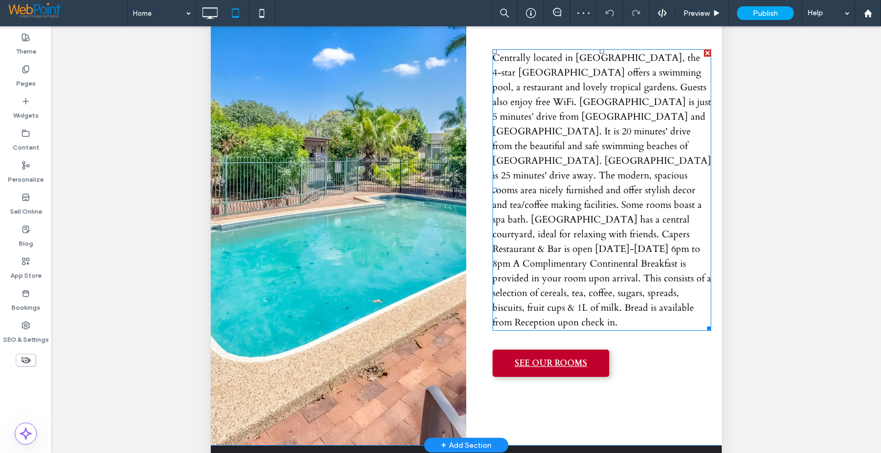
scroll to position [263, 0]
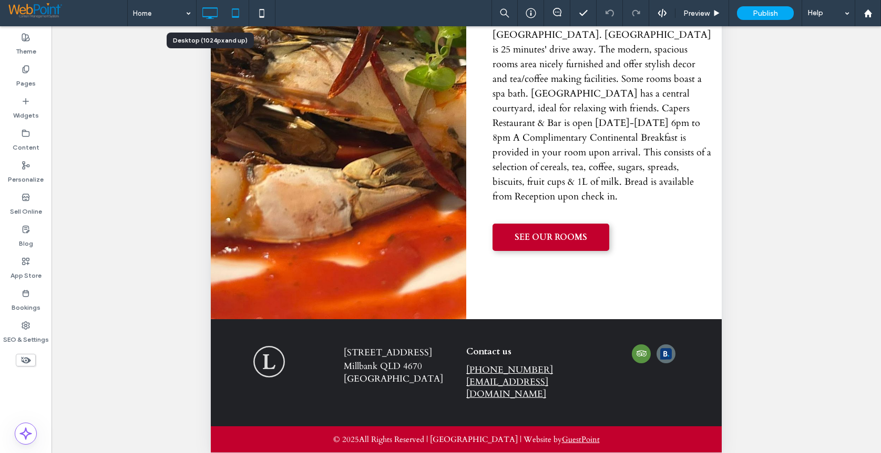
drag, startPoint x: 179, startPoint y: 26, endPoint x: 208, endPoint y: 12, distance: 32.9
click at [208, 12] on icon at bounding box center [209, 13] width 21 height 21
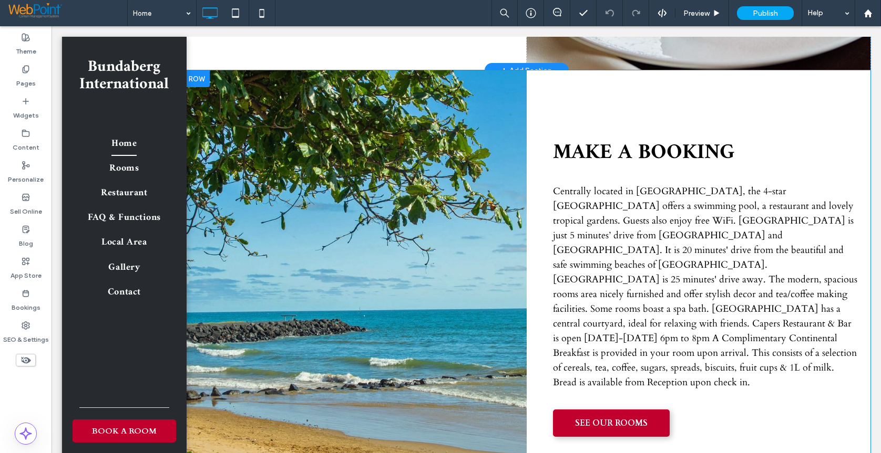
scroll to position [510, 0]
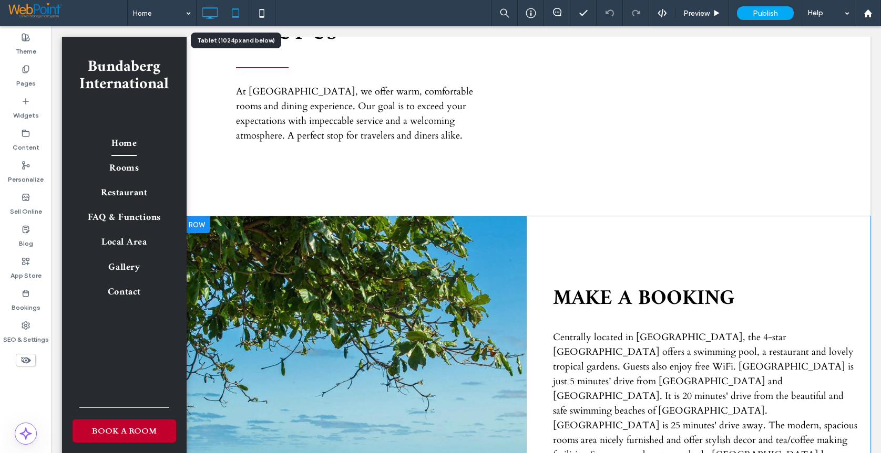
click at [234, 10] on icon at bounding box center [235, 13] width 21 height 21
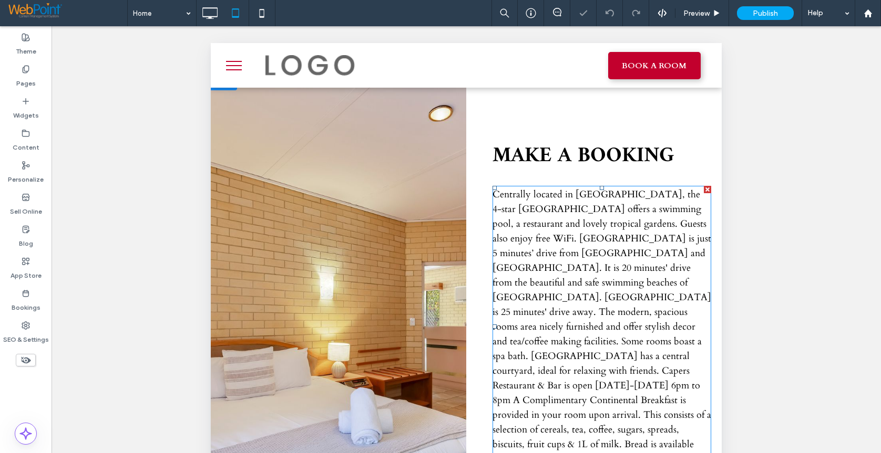
scroll to position [279, 0]
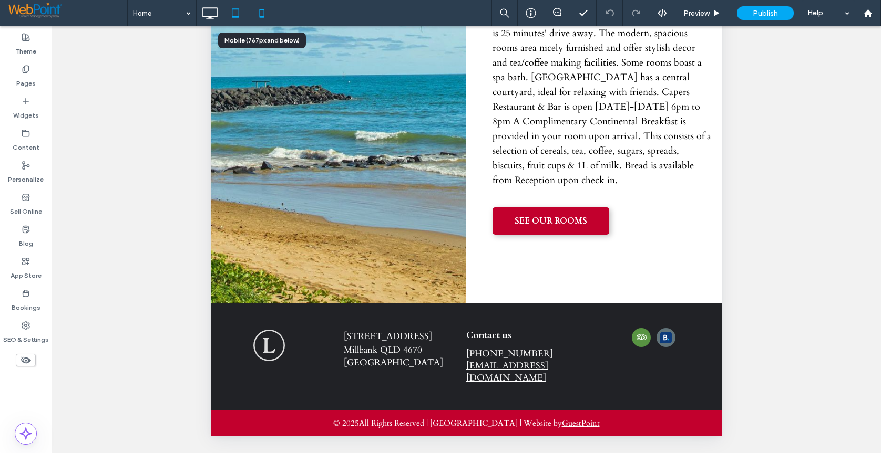
drag, startPoint x: 264, startPoint y: 14, endPoint x: 266, endPoint y: 25, distance: 11.9
click at [264, 14] on use at bounding box center [261, 13] width 5 height 8
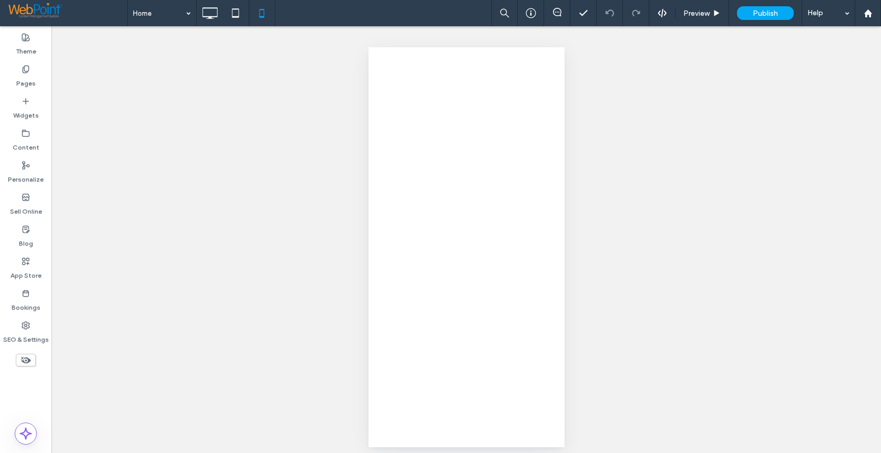
scroll to position [0, 0]
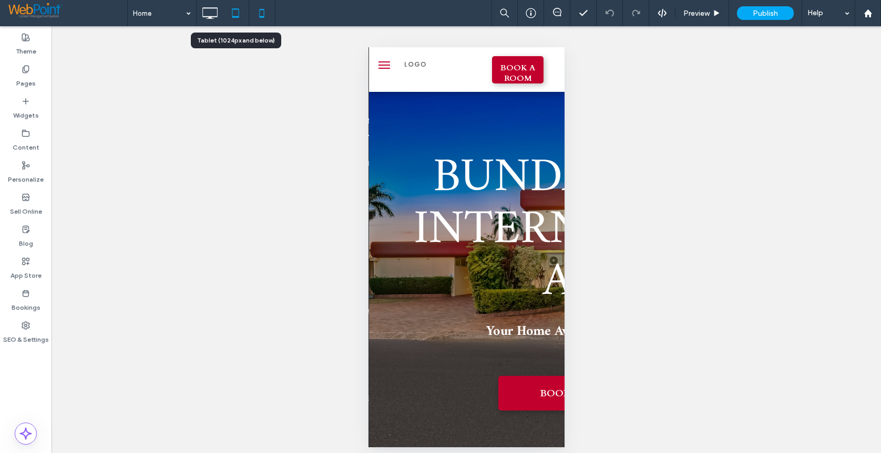
click at [230, 14] on icon at bounding box center [235, 13] width 21 height 21
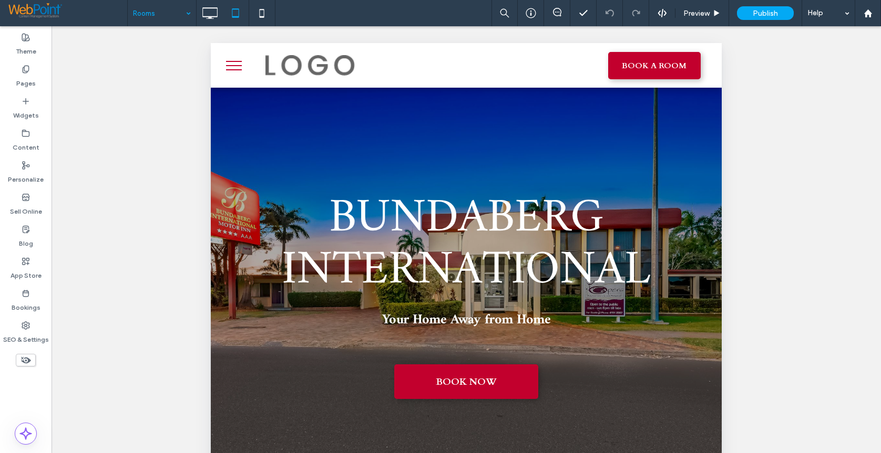
click at [137, 12] on input at bounding box center [159, 13] width 53 height 26
click at [206, 3] on icon at bounding box center [209, 13] width 21 height 21
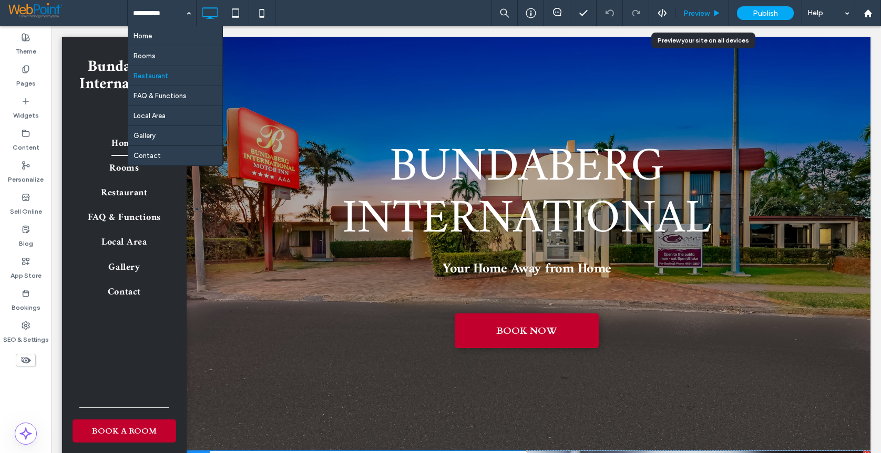
click at [708, 16] on span "Preview" at bounding box center [696, 13] width 26 height 9
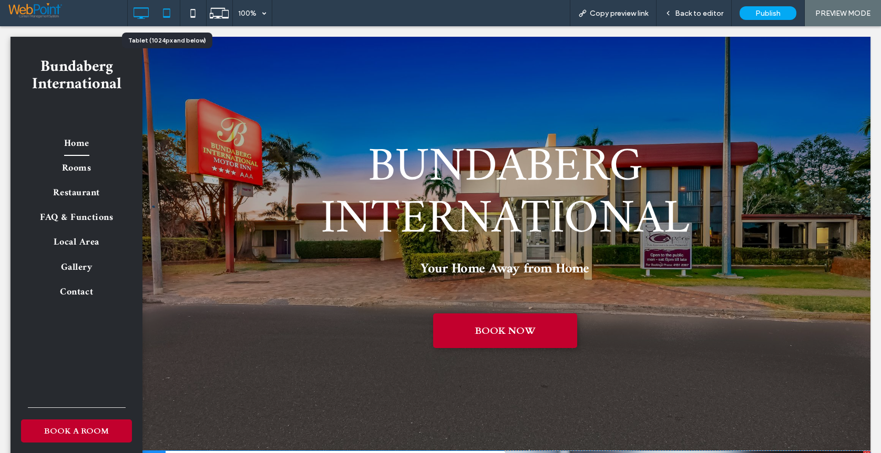
click at [168, 11] on icon at bounding box center [166, 13] width 21 height 21
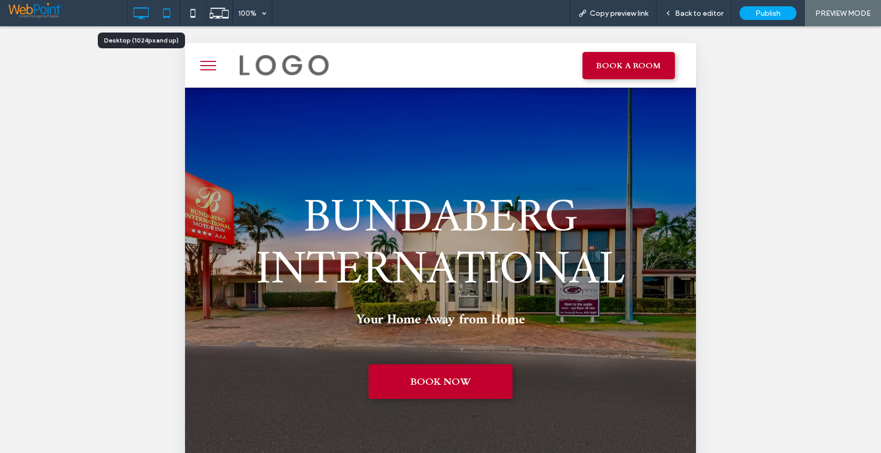
drag, startPoint x: 139, startPoint y: 15, endPoint x: 144, endPoint y: 22, distance: 7.9
click at [139, 15] on icon at bounding box center [140, 13] width 21 height 21
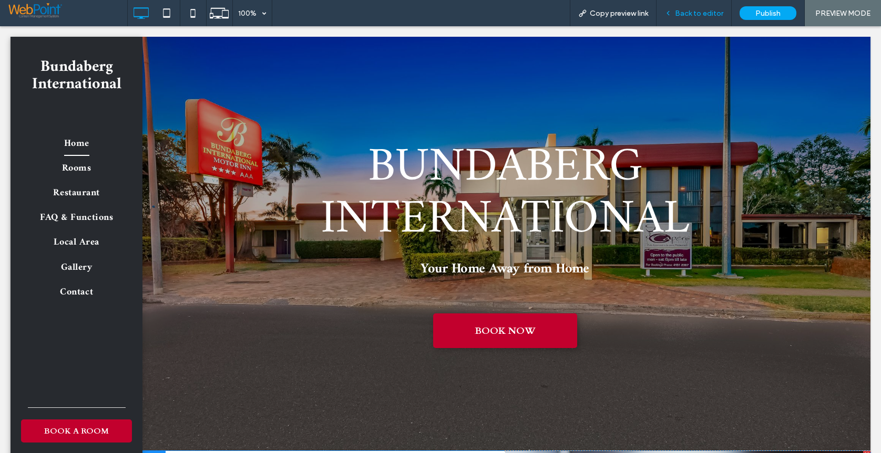
click at [699, 18] on div "Back to editor" at bounding box center [693, 13] width 75 height 26
click at [704, 10] on span "Back to editor" at bounding box center [699, 13] width 48 height 9
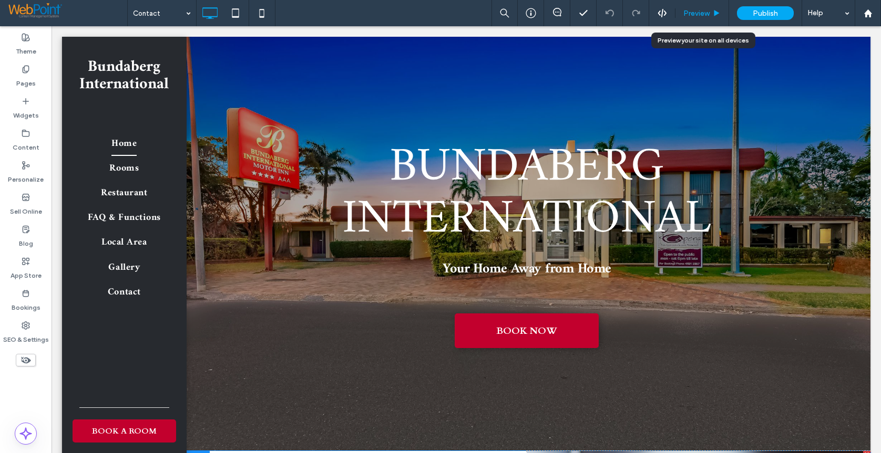
click at [691, 11] on span "Preview" at bounding box center [696, 13] width 26 height 9
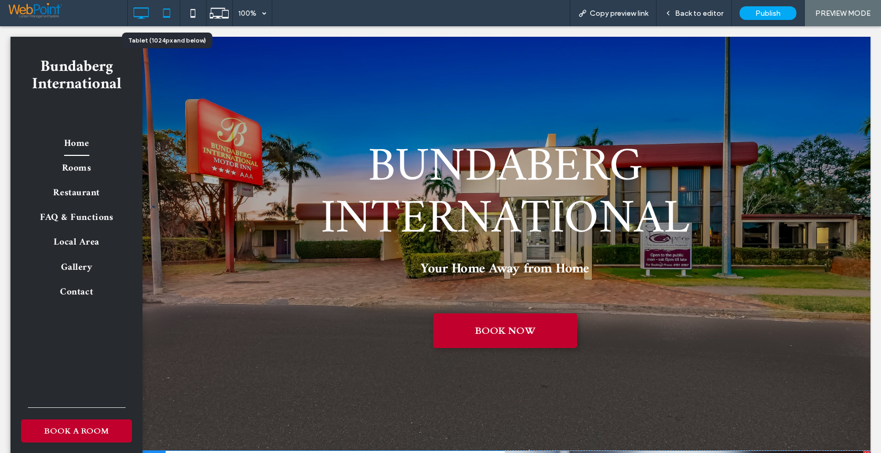
click at [168, 13] on icon at bounding box center [166, 13] width 21 height 21
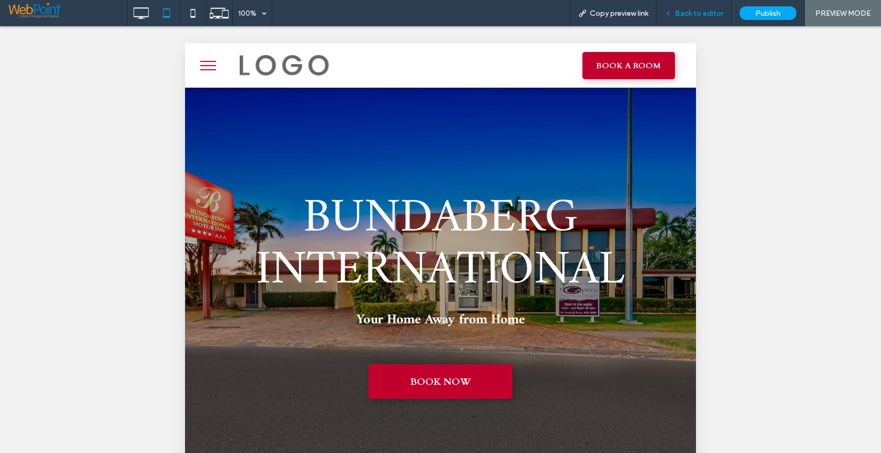
click at [699, 9] on span "Back to editor" at bounding box center [699, 13] width 48 height 9
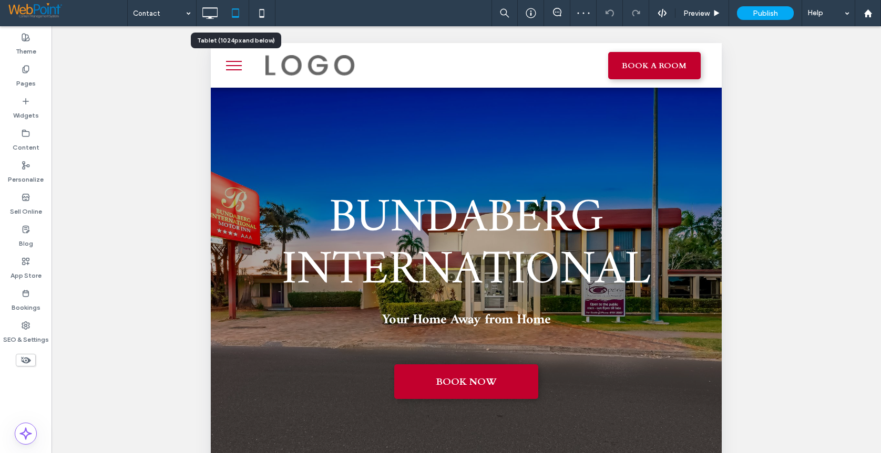
click at [236, 16] on icon at bounding box center [235, 13] width 21 height 21
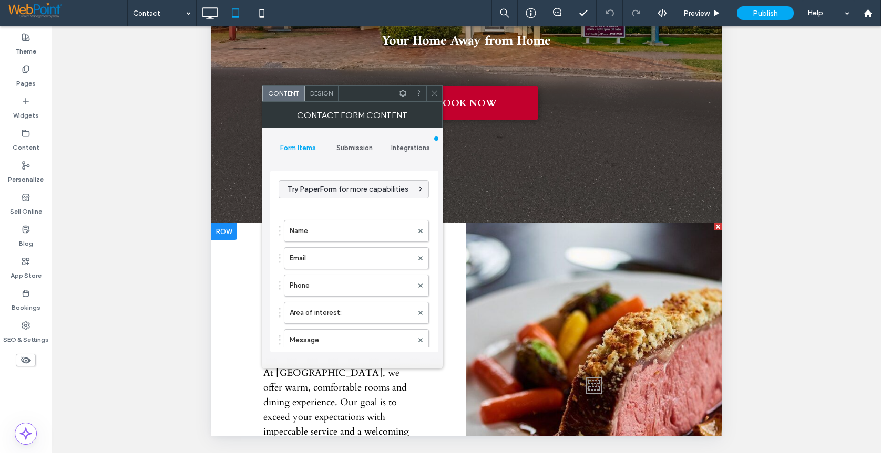
click at [434, 92] on icon at bounding box center [434, 93] width 8 height 8
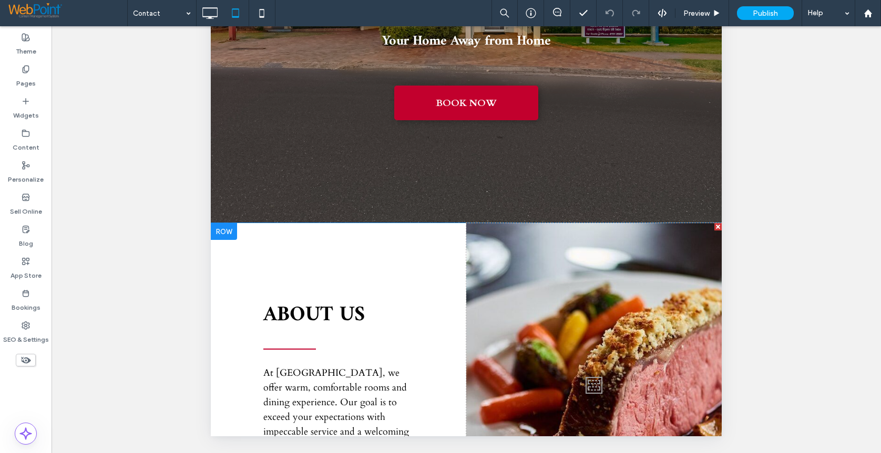
click at [791, 277] on div "Unhide? Yes Unhide? Yes Unhide? Yes Unhide? Yes Unhide? Yes Unhide? Yes Unhide?…" at bounding box center [465, 252] width 829 height 453
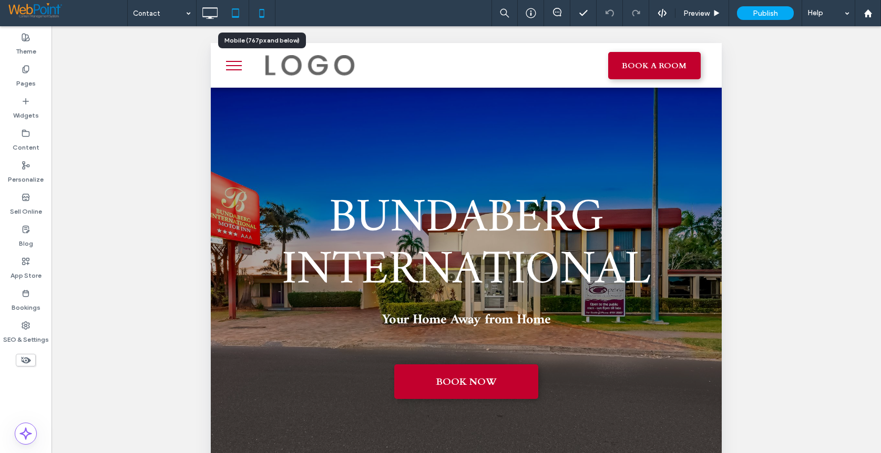
click at [264, 13] on use at bounding box center [261, 13] width 5 height 8
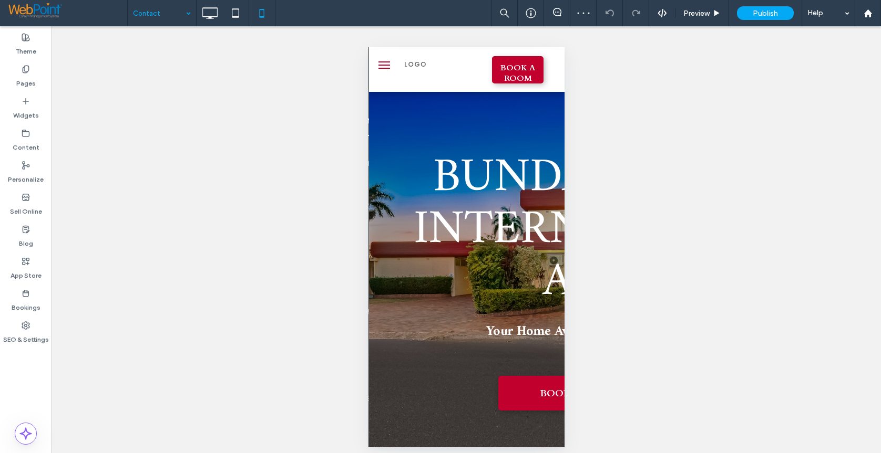
click at [687, 94] on div "Unhide? Yes Unhide? Yes Unhide? Yes Unhide? Yes Unhide? Yes Unhide? Yes Unhide?…" at bounding box center [465, 243] width 829 height 434
click at [686, 12] on span "Preview" at bounding box center [696, 13] width 26 height 9
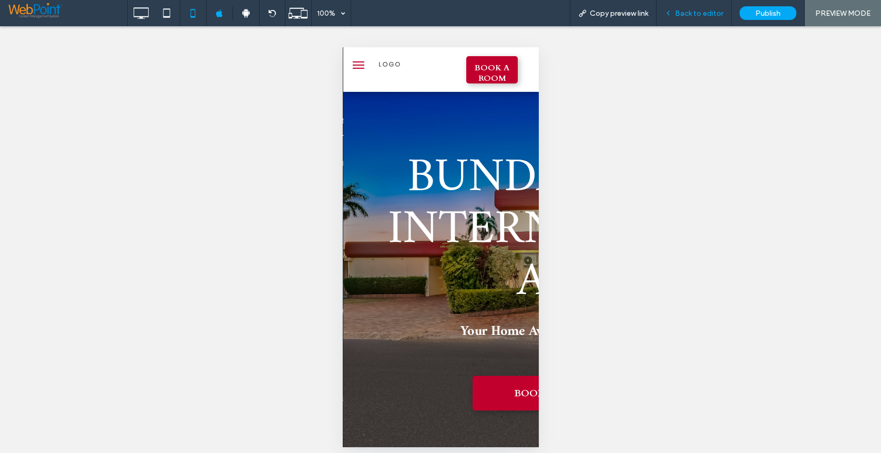
click at [691, 13] on span "Back to editor" at bounding box center [699, 13] width 48 height 9
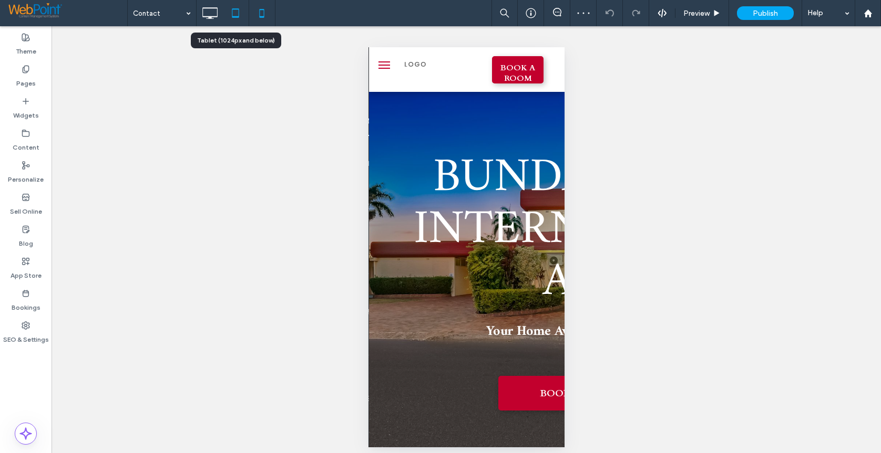
click at [236, 13] on icon at bounding box center [235, 13] width 21 height 21
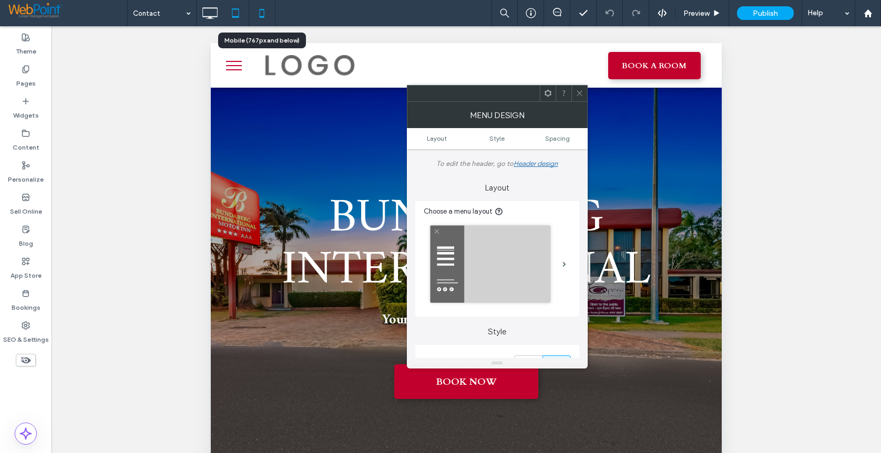
click at [264, 10] on use at bounding box center [261, 13] width 5 height 8
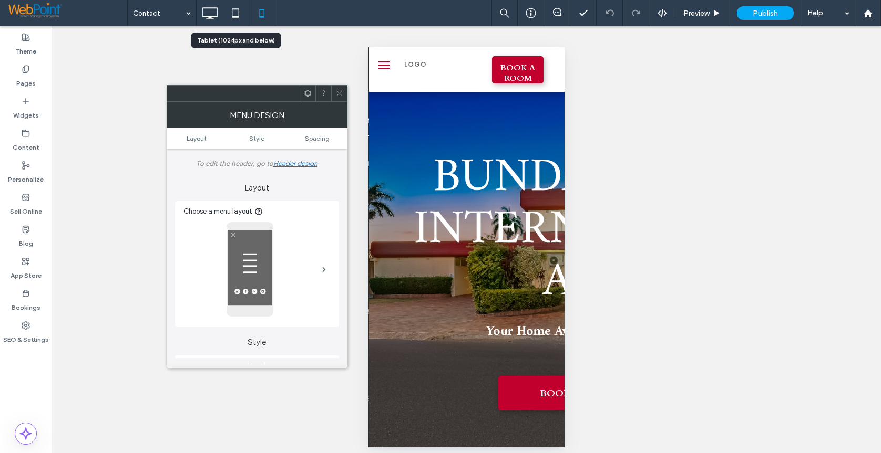
drag, startPoint x: 233, startPoint y: 11, endPoint x: 323, endPoint y: 129, distance: 148.9
click at [233, 11] on icon at bounding box center [235, 13] width 21 height 21
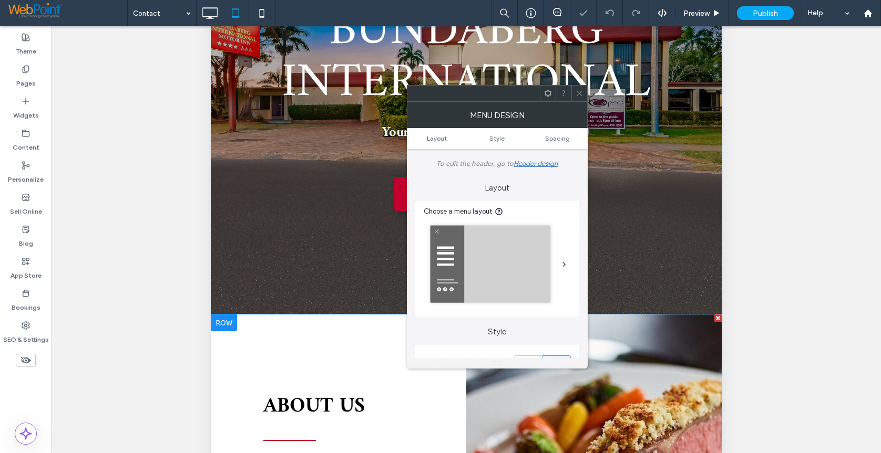
scroll to position [279, 0]
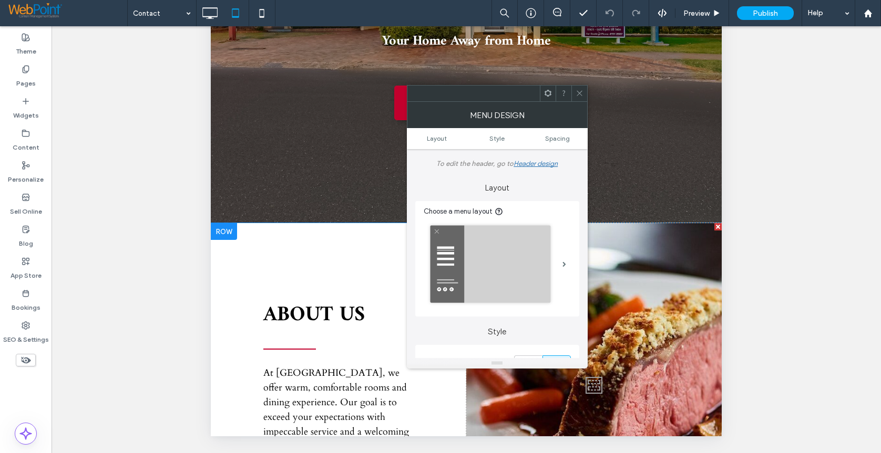
click at [583, 94] on icon at bounding box center [579, 93] width 8 height 8
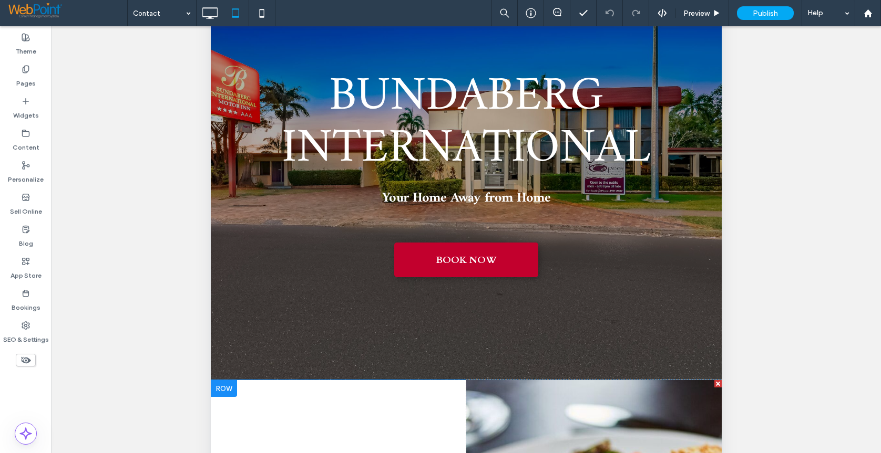
scroll to position [0, 0]
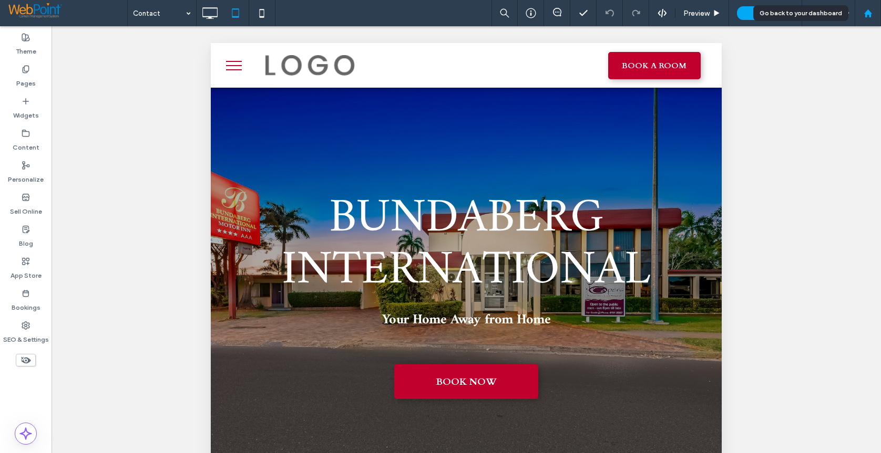
click at [867, 13] on use at bounding box center [867, 13] width 8 height 8
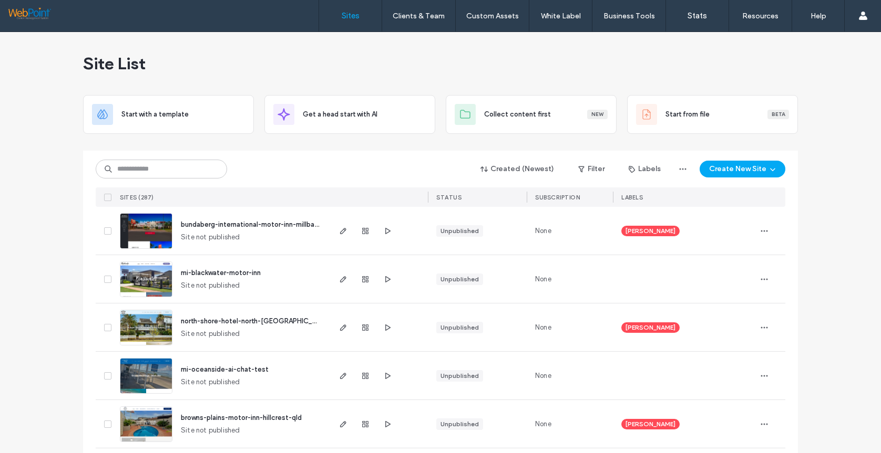
drag, startPoint x: 137, startPoint y: 223, endPoint x: 153, endPoint y: 223, distance: 16.8
click at [137, 223] on img at bounding box center [145, 249] width 51 height 71
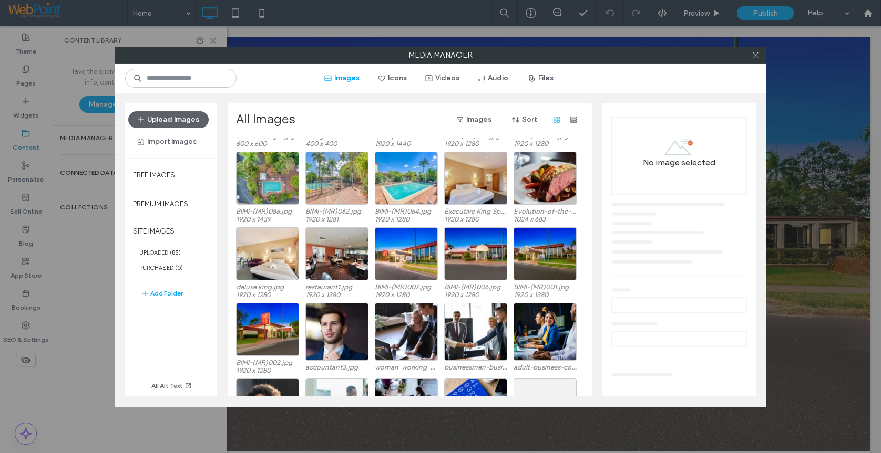
scroll to position [630, 0]
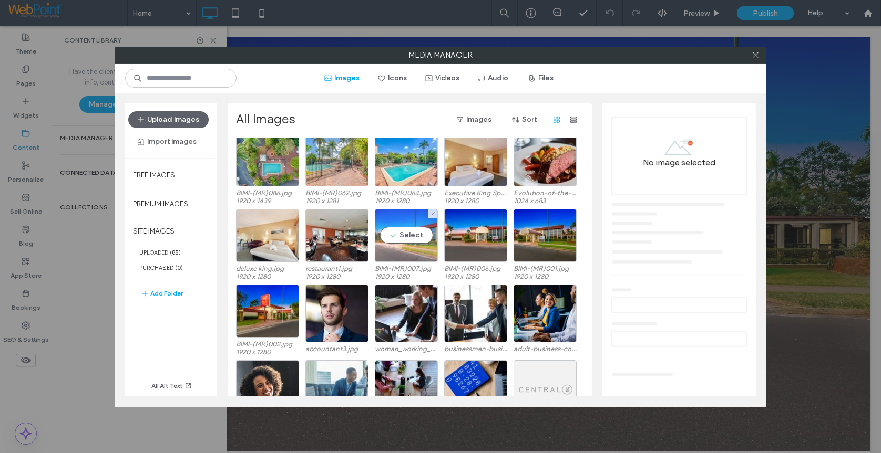
click at [404, 232] on div "Select" at bounding box center [406, 235] width 63 height 53
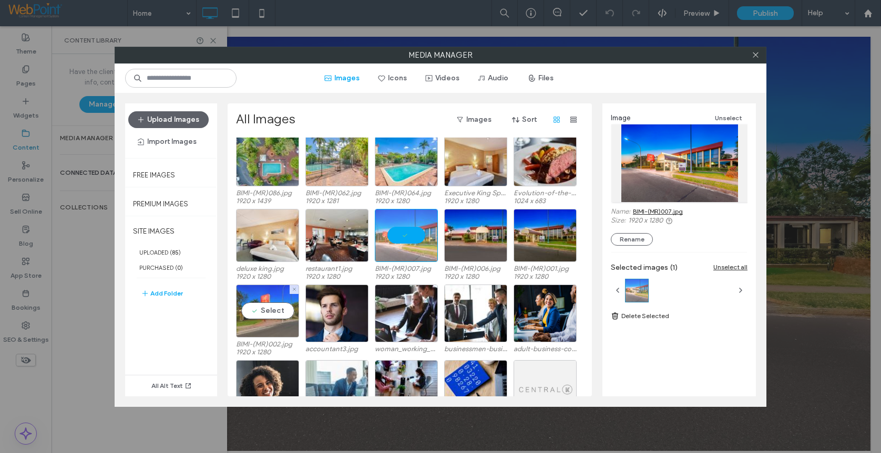
click at [264, 312] on div "Select" at bounding box center [267, 311] width 63 height 53
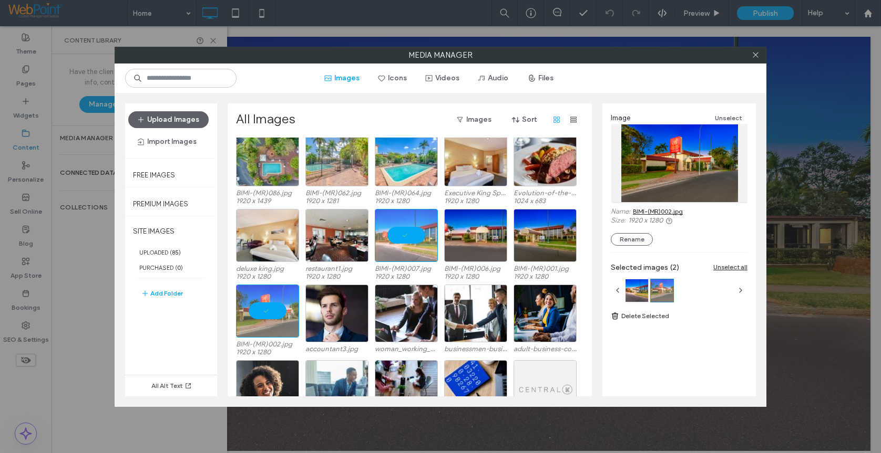
click at [667, 213] on link "BIMI-(MR)002.jpg" at bounding box center [658, 212] width 50 height 8
click at [637, 295] on div at bounding box center [636, 290] width 23 height 23
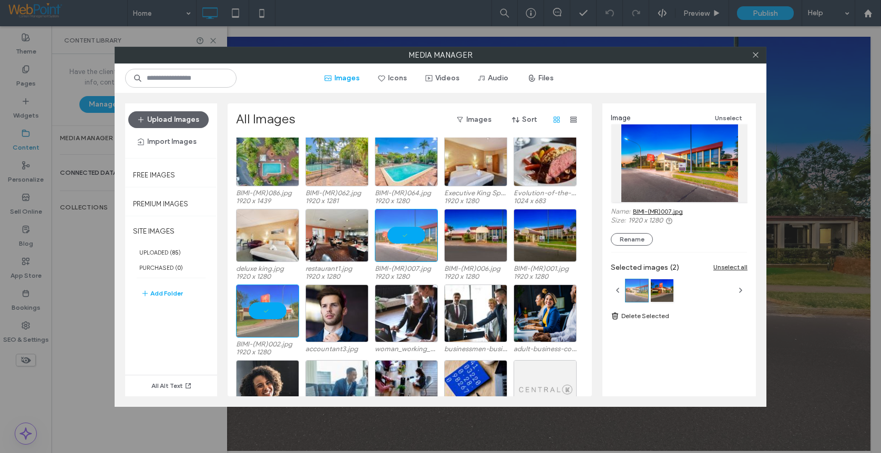
click at [651, 213] on link "BIMI-(MR)007.jpg" at bounding box center [658, 212] width 50 height 8
click at [754, 56] on use at bounding box center [754, 55] width 5 height 5
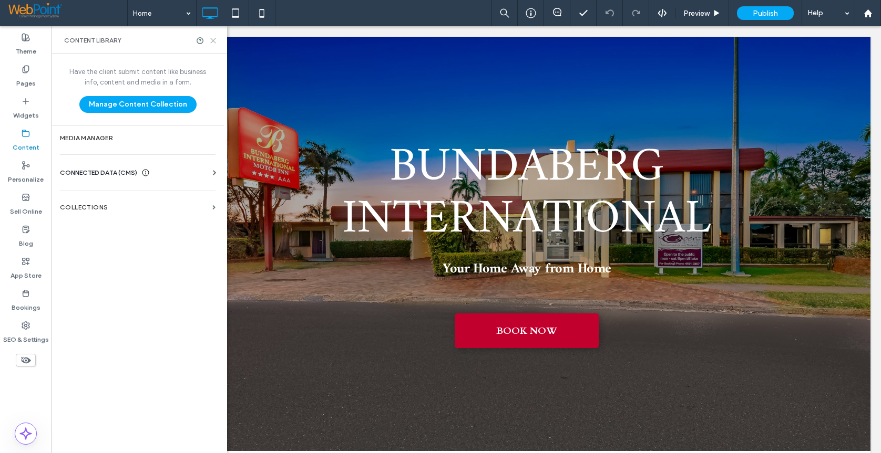
click at [213, 41] on use at bounding box center [213, 40] width 5 height 5
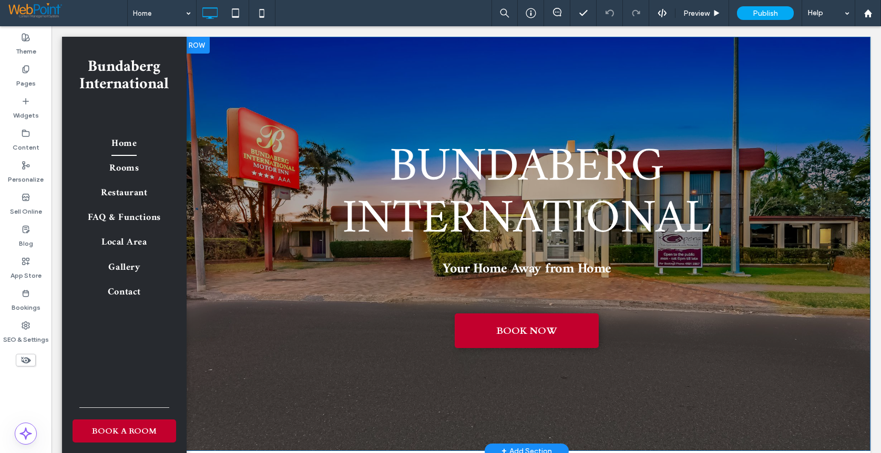
drag, startPoint x: 274, startPoint y: 73, endPoint x: 297, endPoint y: 86, distance: 26.8
click at [274, 73] on div "Bundaberg International Your Home Away from Home BOOK NOW Click To Paste Row + …" at bounding box center [526, 244] width 687 height 415
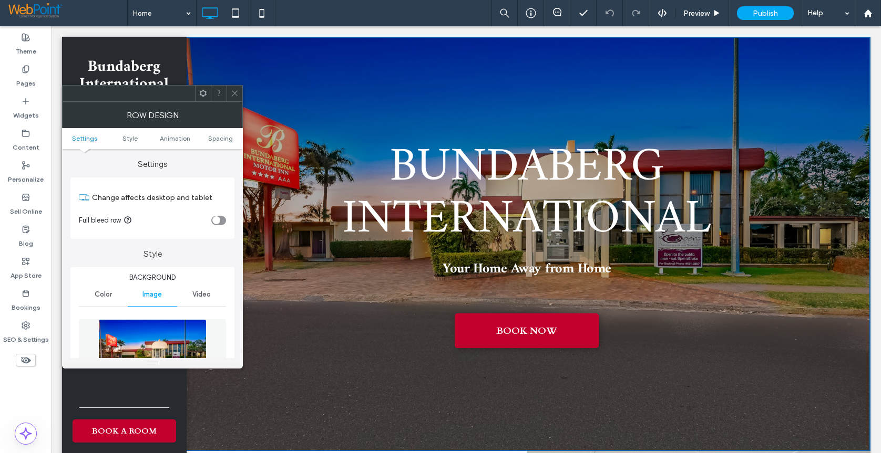
click at [237, 94] on icon at bounding box center [235, 93] width 8 height 8
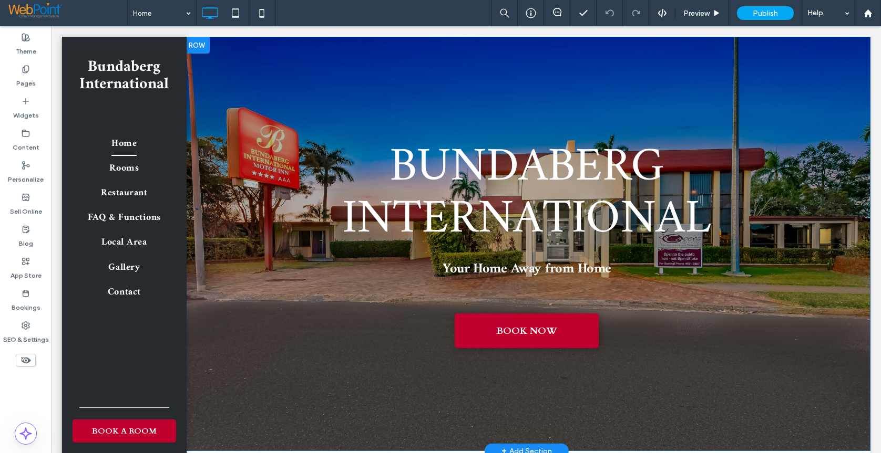
click at [241, 353] on div "Bundaberg International Your Home Away from Home BOOK NOW Click To Paste" at bounding box center [526, 244] width 630 height 236
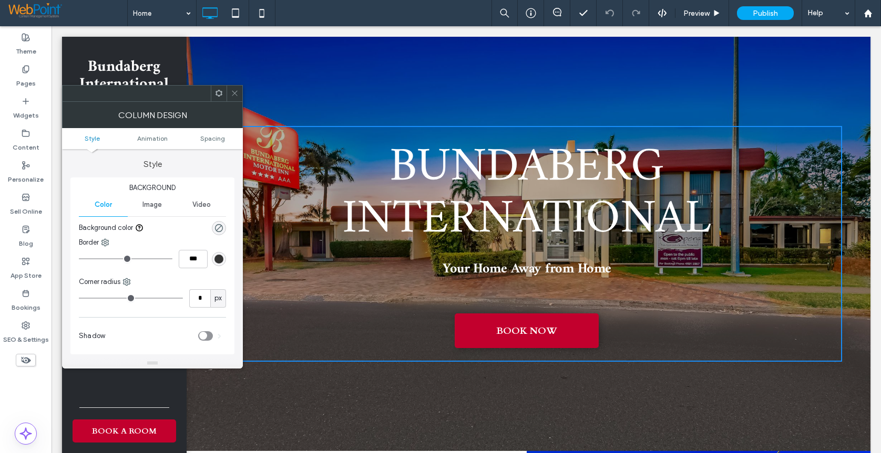
click at [239, 88] on div at bounding box center [234, 94] width 16 height 16
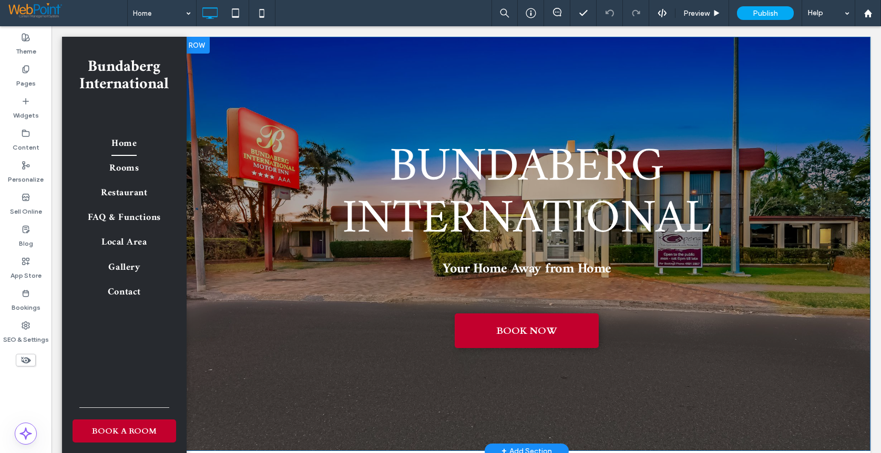
click at [245, 57] on div "Bundaberg International Your Home Away from Home BOOK NOW Click To Paste Row + …" at bounding box center [526, 244] width 687 height 415
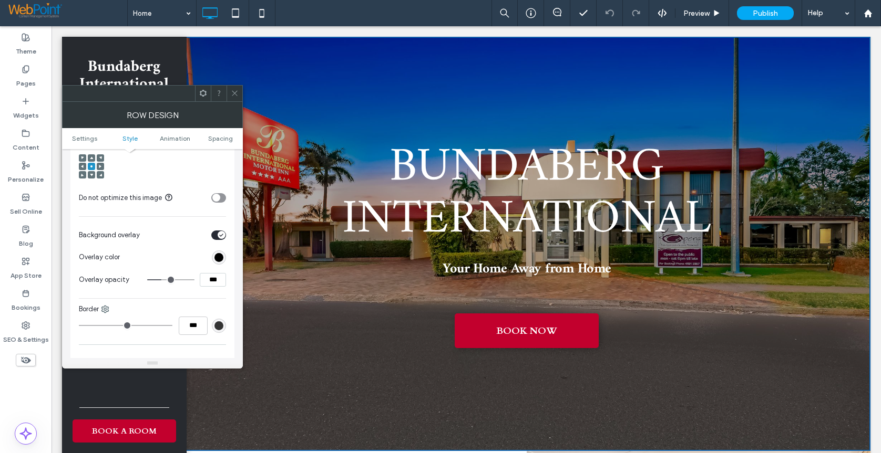
scroll to position [420, 0]
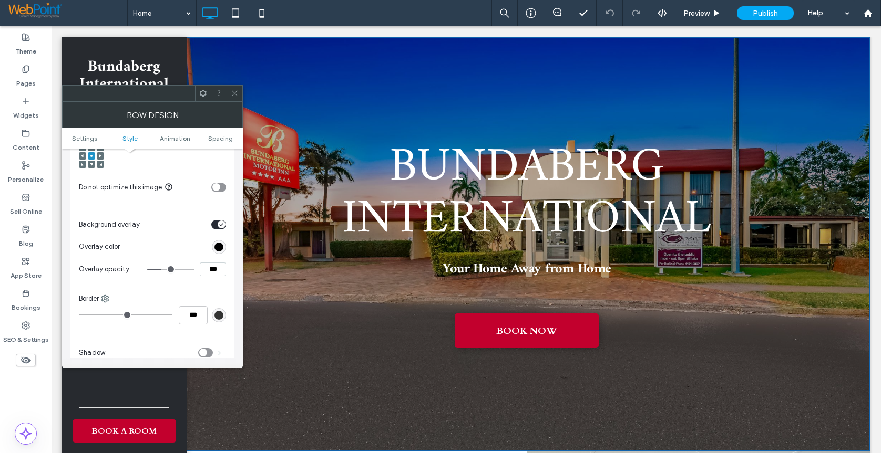
click at [215, 226] on div "toggle" at bounding box center [218, 224] width 15 height 9
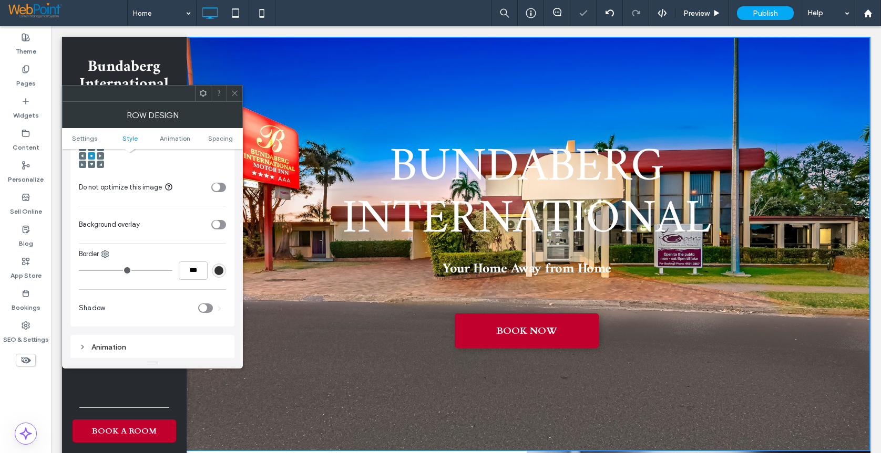
click at [224, 222] on div "toggle" at bounding box center [218, 224] width 15 height 9
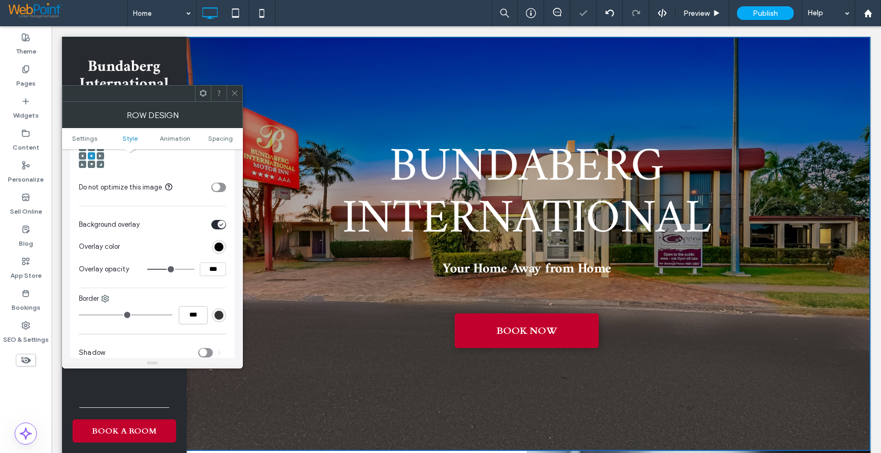
drag, startPoint x: 214, startPoint y: 271, endPoint x: 190, endPoint y: 271, distance: 24.2
click at [190, 271] on div "***" at bounding box center [186, 270] width 79 height 14
type input "***"
type input "**"
click at [227, 91] on div at bounding box center [234, 94] width 16 height 16
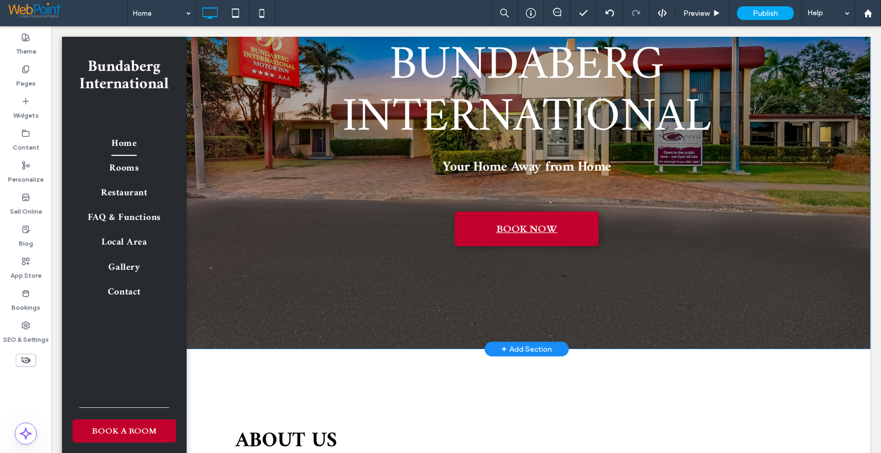
scroll to position [0, 0]
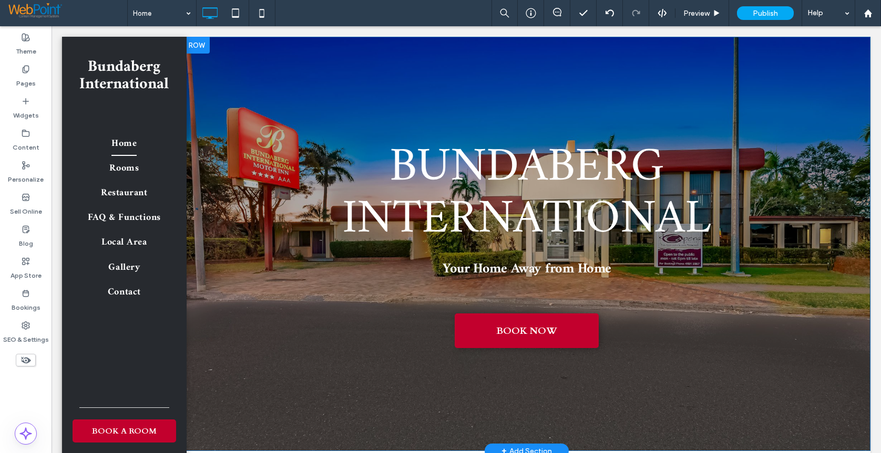
click at [228, 329] on div "Bundaberg International Your Home Away from Home BOOK NOW Click To Paste" at bounding box center [526, 244] width 630 height 236
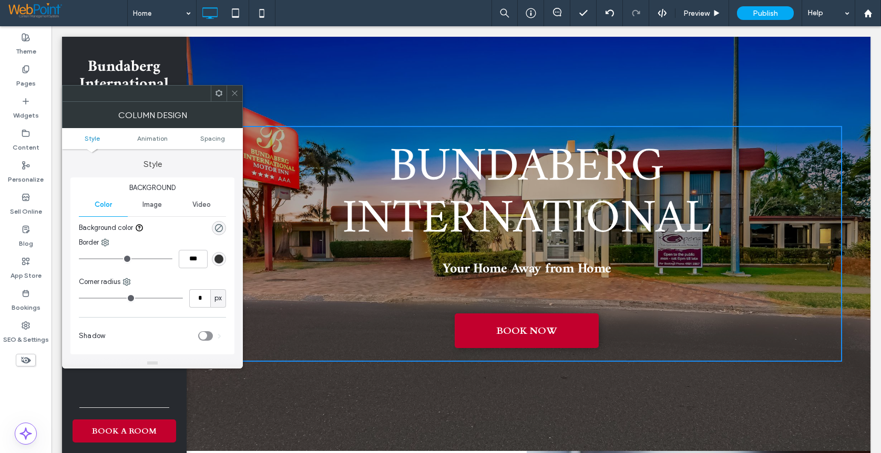
click at [231, 94] on icon at bounding box center [235, 93] width 8 height 8
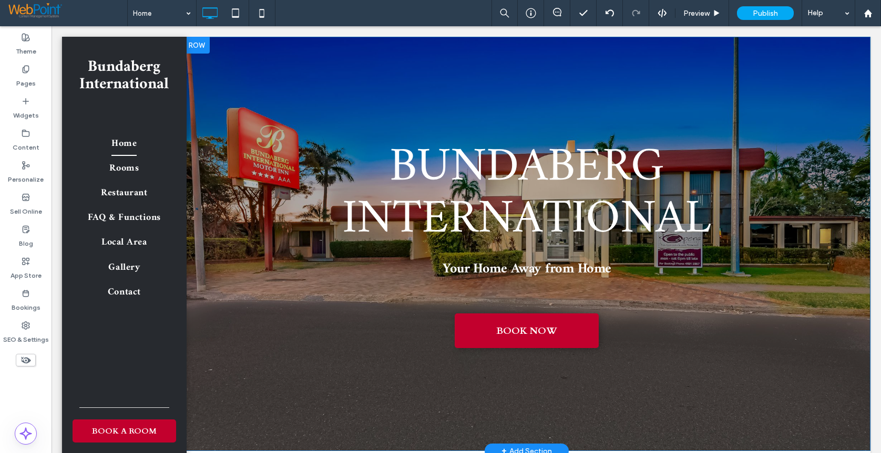
click at [244, 77] on div "Bundaberg International Your Home Away from Home BOOK NOW Click To Paste Row + …" at bounding box center [526, 244] width 687 height 415
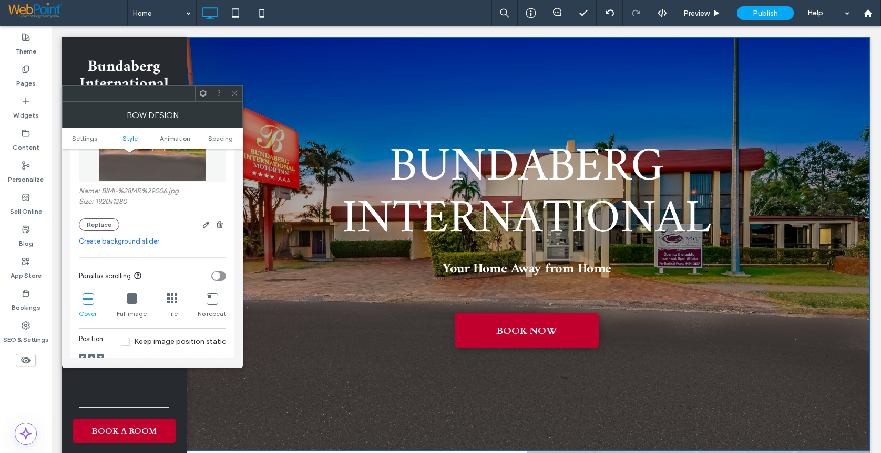
scroll to position [368, 0]
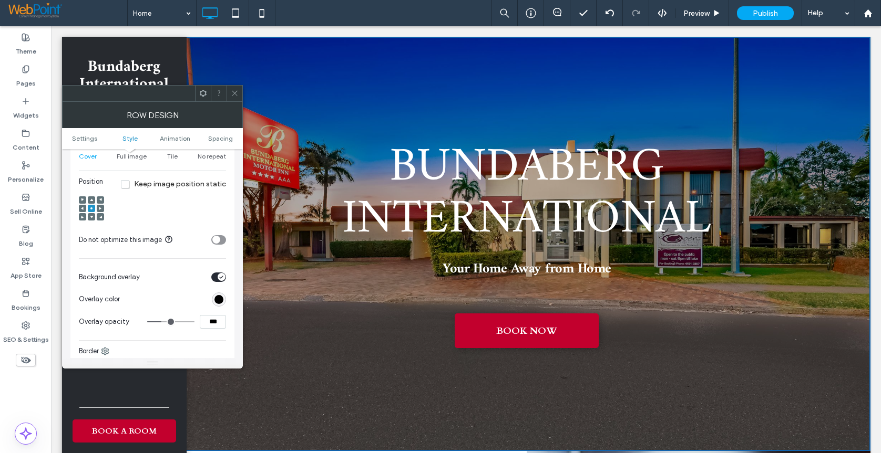
click at [89, 202] on div at bounding box center [91, 199] width 7 height 7
click at [92, 199] on icon at bounding box center [91, 200] width 3 height 3
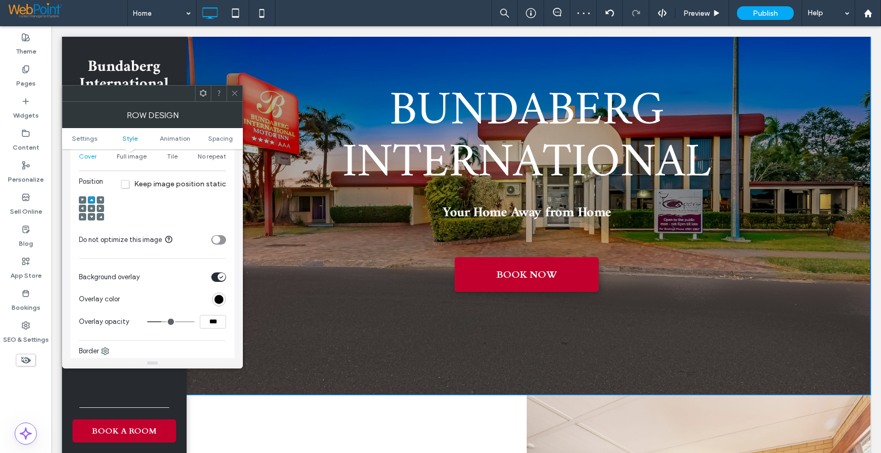
scroll to position [0, 0]
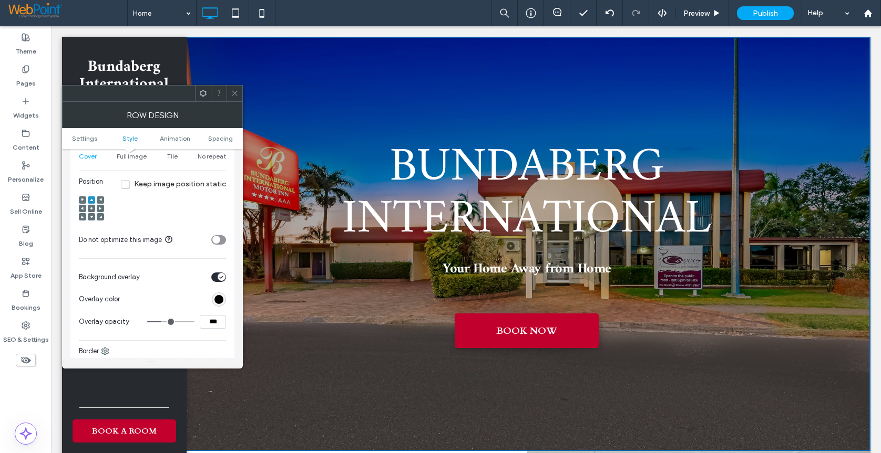
click at [91, 211] on span at bounding box center [91, 208] width 3 height 7
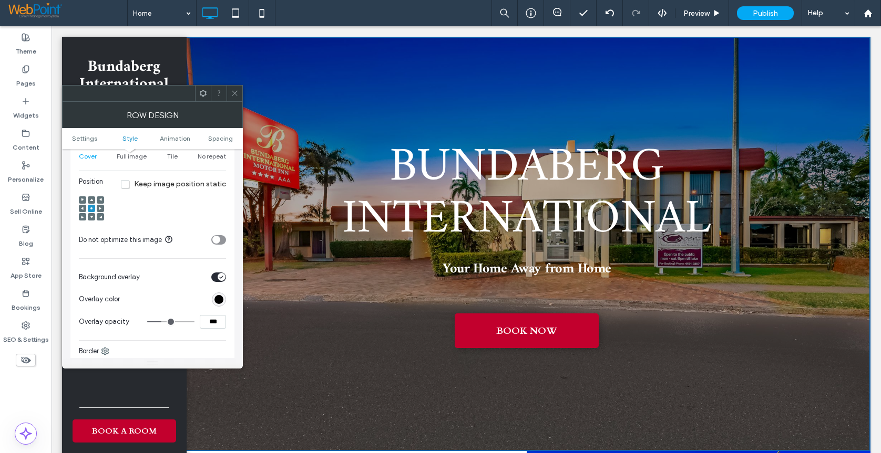
click at [92, 201] on use at bounding box center [91, 200] width 3 height 3
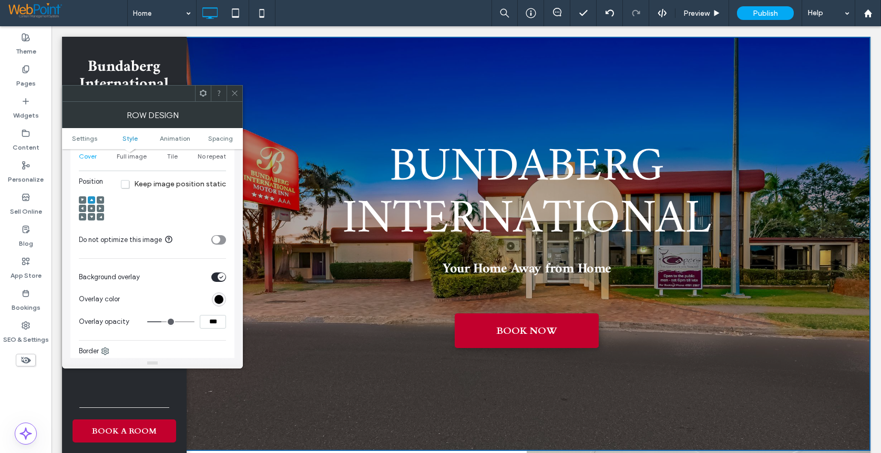
click at [89, 210] on div at bounding box center [91, 208] width 7 height 7
click at [90, 208] on icon at bounding box center [91, 208] width 3 height 3
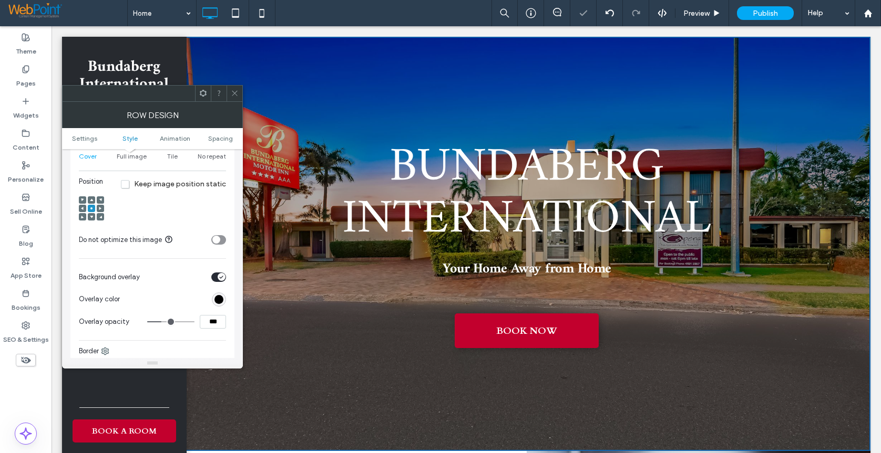
click at [230, 95] on div at bounding box center [234, 94] width 16 height 16
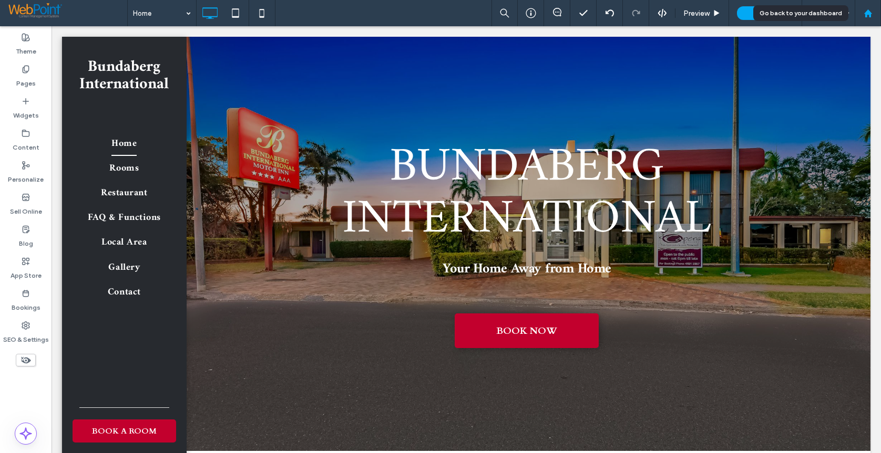
click at [869, 14] on use at bounding box center [867, 13] width 8 height 8
